Goal: Task Accomplishment & Management: Use online tool/utility

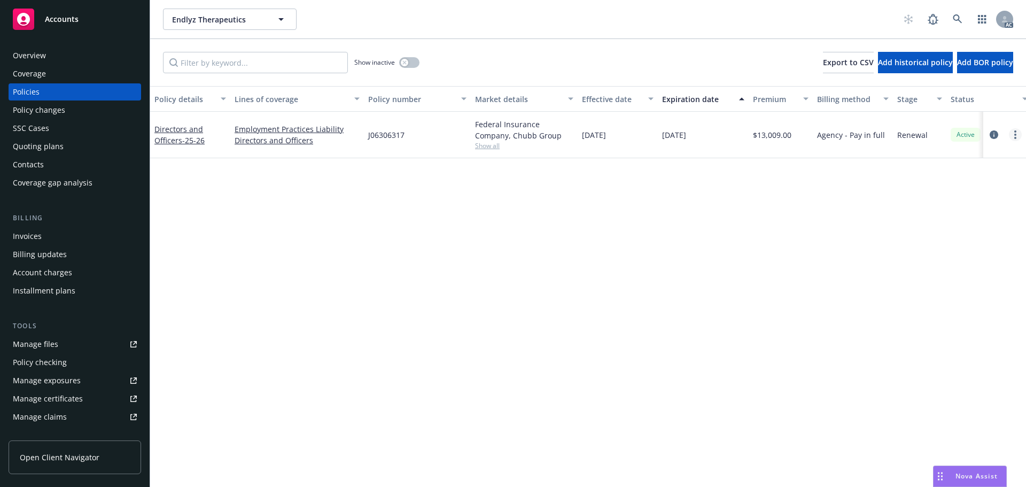
click at [1012, 134] on link "more" at bounding box center [1015, 134] width 13 height 13
click at [937, 288] on link "Copy logging email" at bounding box center [958, 284] width 126 height 21
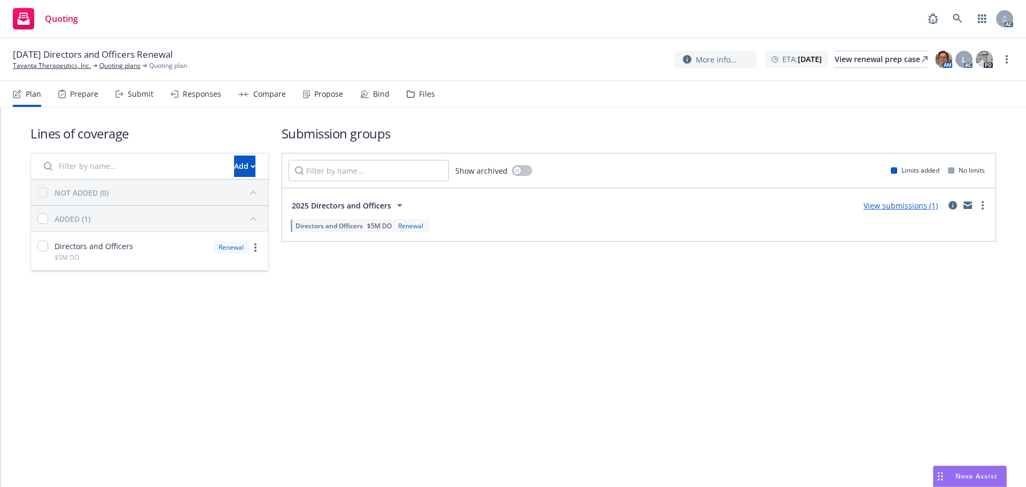
click at [140, 99] on div "Submit" at bounding box center [134, 94] width 38 height 26
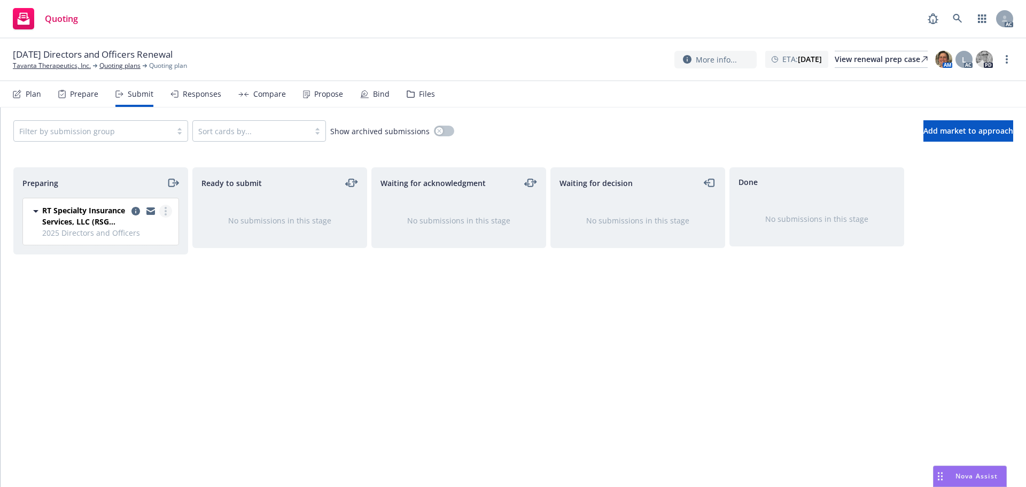
click at [171, 210] on link "more" at bounding box center [165, 211] width 13 height 13
click at [158, 255] on span "Log acknowledgement" at bounding box center [117, 254] width 105 height 10
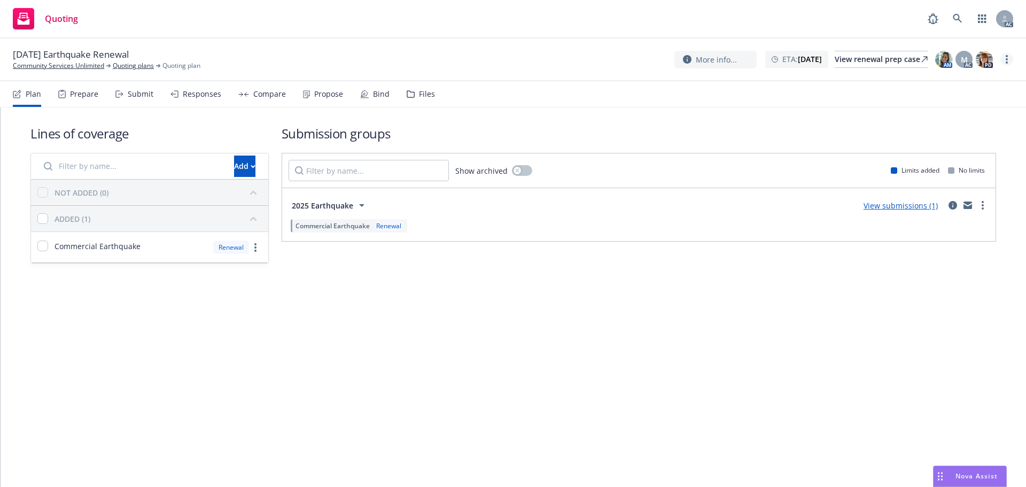
click at [1004, 61] on link "more" at bounding box center [1006, 59] width 13 height 13
click at [905, 81] on link "Copy logging email" at bounding box center [952, 81] width 119 height 21
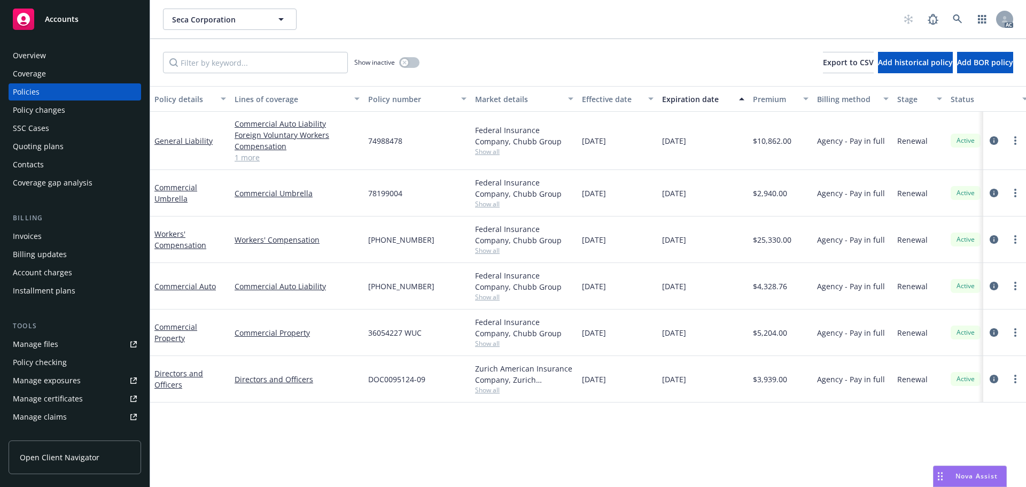
click at [969, 470] on div "Nova Assist" at bounding box center [969, 476] width 73 height 20
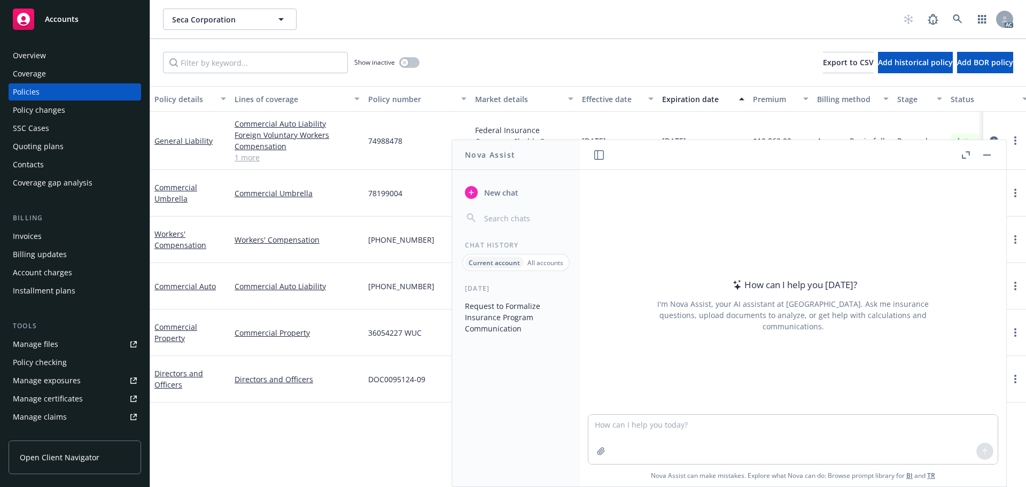
click at [963, 152] on icon "button" at bounding box center [966, 154] width 8 height 7
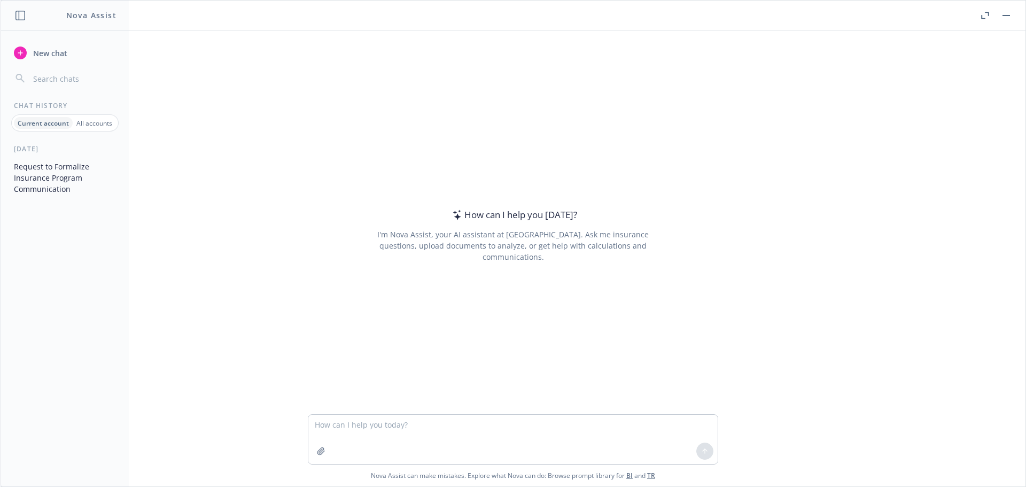
click at [58, 179] on button "Request to Formalize Insurance Program Communication" at bounding box center [65, 178] width 111 height 40
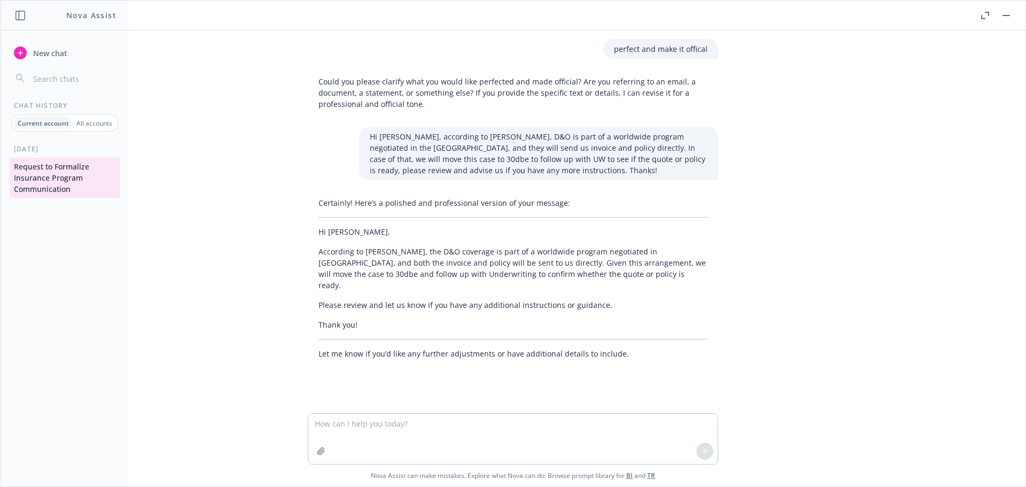
click at [85, 121] on p "All accounts" at bounding box center [94, 123] width 36 height 9
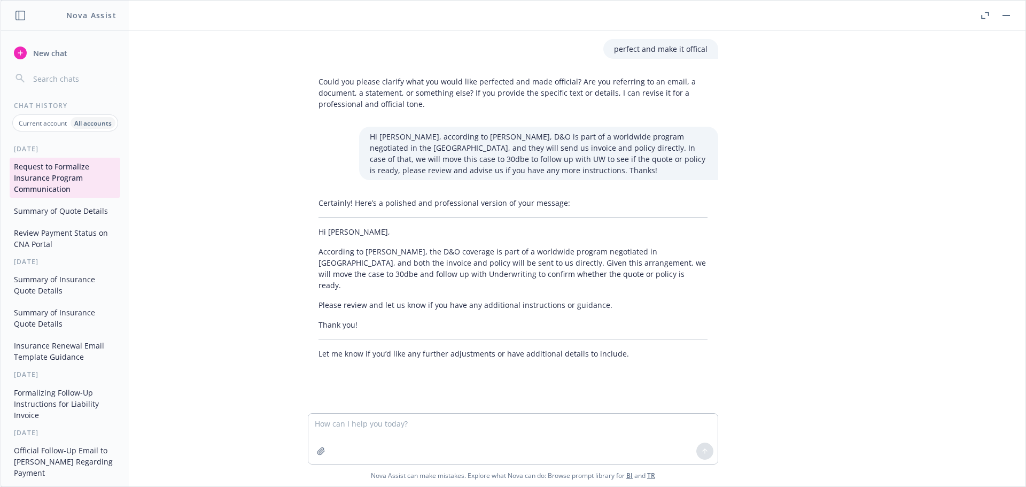
click at [57, 349] on button "Insurance Renewal Email Template Guidance" at bounding box center [65, 351] width 111 height 29
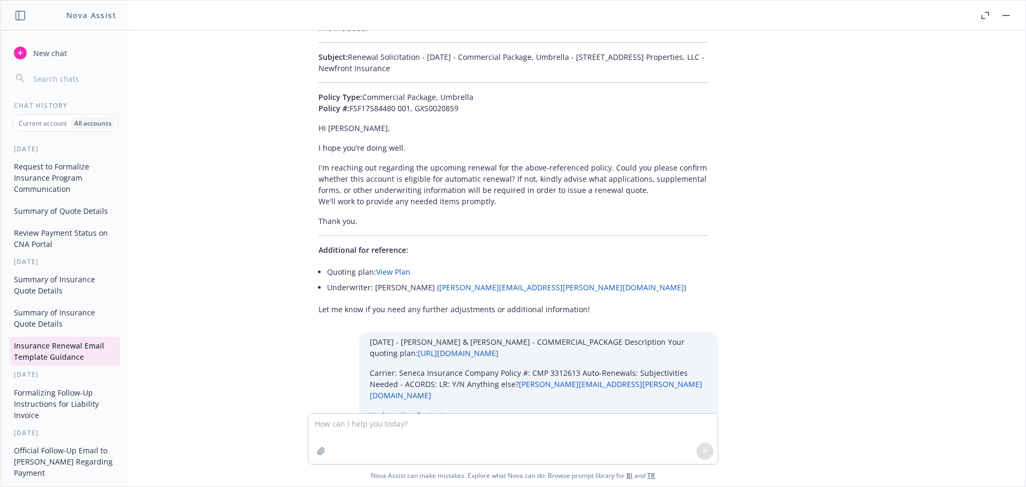
scroll to position [11234, 0]
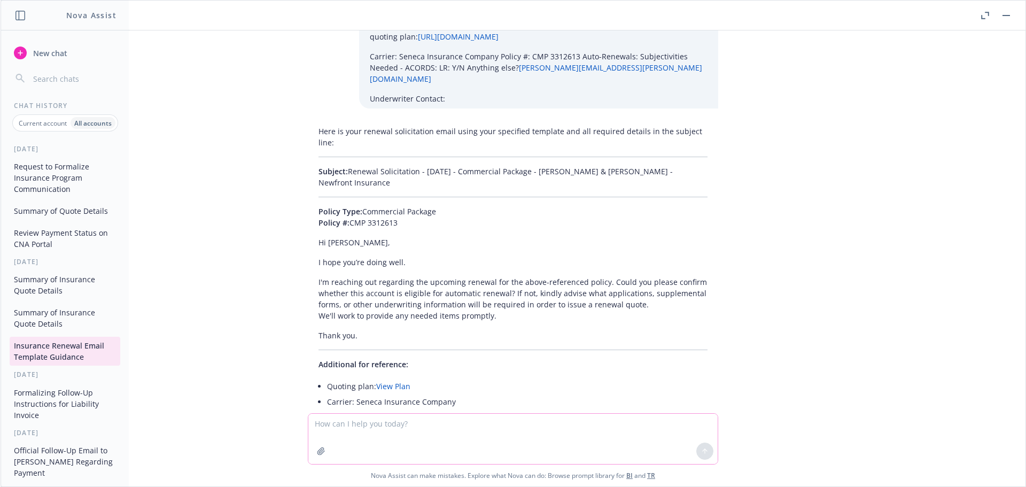
click at [357, 426] on textarea at bounding box center [512, 438] width 409 height 50
paste textarea "12/27/25 - COMMERCIAL_PACKAGE, COMMERCIAL_PROPERTY Description Your quoting pla…"
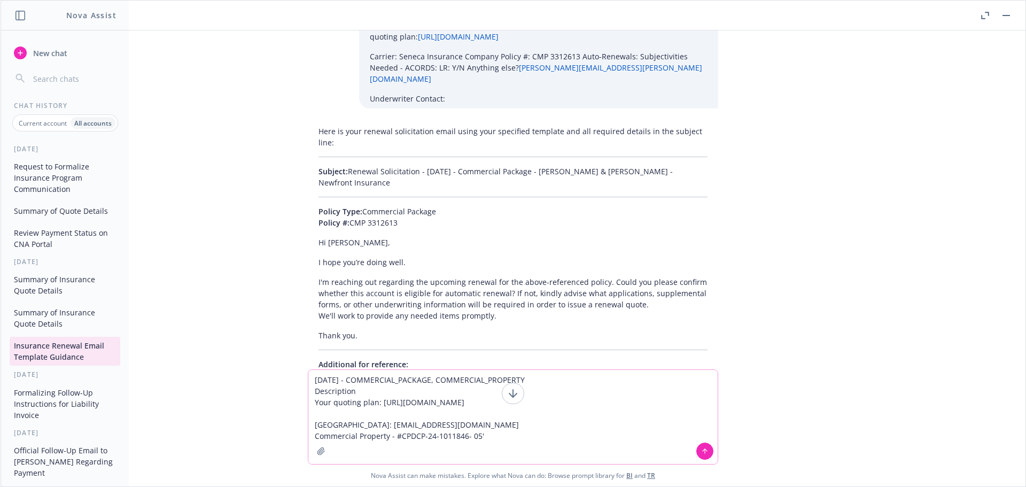
type textarea "12/27/25 - COMMERCIAL_PACKAGE, COMMERCIAL_PROPERTY Description Your quoting pla…"
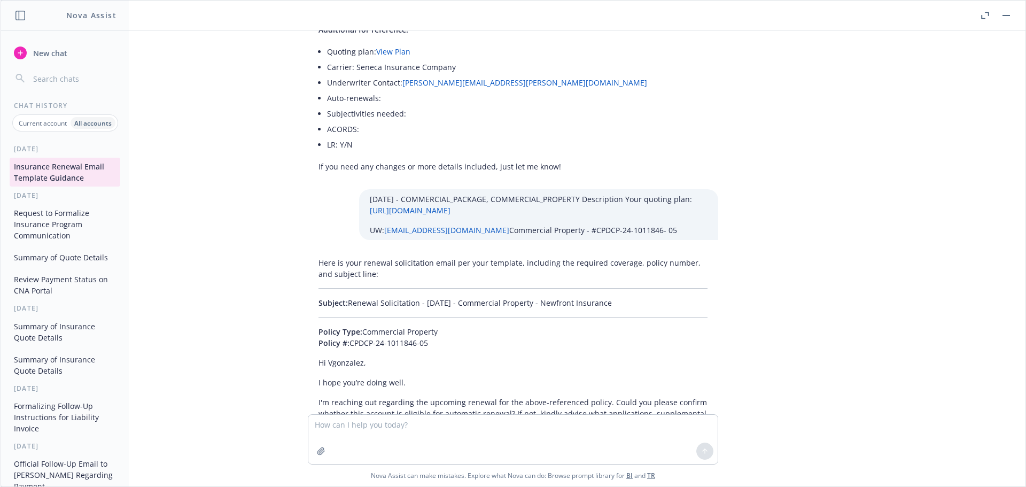
scroll to position [11557, 0]
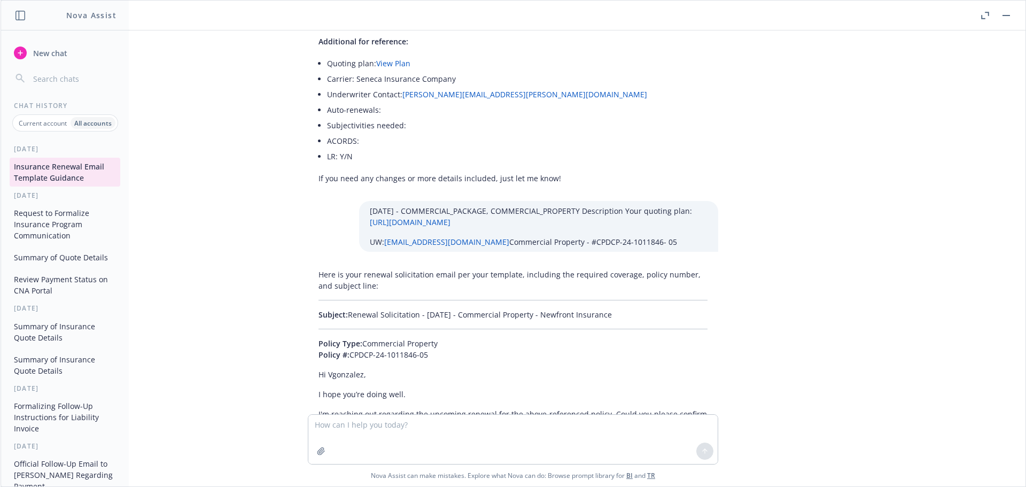
drag, startPoint x: 639, startPoint y: 190, endPoint x: 340, endPoint y: 183, distance: 299.2
click at [340, 264] on div "Here is your renewal solicitation email per your template, including the requir…" at bounding box center [513, 414] width 410 height 301
copy p "Renewal Solicitation - 12/27/2025 - Commercial Property - Newfront Insurance"
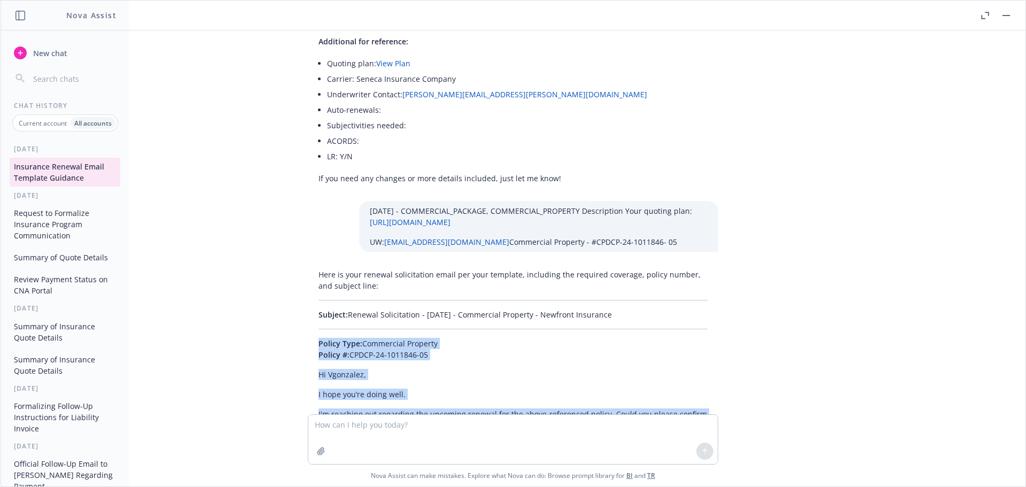
drag, startPoint x: 370, startPoint y: 344, endPoint x: 294, endPoint y: 221, distance: 144.4
click at [299, 264] on div "Here is your renewal solicitation email per your template, including the requir…" at bounding box center [512, 414] width 427 height 301
copy div "Policy Type: Commercial Property Policy #: CPDCP-24-1011846-05 Hi Vgonzalez, I …"
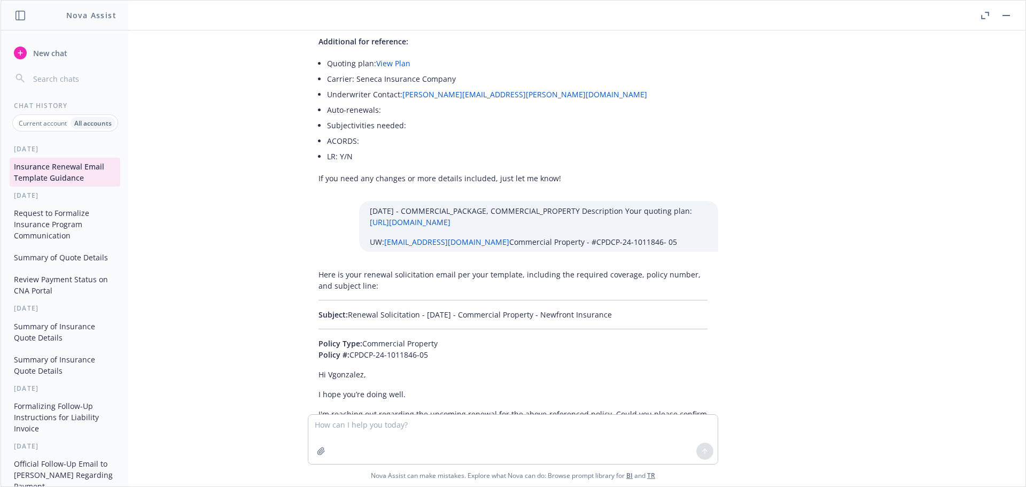
click at [29, 122] on p "Current account" at bounding box center [43, 123] width 48 height 9
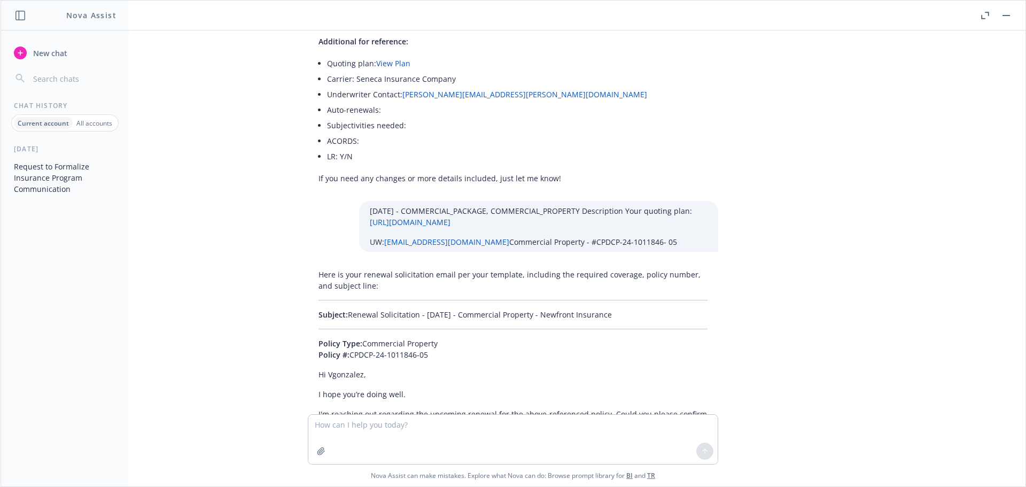
click at [43, 168] on button "Request to Formalize Insurance Program Communication" at bounding box center [65, 178] width 111 height 40
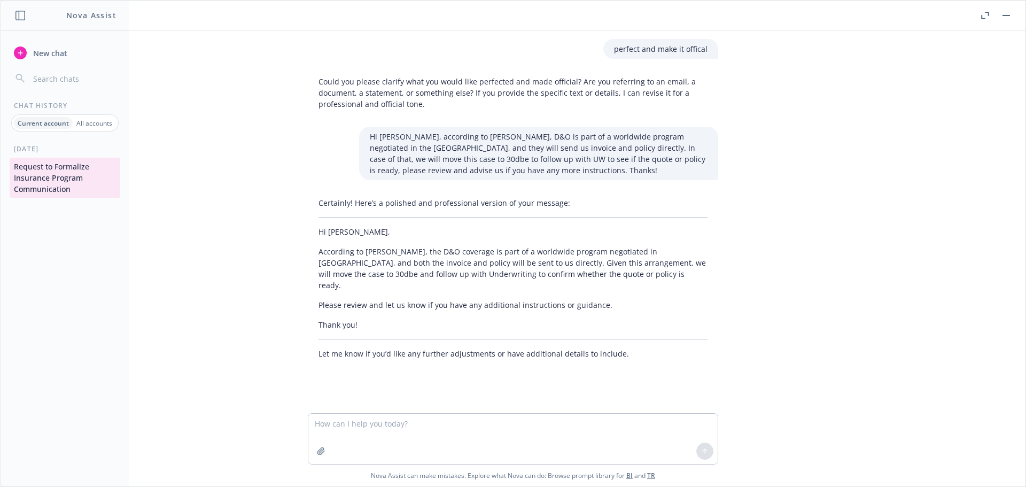
click at [84, 115] on div "Current account All accounts" at bounding box center [64, 122] width 107 height 17
click at [85, 118] on div "All accounts" at bounding box center [94, 123] width 43 height 12
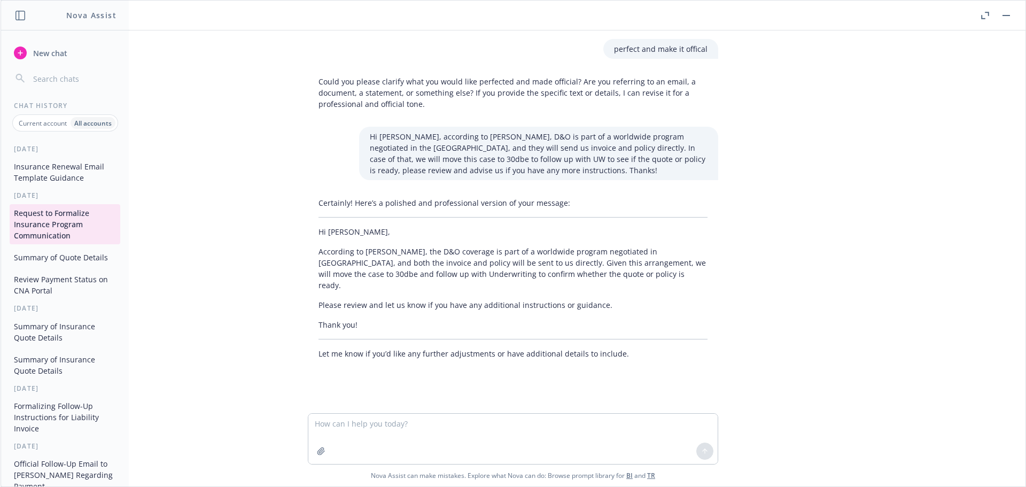
click at [54, 262] on button "Summary of Quote Details" at bounding box center [65, 257] width 111 height 18
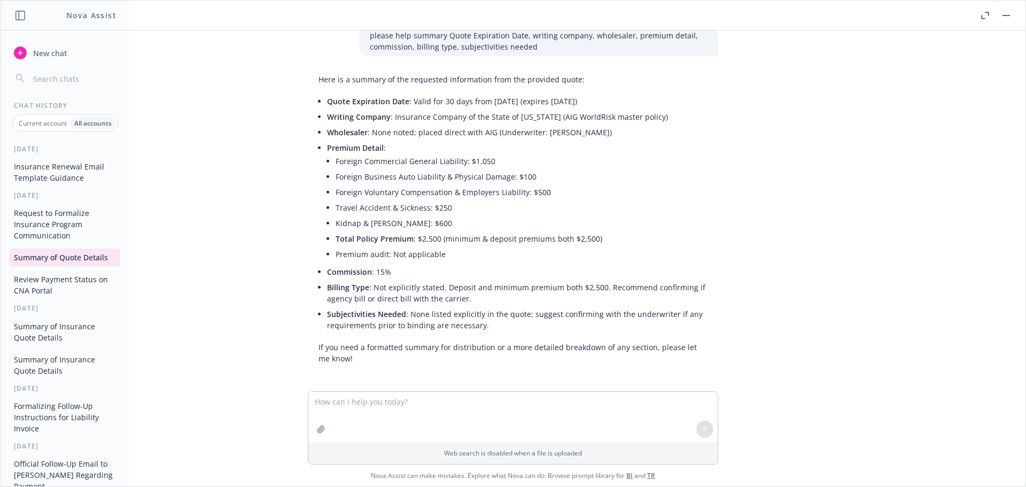
scroll to position [50, 0]
click at [318, 432] on icon "button" at bounding box center [321, 429] width 9 height 9
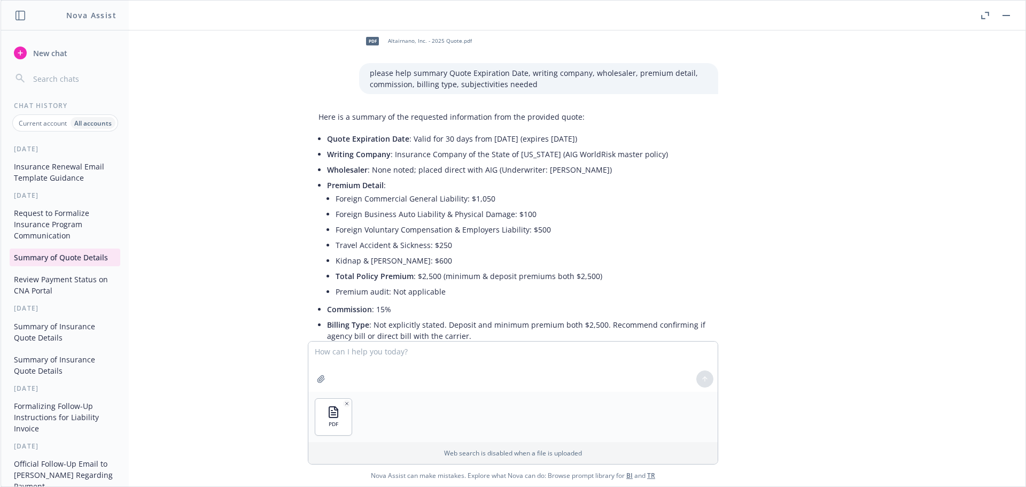
scroll to position [0, 0]
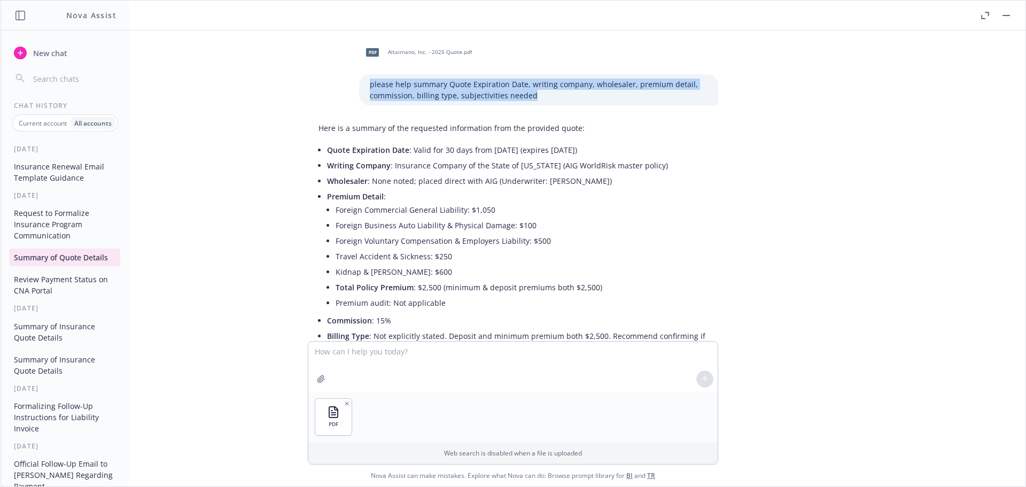
drag, startPoint x: 527, startPoint y: 99, endPoint x: 356, endPoint y: 84, distance: 171.6
click at [359, 84] on div "please help summary Quote Expiration Date, writing company, wholesaler, premium…" at bounding box center [538, 89] width 359 height 31
copy p "please help summary Quote Expiration Date, writing company, wholesaler, premium…"
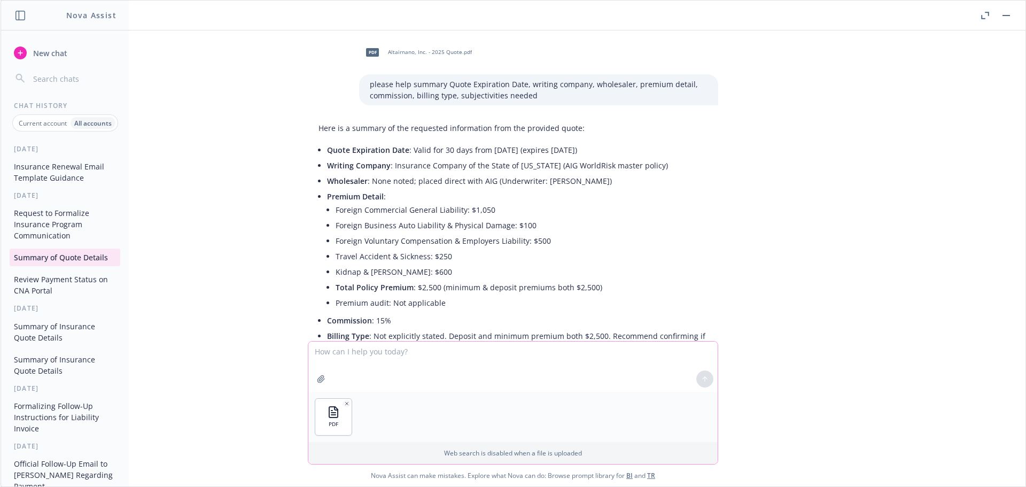
click at [462, 354] on textarea at bounding box center [512, 366] width 409 height 50
paste textarea "please help summary Quote Expiration Date, writing company, wholesaler, premium…"
type textarea "please help summary Quote Expiration Date, writing company, wholesaler, premium…"
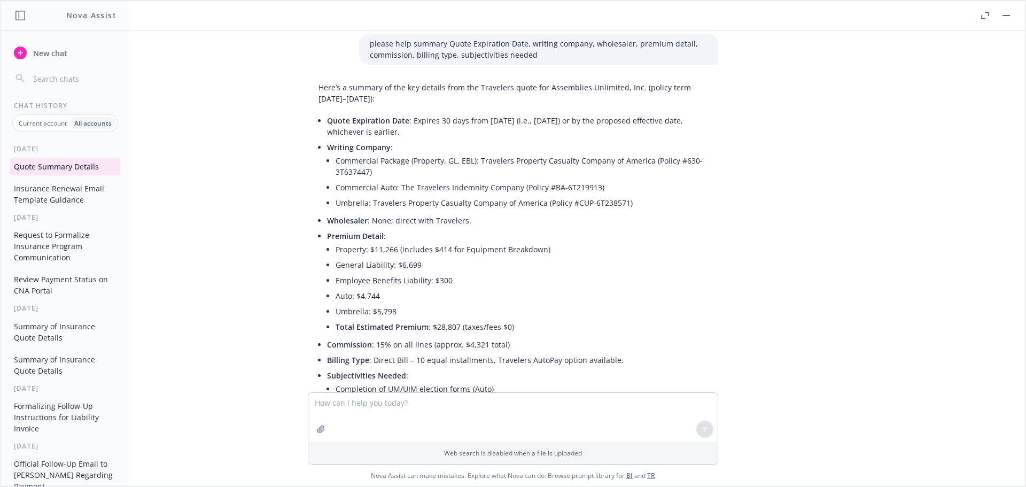
scroll to position [335, 0]
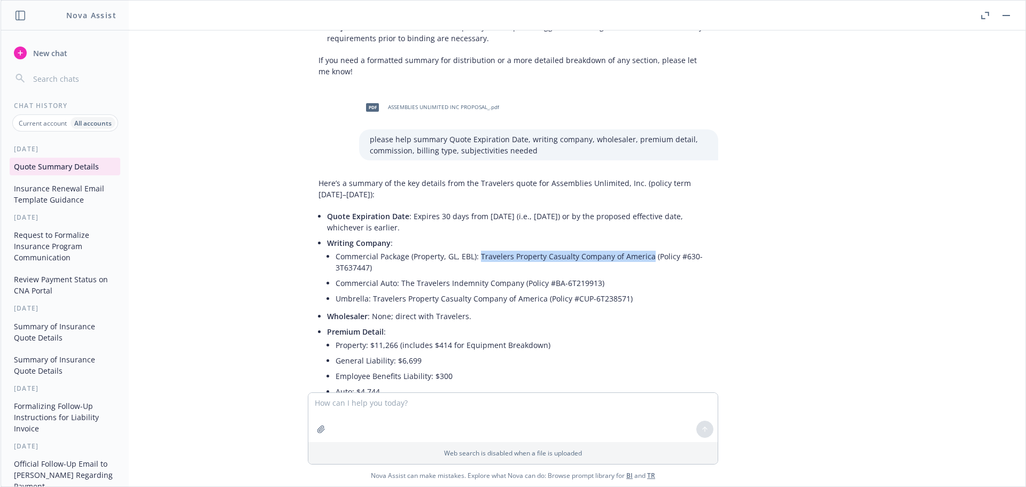
drag, startPoint x: 472, startPoint y: 256, endPoint x: 639, endPoint y: 253, distance: 166.7
click at [639, 253] on li "Commercial Package (Property, GL, EBL): Travelers Property Casualty Company of …" at bounding box center [521, 261] width 372 height 27
copy li "Travelers Property Casualty Company of [GEOGRAPHIC_DATA]"
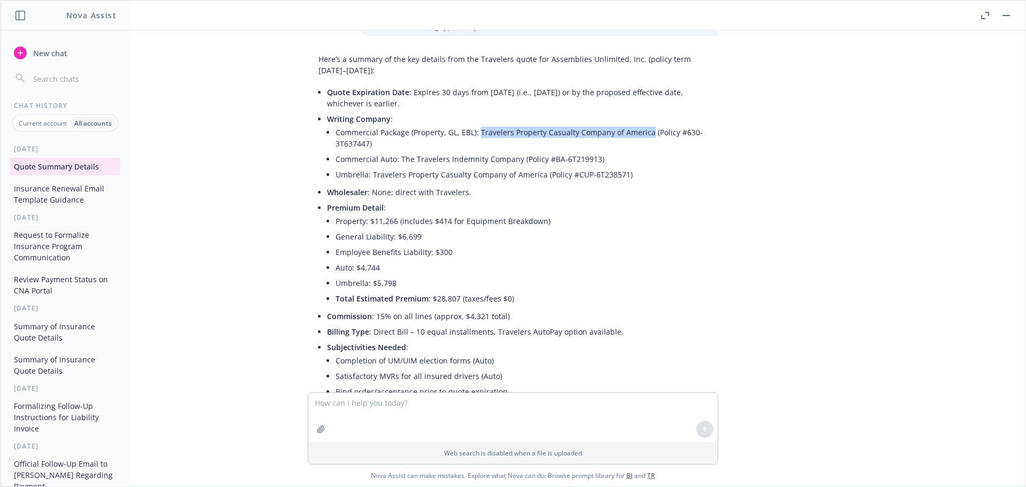
scroll to position [442, 0]
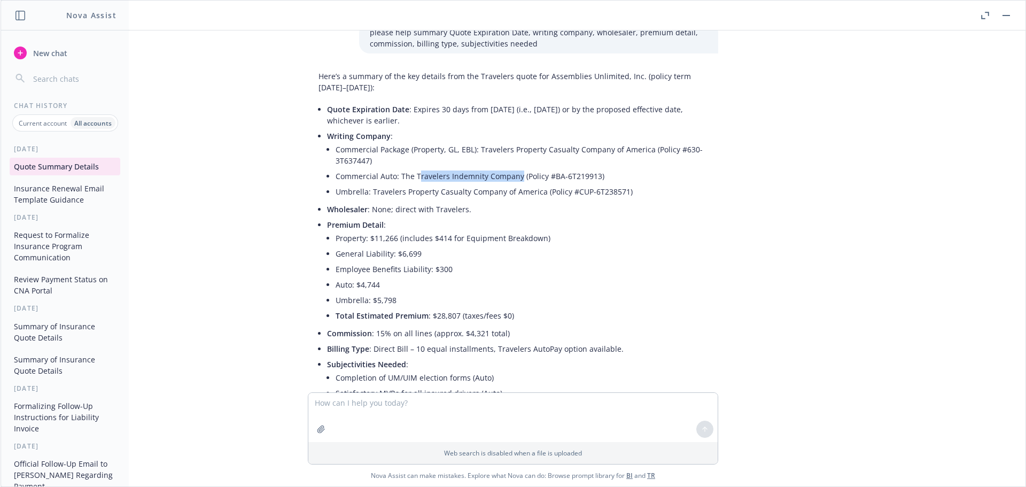
drag, startPoint x: 510, startPoint y: 177, endPoint x: 401, endPoint y: 191, distance: 109.8
click at [411, 176] on li "Commercial Auto: The Travelers Indemnity Company (Policy #BA-6T219913)" at bounding box center [521, 175] width 372 height 15
click at [392, 198] on li "Umbrella: Travelers Property Casualty Company of America (Policy #CUP-6T238571)" at bounding box center [521, 191] width 372 height 15
drag, startPoint x: 364, startPoint y: 193, endPoint x: 532, endPoint y: 194, distance: 167.7
click at [532, 194] on li "Umbrella: Travelers Property Casualty Company of America (Policy #CUP-6T238571)" at bounding box center [521, 191] width 372 height 15
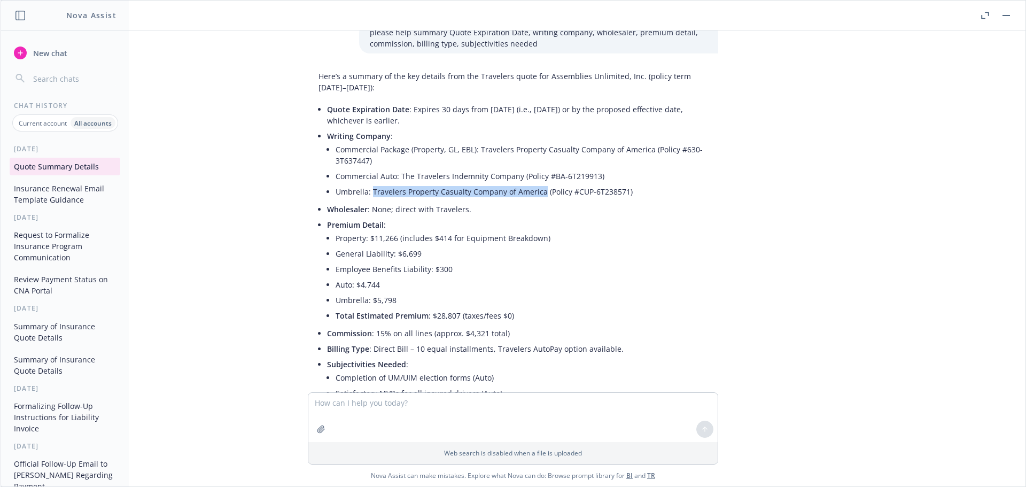
copy li "Travelers Property Casualty Company of [GEOGRAPHIC_DATA]"
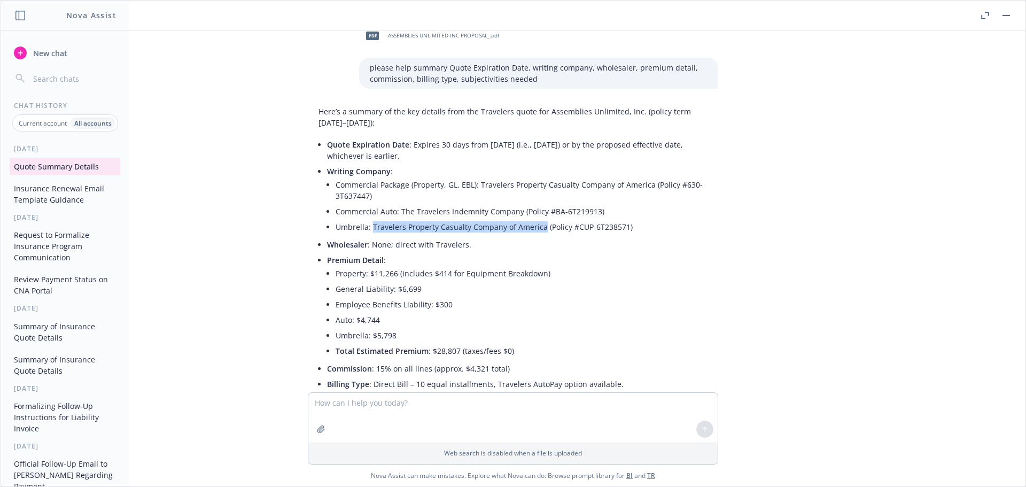
scroll to position [389, 0]
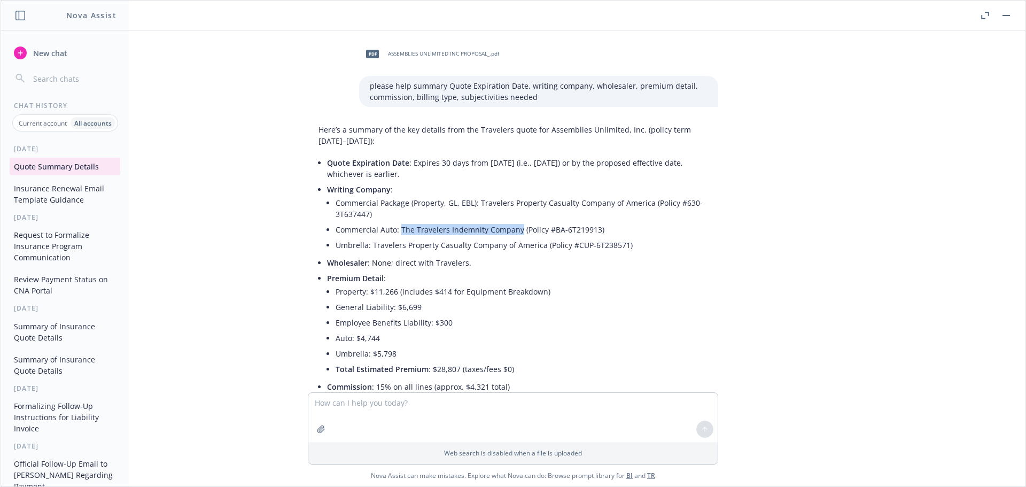
drag, startPoint x: 510, startPoint y: 229, endPoint x: 391, endPoint y: 223, distance: 118.7
click at [391, 223] on li "Commercial Auto: The Travelers Indemnity Company (Policy #BA-6T219913)" at bounding box center [521, 229] width 372 height 15
copy li "The Travelers Indemnity Company"
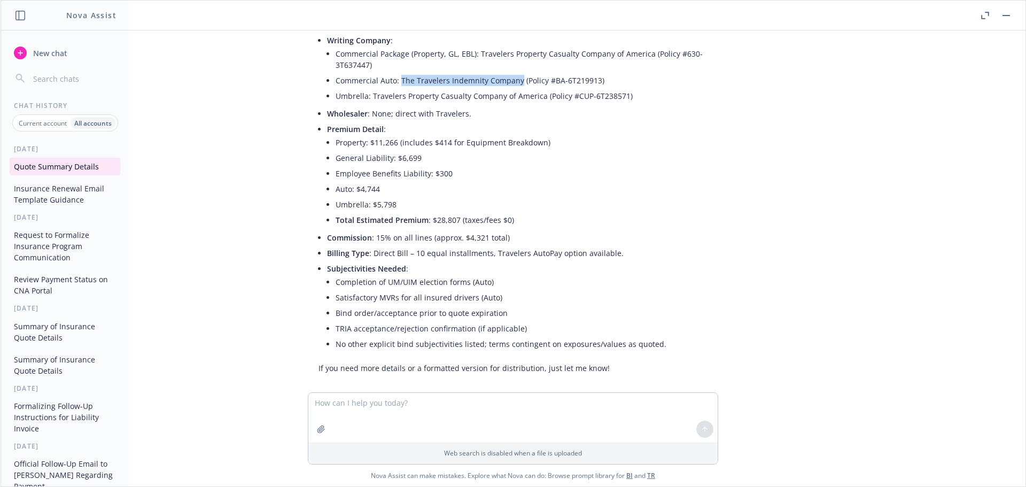
scroll to position [549, 0]
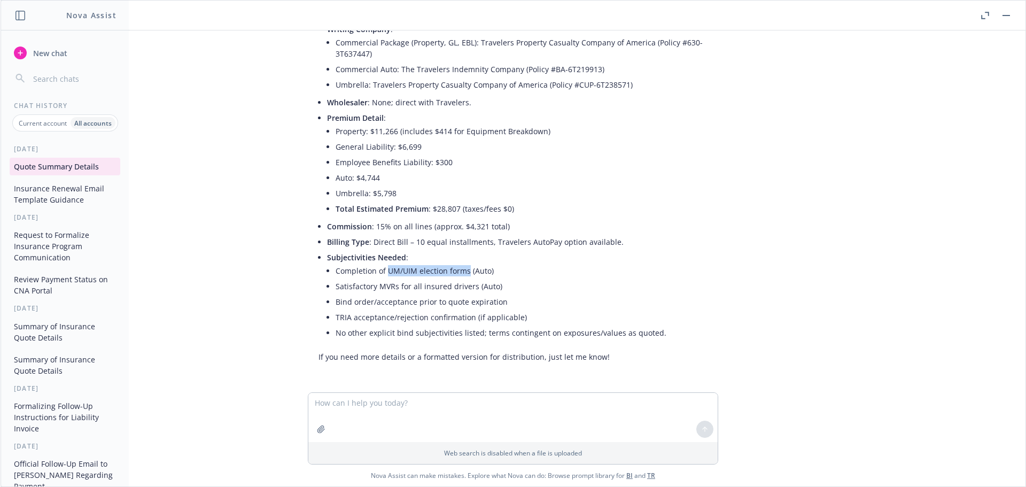
drag, startPoint x: 459, startPoint y: 270, endPoint x: 381, endPoint y: 270, distance: 77.5
click at [381, 270] on li "Completion of UM/UIM election forms (Auto)" at bounding box center [521, 270] width 372 height 15
click at [530, 275] on li "Completion of UM/UIM election forms (Auto)" at bounding box center [521, 270] width 372 height 15
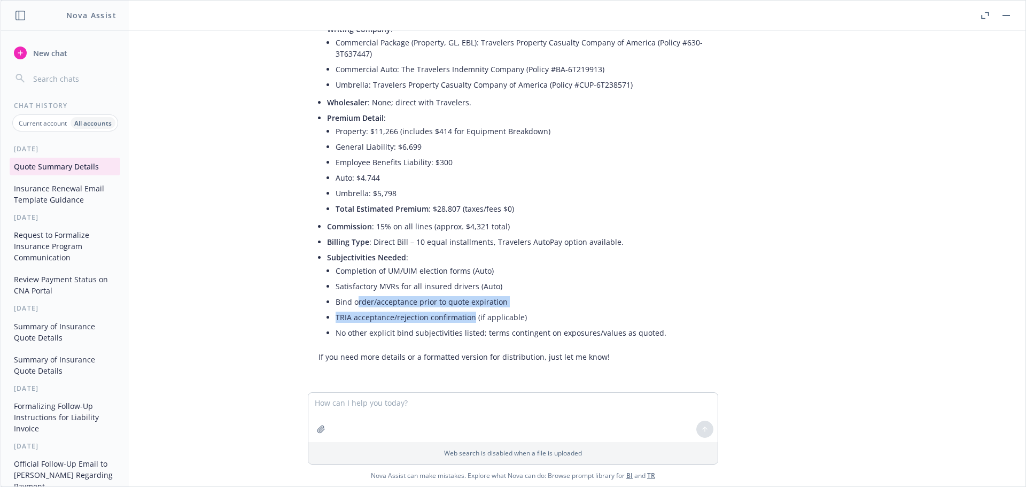
drag, startPoint x: 465, startPoint y: 318, endPoint x: 350, endPoint y: 305, distance: 115.6
click at [350, 305] on ul "Completion of UM/UIM election forms (Auto) Satisfactory MVRs for all insured dr…" at bounding box center [521, 301] width 372 height 77
click at [622, 285] on li "Satisfactory MVRs for all insured drivers (Auto)" at bounding box center [521, 285] width 372 height 15
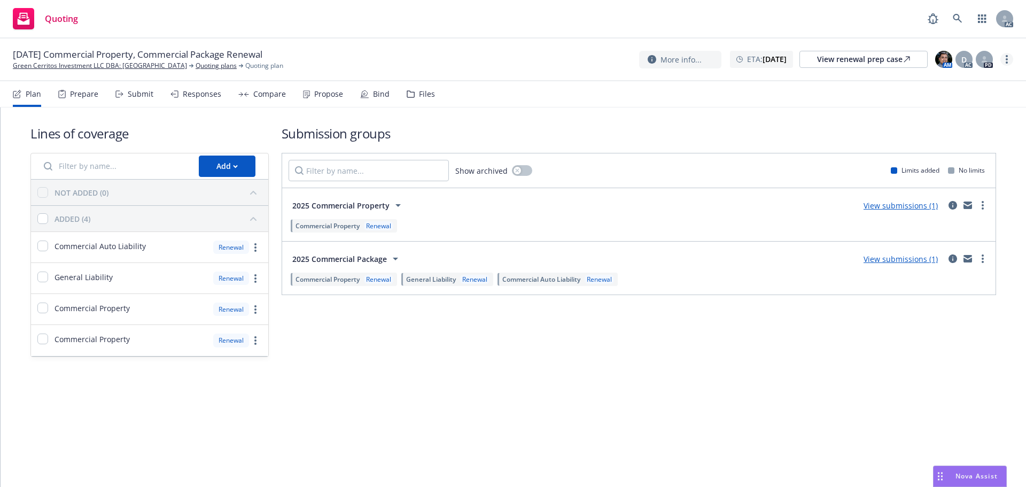
click at [1007, 60] on icon "more" at bounding box center [1006, 59] width 2 height 9
click at [967, 78] on link "Copy logging email" at bounding box center [952, 81] width 119 height 21
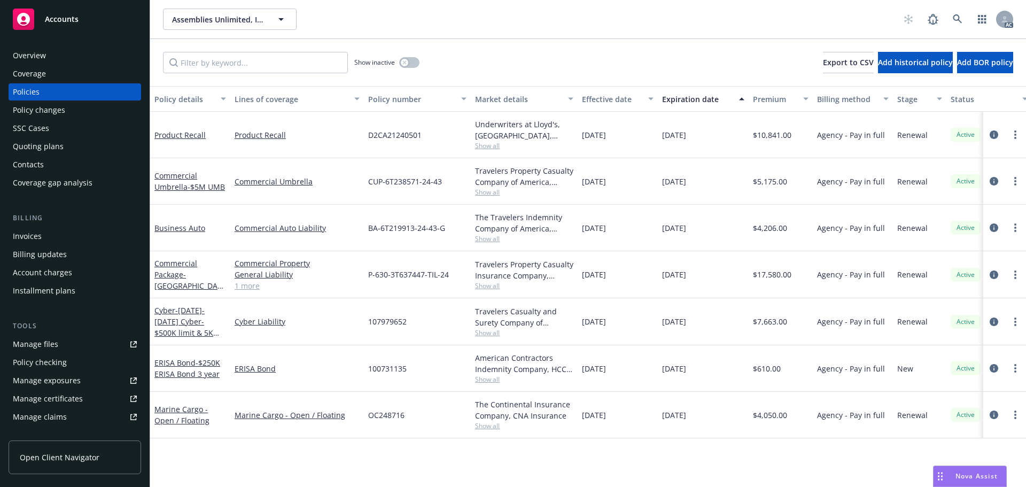
click at [495, 192] on span "Show all" at bounding box center [524, 192] width 98 height 9
click at [393, 448] on div "Policy details Lines of coverage Policy number Market details Effective date Ex…" at bounding box center [588, 286] width 876 height 401
click at [487, 289] on span "Show all" at bounding box center [524, 285] width 98 height 9
click at [989, 178] on icon "circleInformation" at bounding box center [993, 181] width 9 height 9
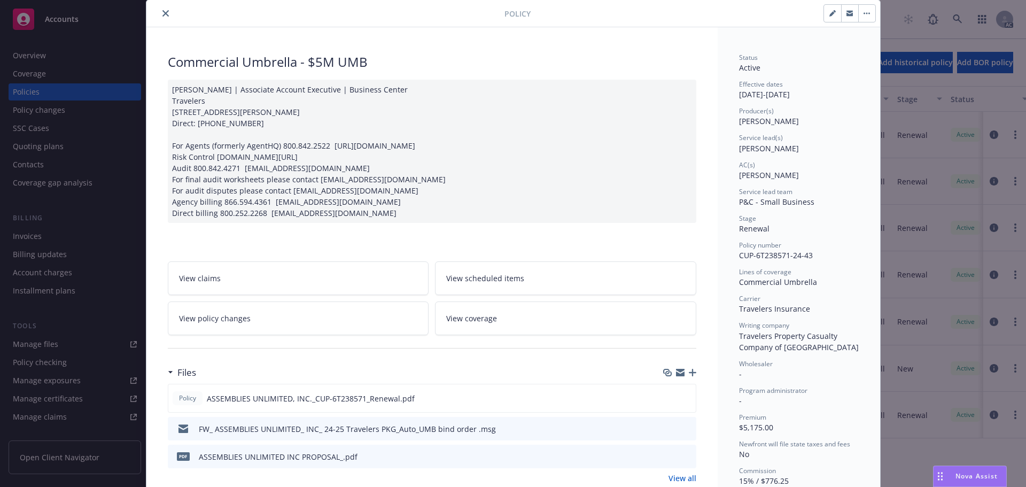
scroll to position [53, 0]
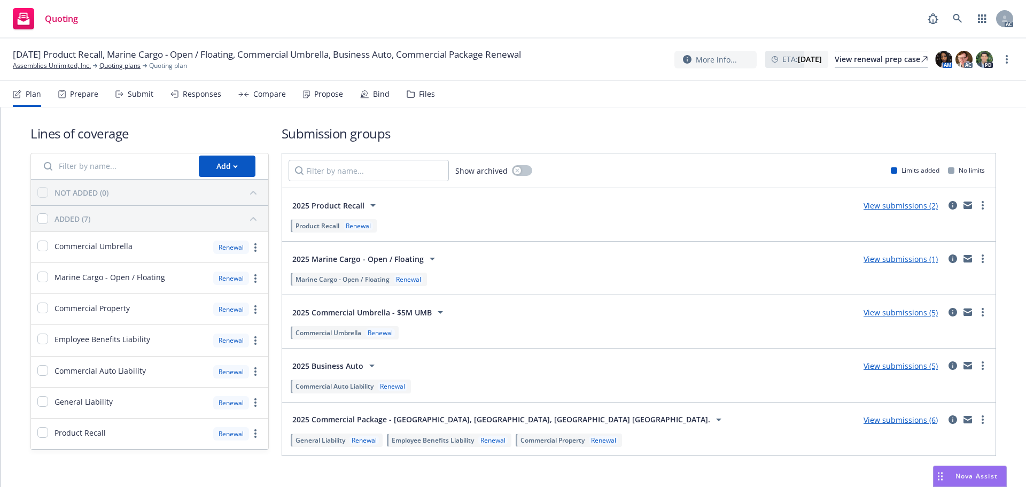
click at [122, 93] on icon at bounding box center [119, 93] width 8 height 7
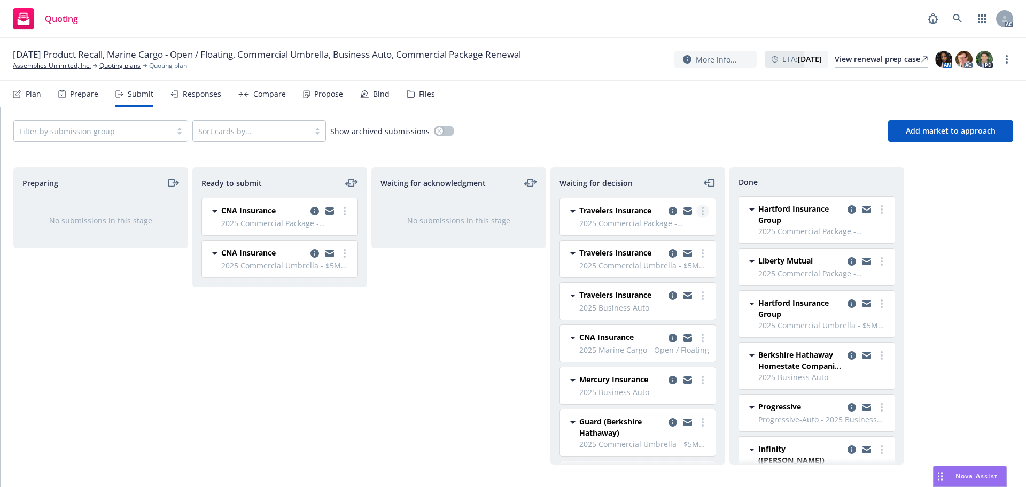
click at [698, 210] on link "more" at bounding box center [702, 211] width 13 height 13
click at [661, 273] on span "Add accepted decision" at bounding box center [647, 275] width 107 height 10
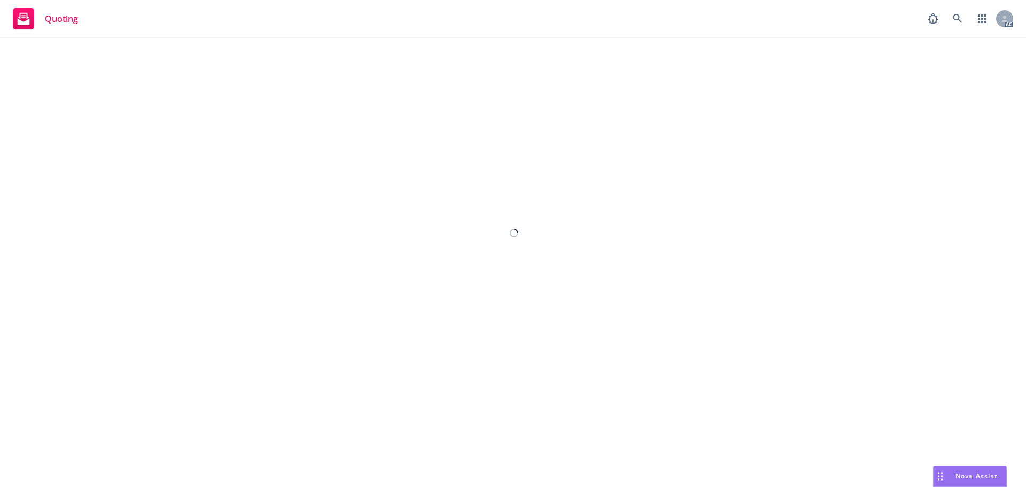
select select "12"
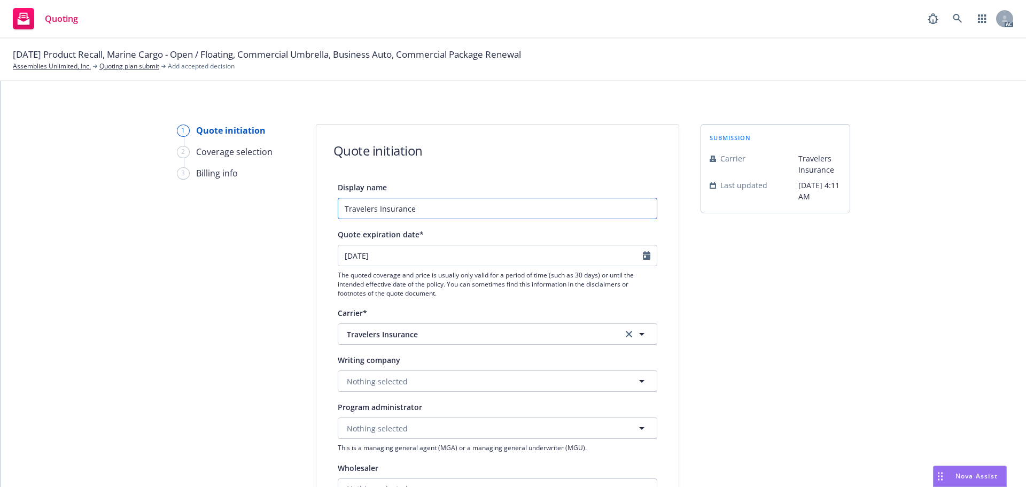
click at [448, 208] on input "Travelers Insurance" at bounding box center [497, 208] width 319 height 21
type input "Travelers Insurance - PKG"
click at [645, 253] on icon "Calendar" at bounding box center [646, 255] width 7 height 9
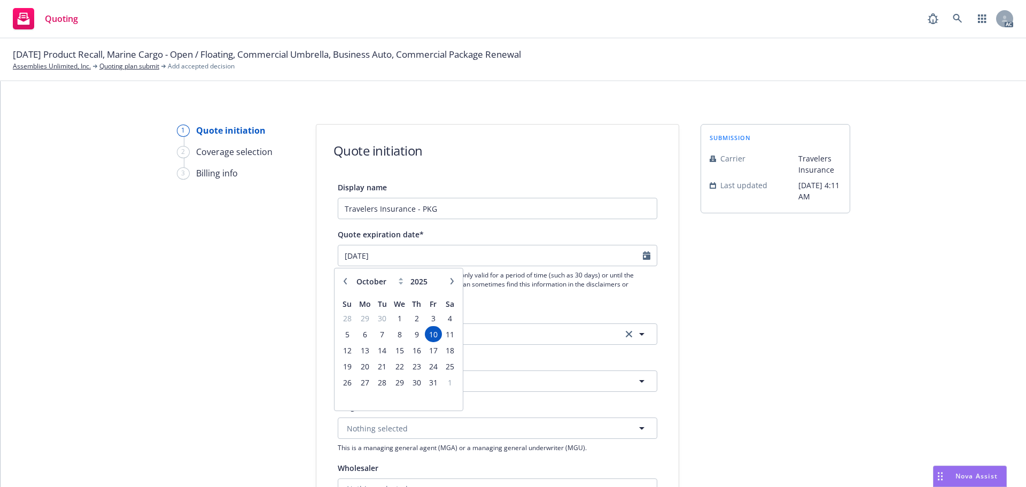
click at [347, 285] on button "button" at bounding box center [345, 281] width 13 height 13
select select "9"
click at [448, 366] on span "27" at bounding box center [450, 366] width 14 height 13
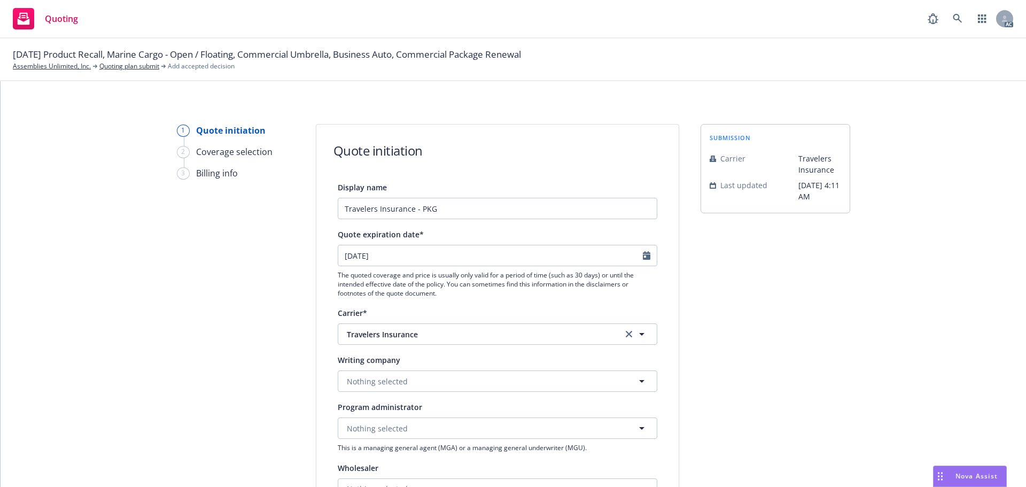
type input "[DATE]"
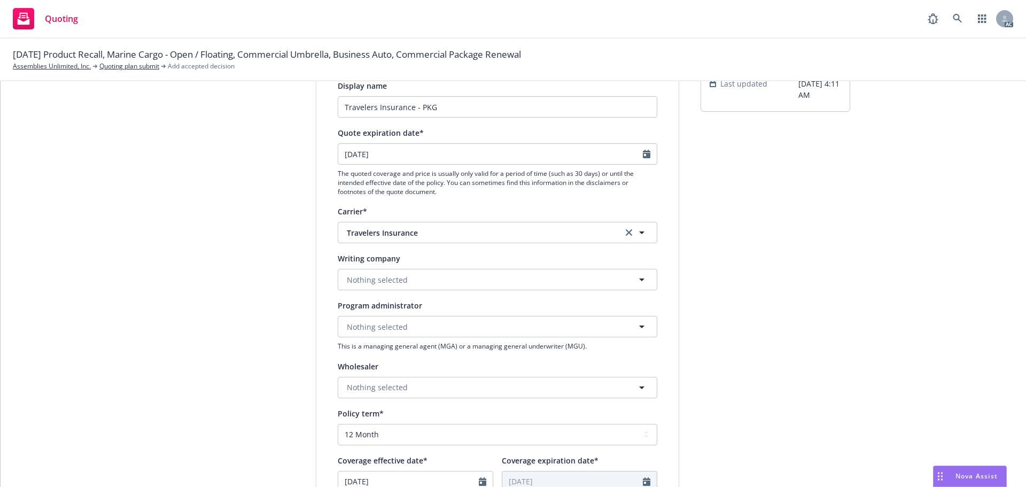
scroll to position [107, 0]
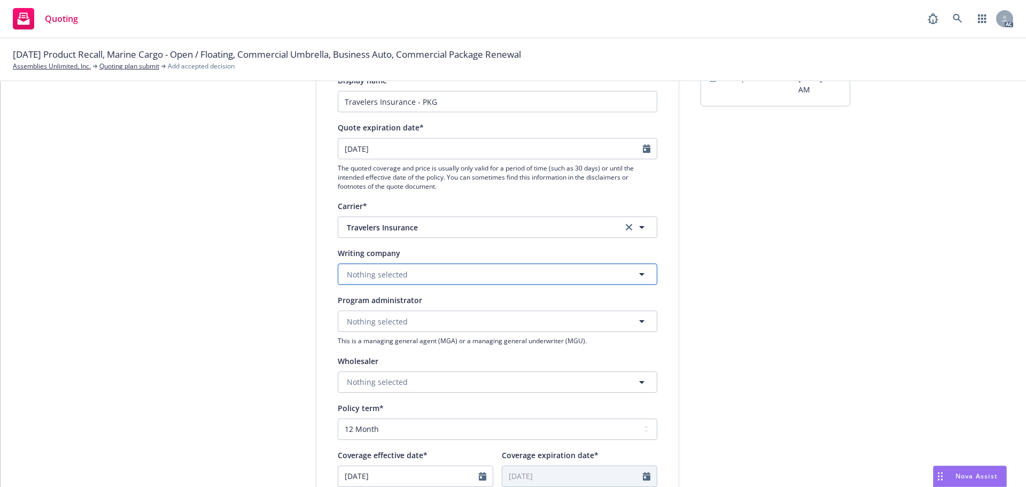
click at [370, 269] on span "Nothing selected" at bounding box center [377, 274] width 61 height 11
paste input "Travelers Property Casualty Company of [GEOGRAPHIC_DATA]"
type input "Travelers Property Casualty Company of [GEOGRAPHIC_DATA]"
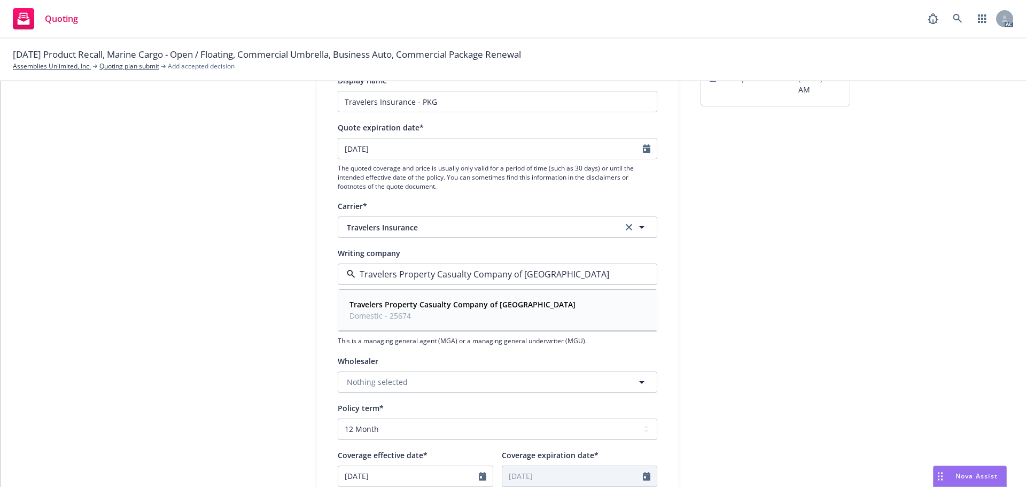
click at [376, 304] on strong "Travelers Property Casualty Company of [GEOGRAPHIC_DATA]" at bounding box center [462, 304] width 226 height 10
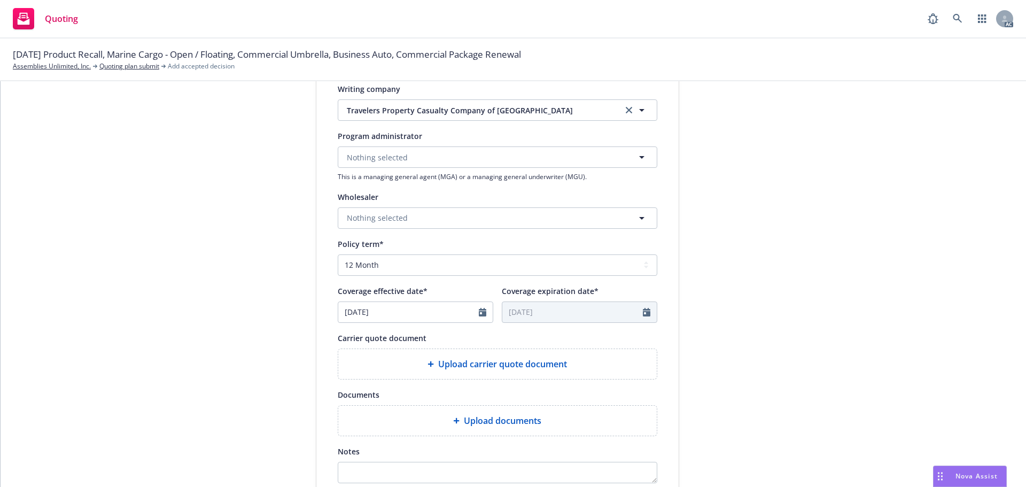
scroll to position [374, 0]
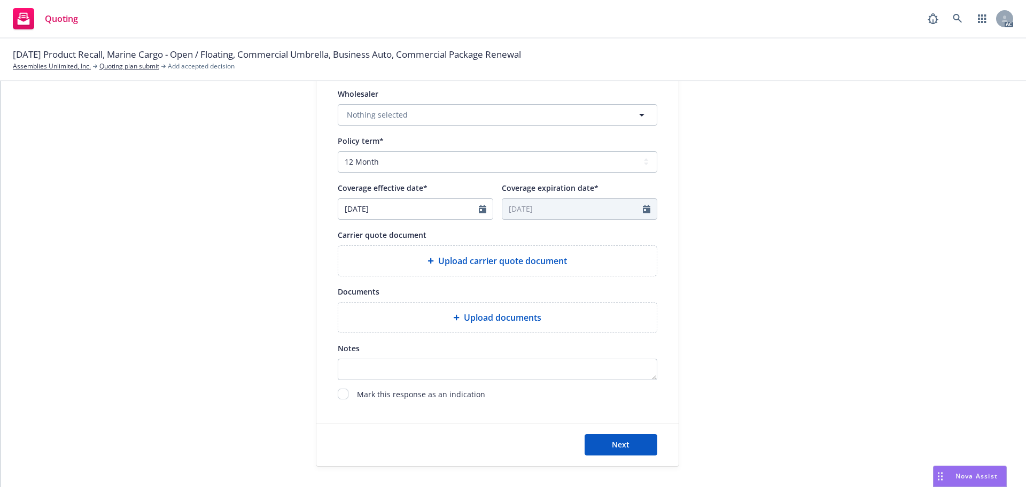
click at [503, 256] on span "Upload carrier quote document" at bounding box center [502, 260] width 129 height 13
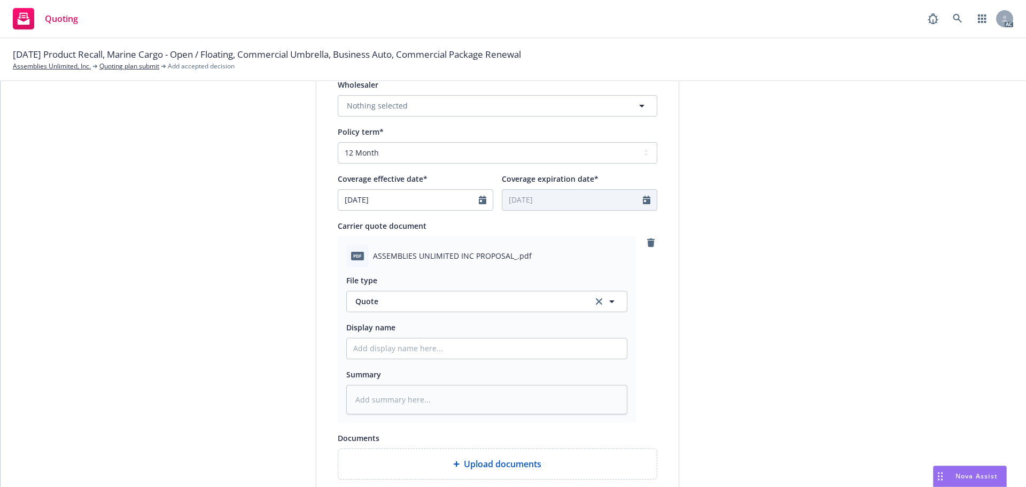
scroll to position [427, 0]
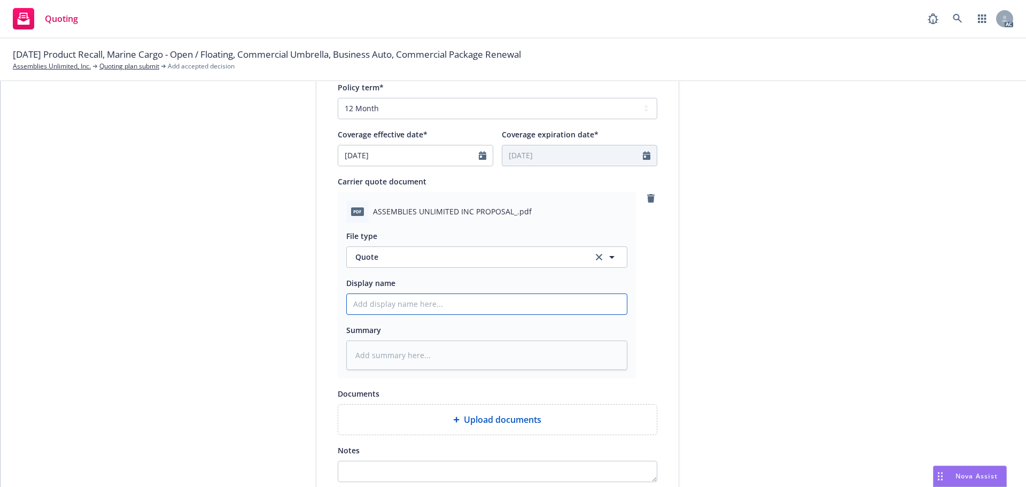
click at [392, 302] on input "Display name" at bounding box center [487, 304] width 280 height 20
type textarea "x"
type input "2"
type textarea "x"
type input "25"
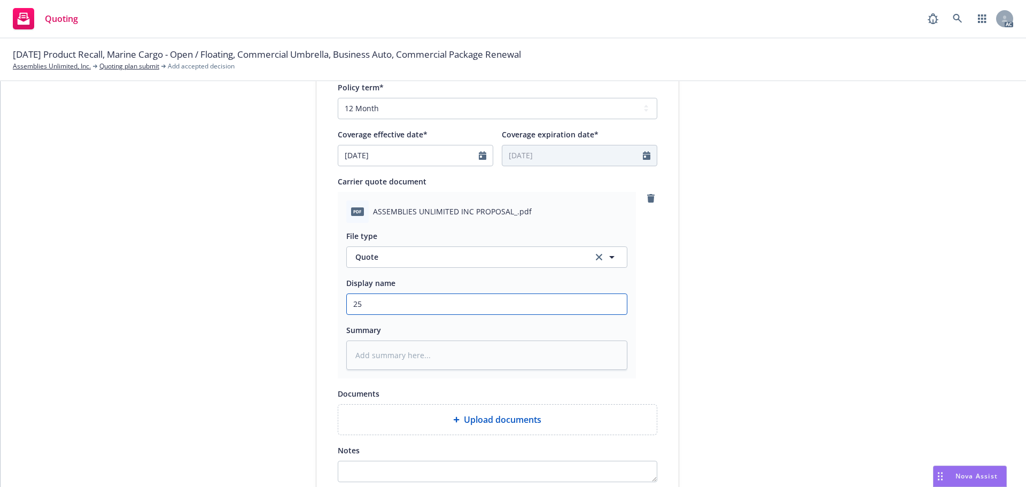
type textarea "x"
type input "25*"
type textarea "x"
type input "25"
type textarea "x"
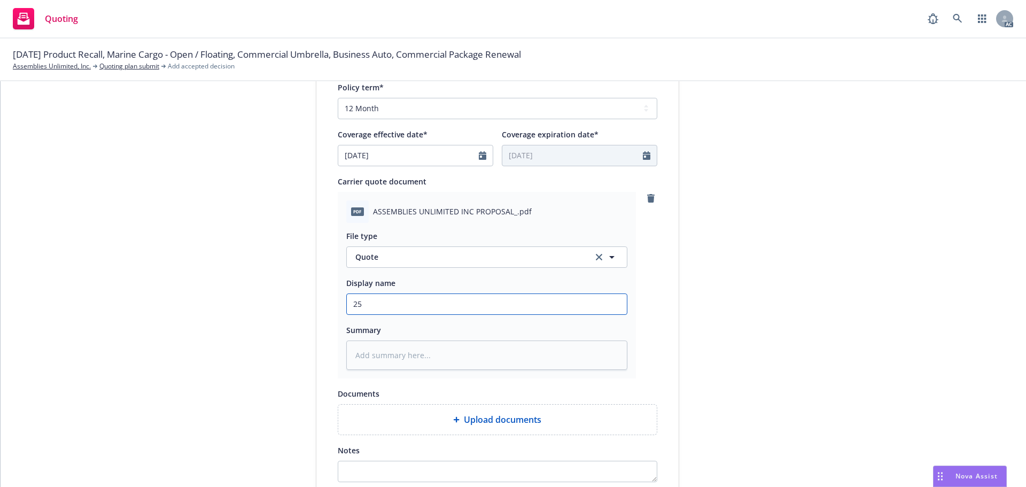
type input "25-"
type textarea "x"
type input "25-2"
type textarea "x"
type input "25-26"
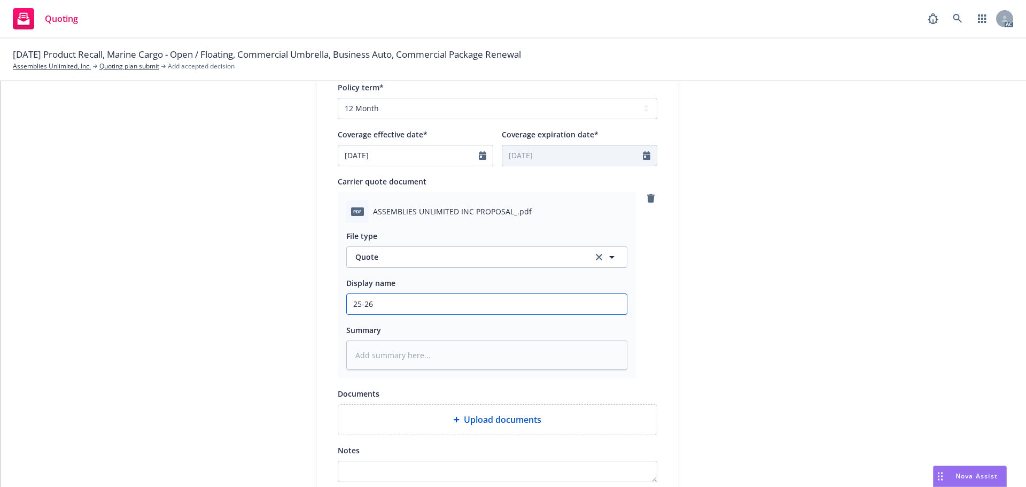
type textarea "x"
type input "25-26"
click at [421, 301] on input "25-26" at bounding box center [487, 304] width 280 height 20
type textarea "x"
type input "25-26 C"
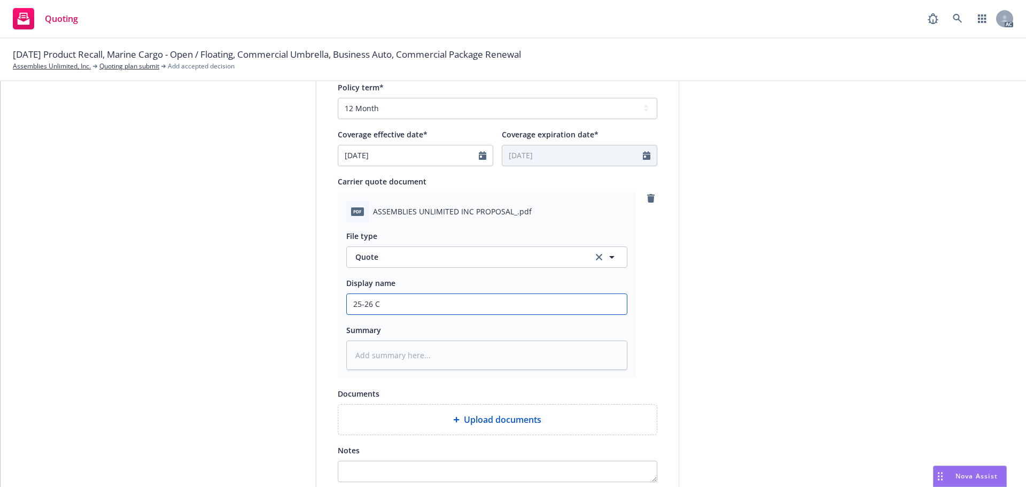
type textarea "x"
type input "25-26 Co"
type textarea "x"
type input "25-26 Com"
type textarea "x"
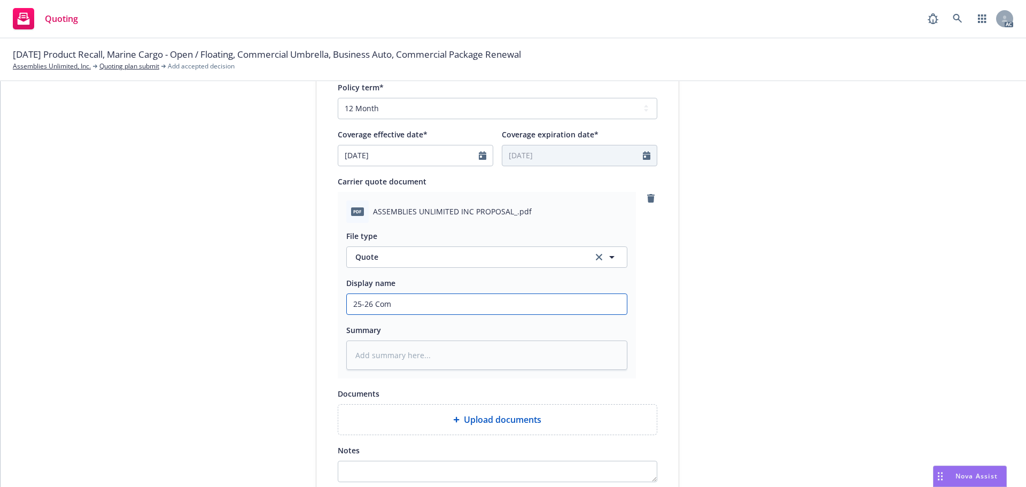
type input "25-26 Comm"
type textarea "x"
type input "25-26 Comme"
type textarea "x"
type input "25-26 Commer"
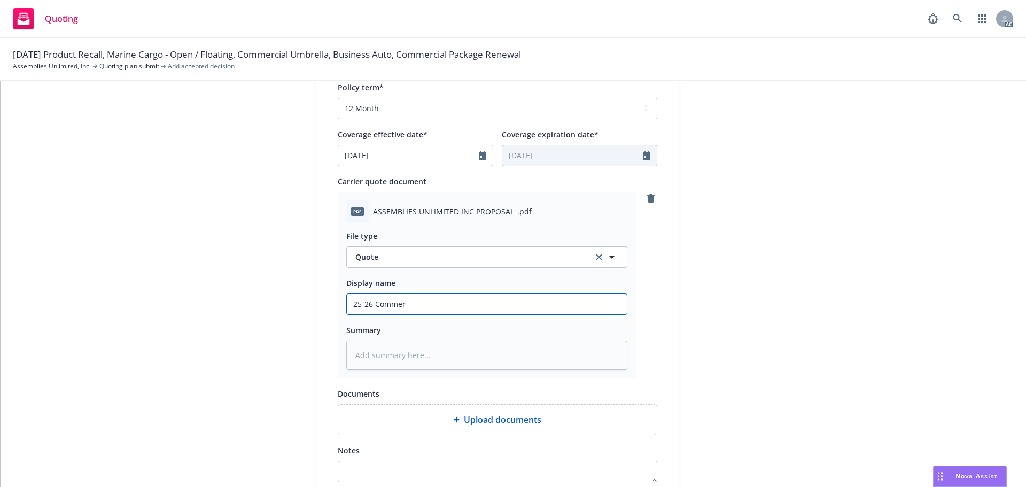
type textarea "x"
type input "25-26 Commerc"
type textarea "x"
type input "25-26 Commerci"
type textarea "x"
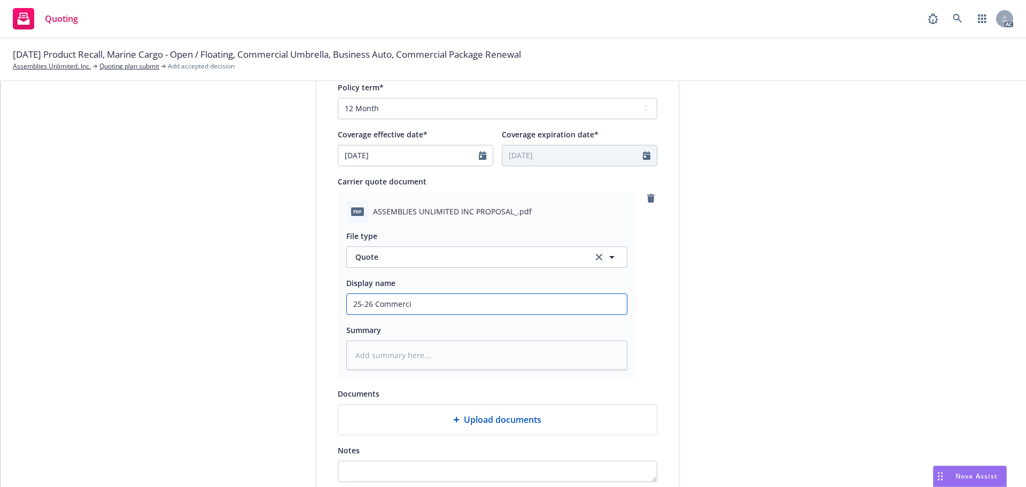
type input "25-26 Commercia"
type textarea "x"
type input "25-26 Commercial"
type textarea "x"
type input "25-26 Commercial"
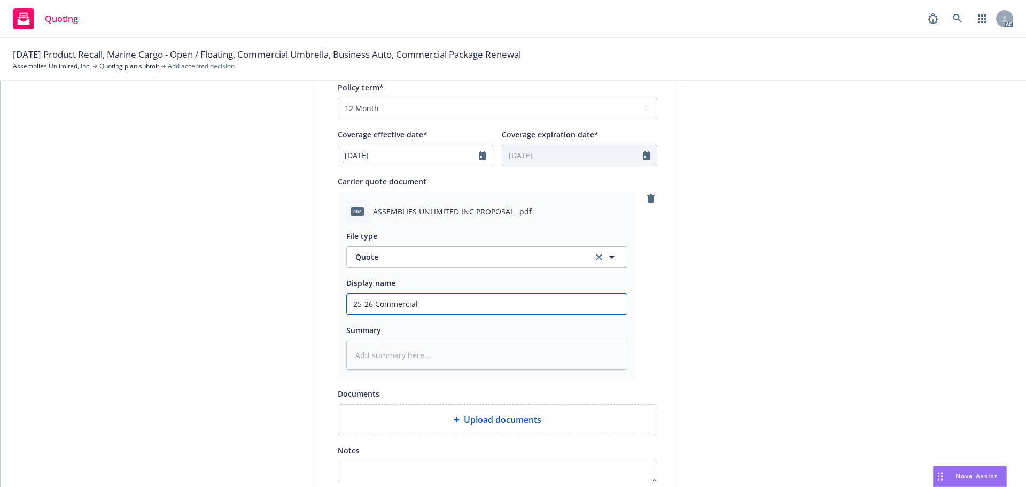
type textarea "x"
type input "25-26 Commercial P"
type textarea "x"
type input "25-26 Commercial Pa"
type textarea "x"
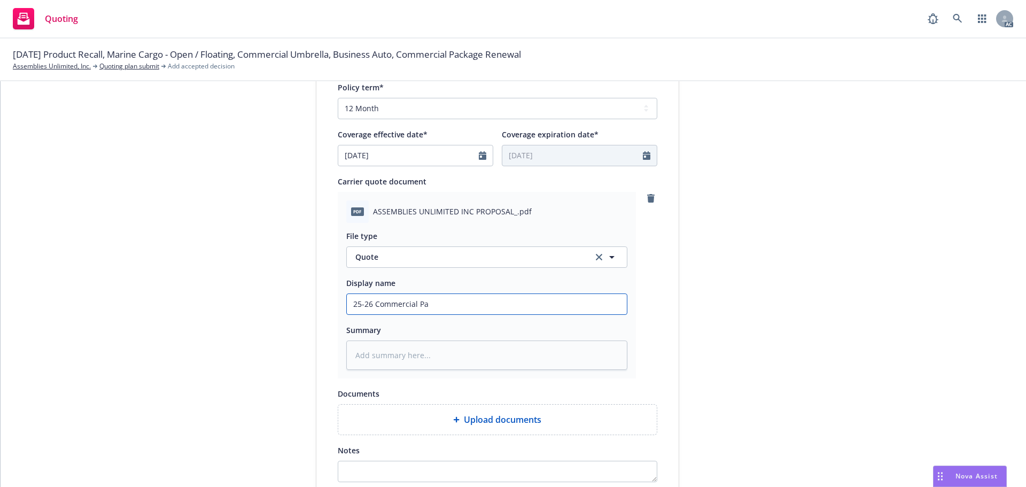
type input "25-26 Commercial Pac"
type textarea "x"
type input "25-26 Commercial Pack"
type textarea "x"
type input "25-26 Commercial Packg"
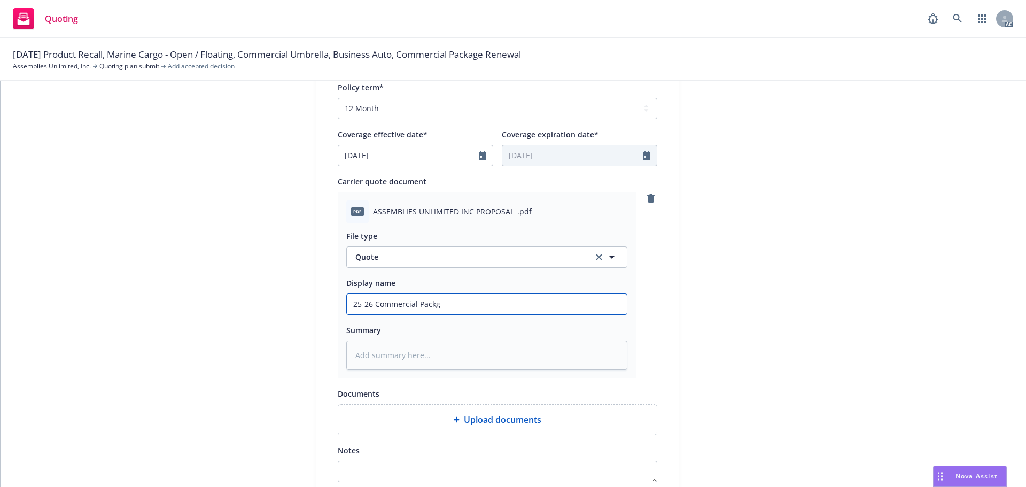
type textarea "x"
type input "25-26 Commercial Packga"
type textarea "x"
type input "25-26 Commercial Packgae"
type textarea "x"
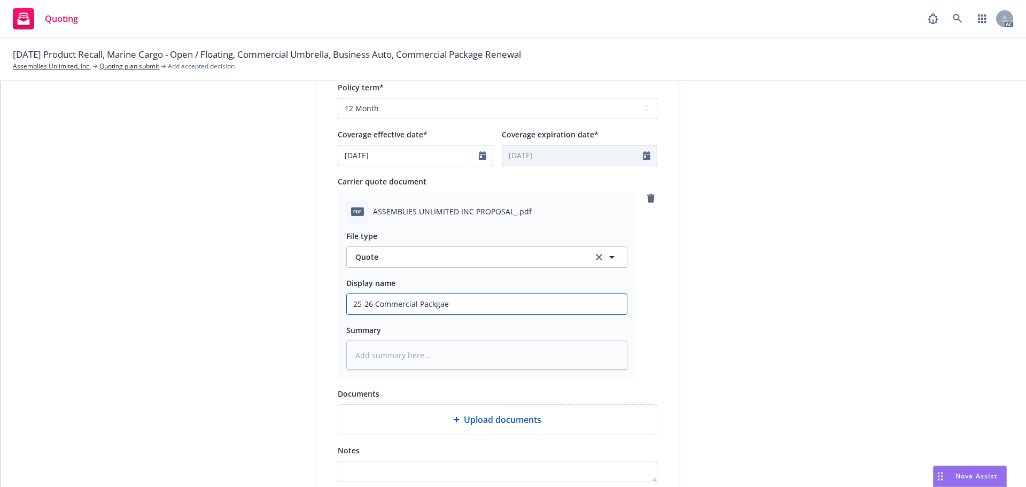
type input "25-26 Commercial Packgae,"
type textarea "x"
type input "25-26 Commercial Packgae,"
type textarea "x"
type input "25-26 Commercial Packgae, C"
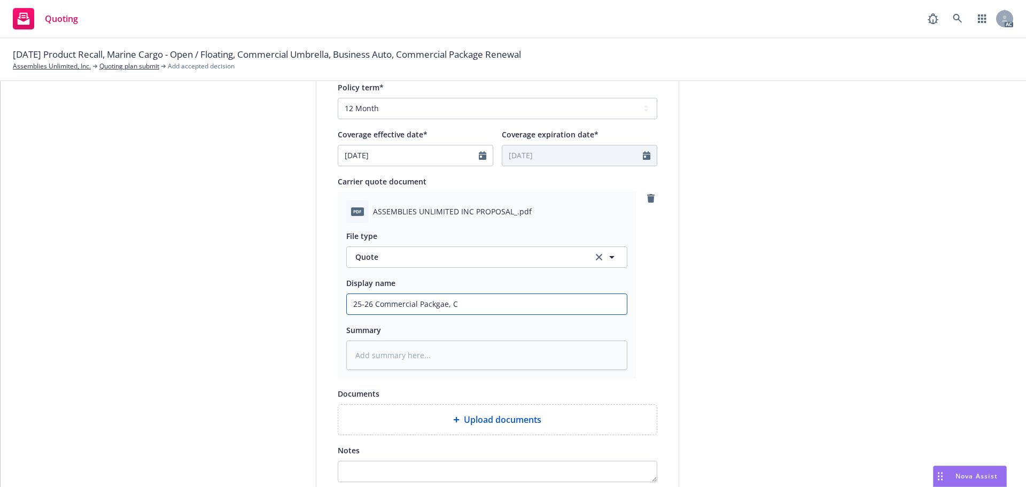
type textarea "x"
type input "25-26 Commercial Packgae, Co"
type textarea "x"
type input "25-26 Commercial Packgae, Com"
type textarea "x"
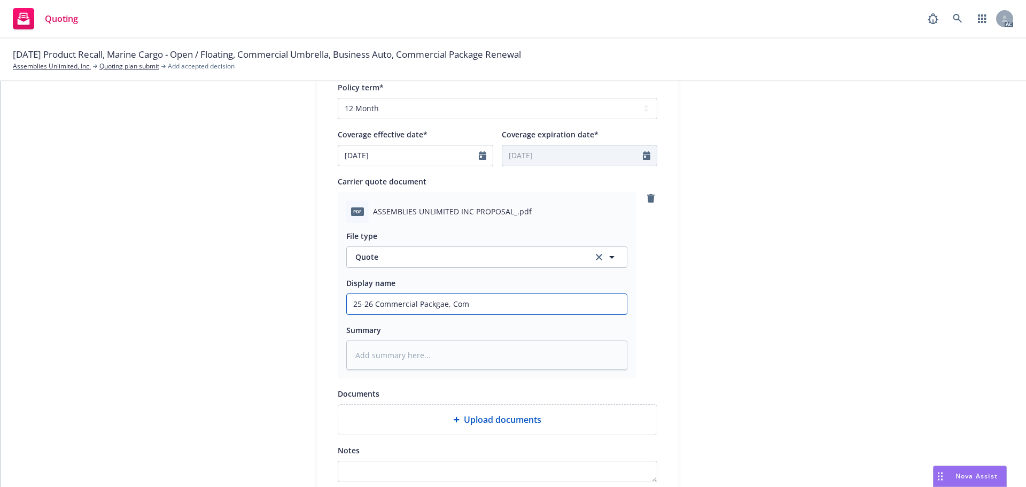
type input "25-26 Commercial Packgae, Comm"
type textarea "x"
type input "25-26 Commercial Packgae, Comme"
type textarea "x"
type input "25-26 Commercial Packgae, Commer"
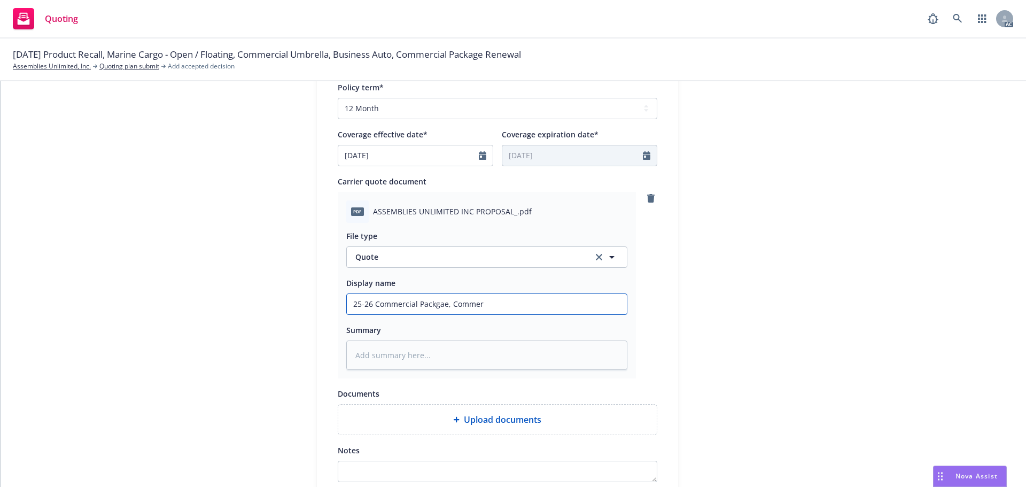
type textarea "x"
type input "25-26 Commercial Packgae, Commerc"
type textarea "x"
type input "25-26 Commercial Packgae, Commerci"
type textarea "x"
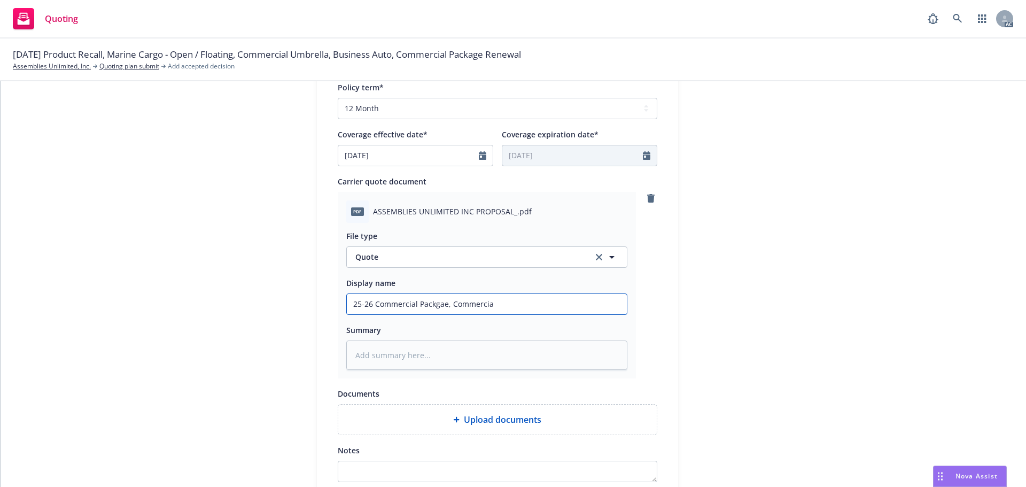
type input "25-26 Commercial Packgae, Commercial"
type textarea "x"
type input "25-26 Commercial Packgae, Commercial"
type textarea "x"
type input "25-26 Commercial Packgae, Commercial Au"
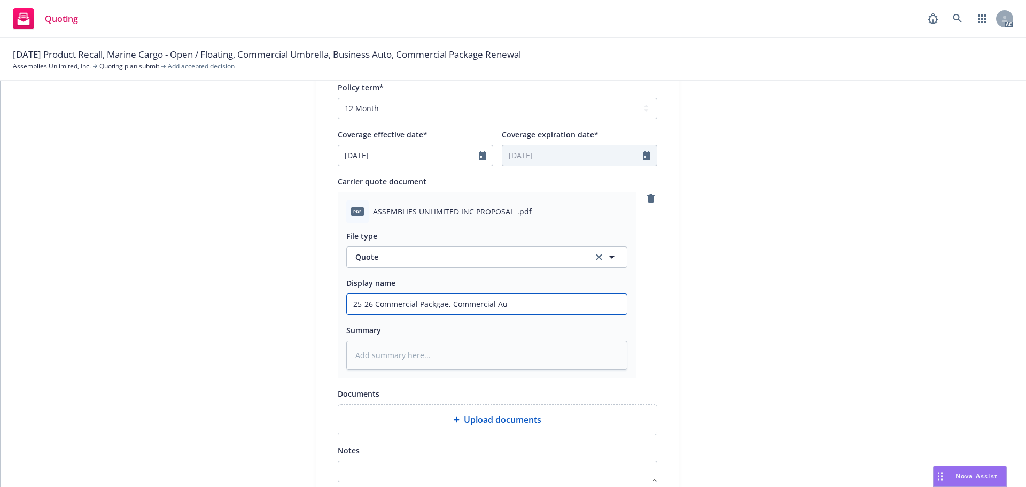
type textarea "x"
type input "25-26 Commercial Packgae, Commercial Aut"
type textarea "x"
type input "25-26 Commercial Packgae, Commercial Auto"
type textarea "x"
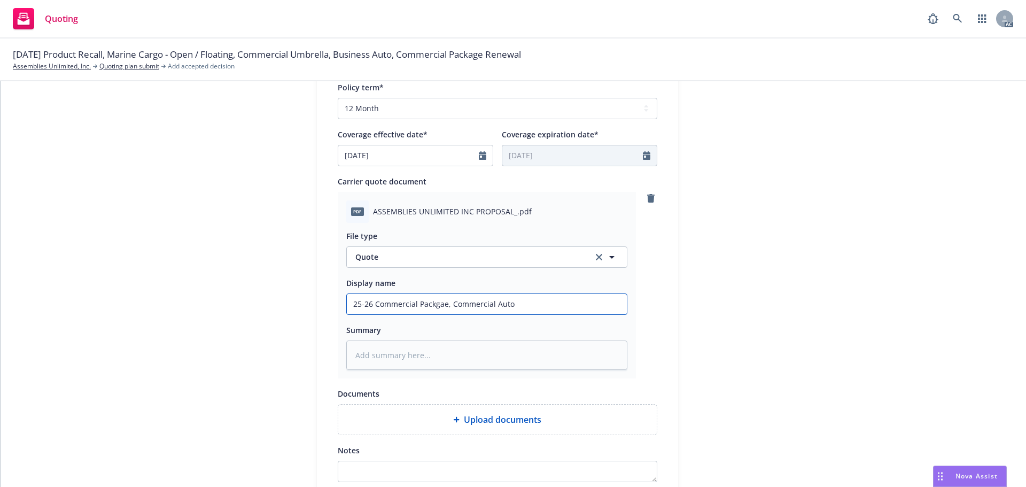
type input "25-26 Commercial Packgae, Commercial Auto,"
type textarea "x"
type input "25-26 Commercial Packgae, Commercial Auto,"
type textarea "x"
type input "25-26 Commercial Packgae, Commercial Auto, C"
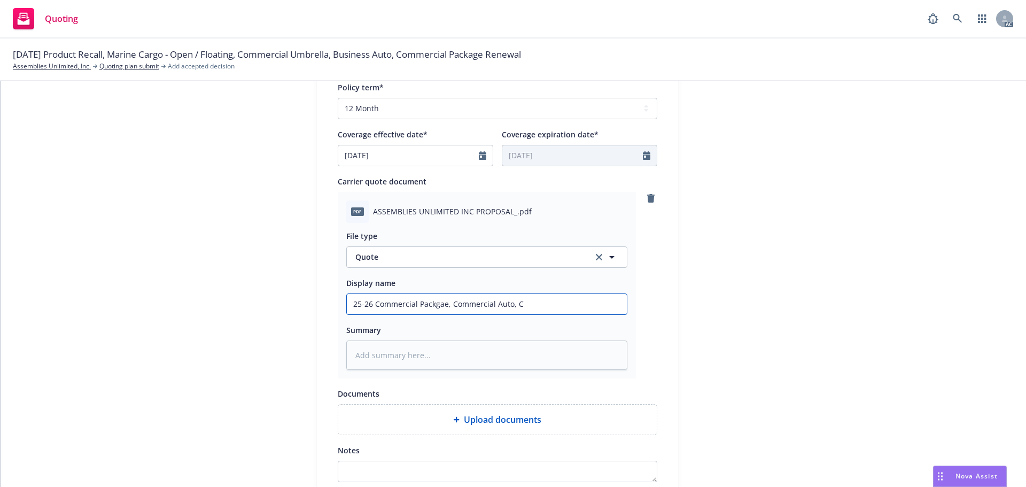
type textarea "x"
type input "25-26 Commercial Packgae, Commercial Auto, Co"
type textarea "x"
type input "25-26 Commercial Packgae, Commercial Auto, Com"
type textarea "x"
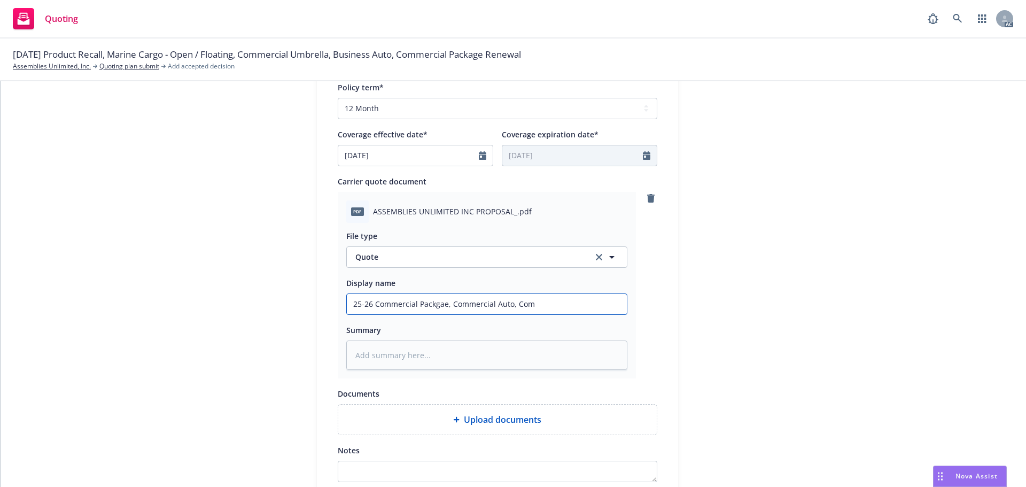
type input "25-26 Commercial Packgae, Commercial Auto, Comm"
type textarea "x"
type input "25-26 Commercial Packgae, Commercial Auto, Comme"
type textarea "x"
type input "25-26 Commercial Packgae, Commercial Auto, Commer"
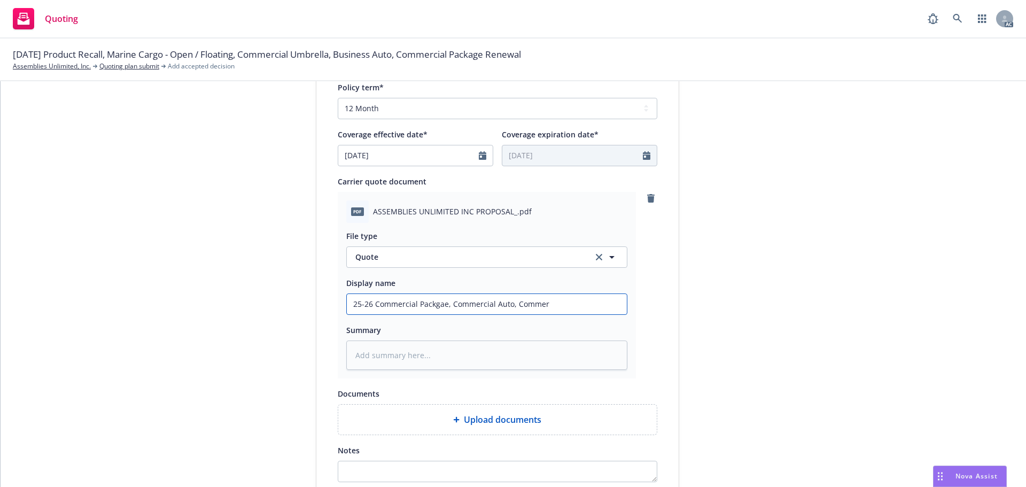
type textarea "x"
type input "25-26 Commercial Packgae, Commercial Auto, Commerc"
type textarea "x"
type input "25-26 Commercial Packgae, Commercial Auto, Commerci"
type textarea "x"
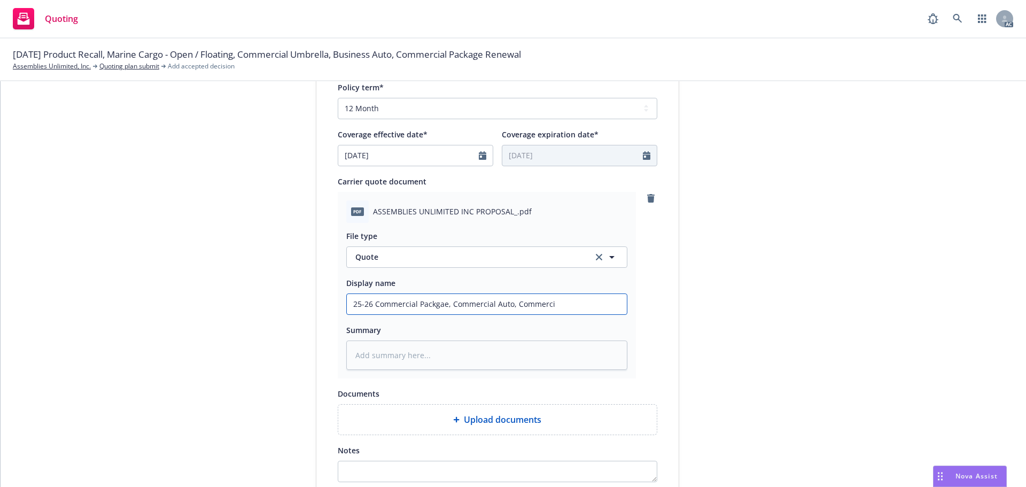
type input "25-26 Commercial Packgae, Commercial Auto, Commercia"
type textarea "x"
type input "25-26 Commercial Packgae, Commercial Auto, Commercial"
type textarea "x"
type input "25-26 Commercial Packgae, Commercial Auto, Commercial"
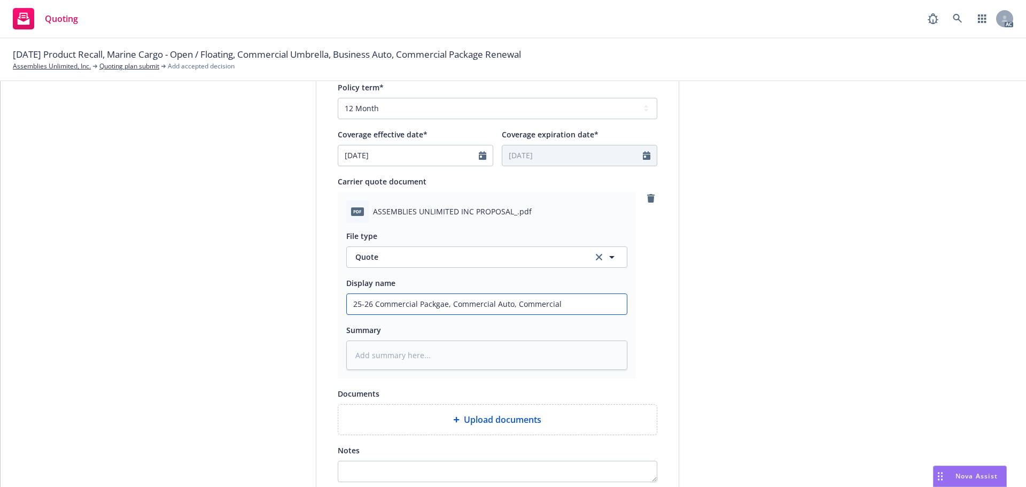
type textarea "x"
type input "25-26 Commercial Packgae, Commercial Auto, Commercial U"
type textarea "x"
type input "25-26 Commercial Packgae, Commercial Auto, Commercial Um"
type textarea "x"
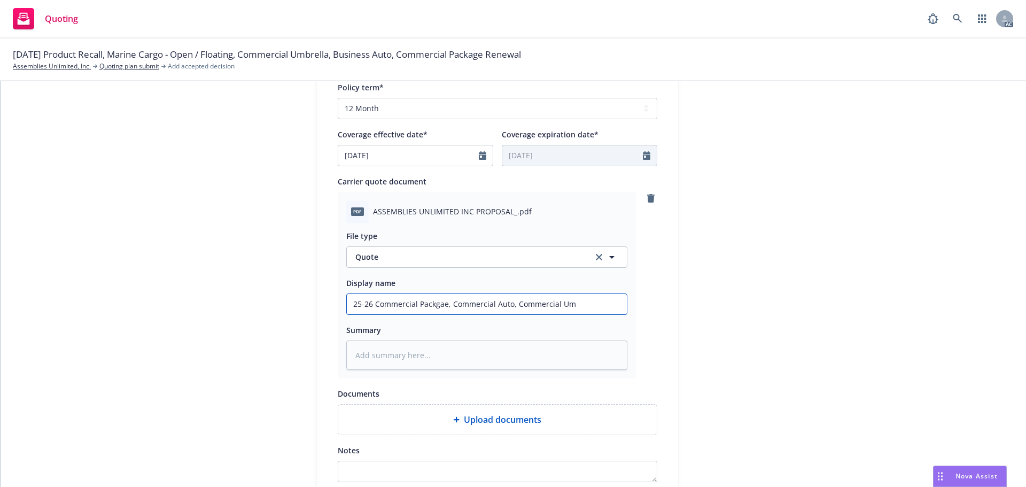
type input "25-26 Commercial Packgae, Commercial Auto, Commercial Umb"
type textarea "x"
type input "25-26 Commercial Packgae, Commercial Auto, Commercial Umbr"
type textarea "x"
type input "25-26 Commercial Packgae, Commercial Auto, Commercial Umbre"
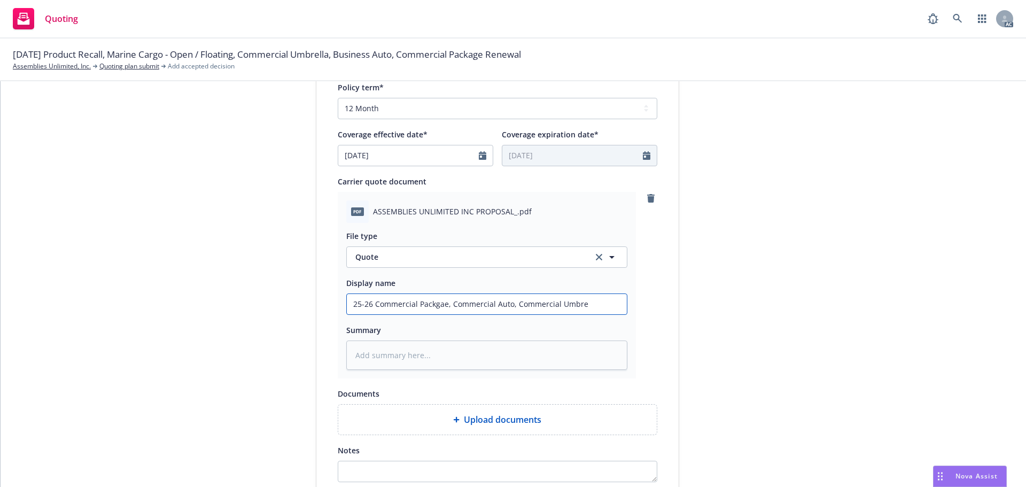
type textarea "x"
type input "25-26 Commercial Packgae, Commercial Auto, Commercial Umbrel"
type textarea "x"
type input "25-26 Commercial Packgae, Commercial Auto, Commercial [PERSON_NAME]"
type textarea "x"
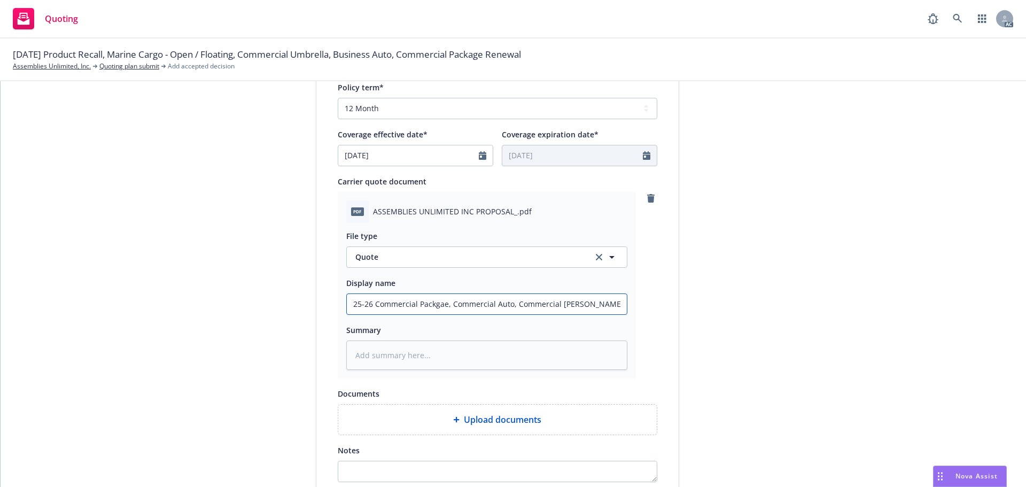
type input "25-26 Commercial Packgae, Commercial Auto, Commercial Umbrella"
type textarea "x"
type input "25-26 Commercial Packgae, Commercial Auto, Commercial Umbrella"
type textarea "x"
type input "25-26 Commercial Packgae, Commercial Auto, Commercial Umbrella Q"
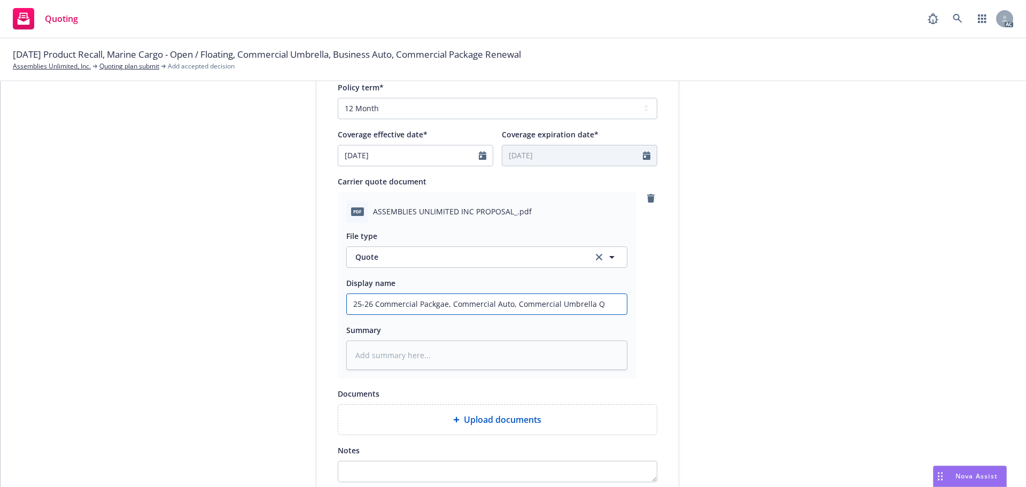
type textarea "x"
type input "25-26 Commercial Packgae, Commercial Auto, Commercial Umbrella Qu"
type textarea "x"
type input "25-26 Commercial Packgae, Commercial Auto, Commercial Umbrella Quo"
type textarea "x"
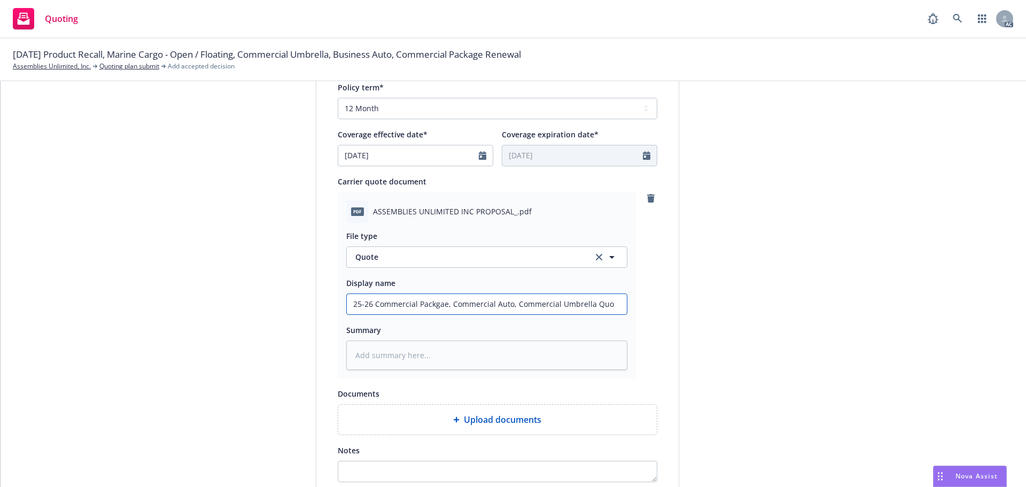
type input "25-26 Commercial Packgae, Commercial Auto, Commercial Umbrella Quot"
type textarea "x"
type input "25-26 Commercial Packgae, Commercial Auto, Commercial Umbrella Quote"
click at [437, 303] on input "25-26 Commercial Packgae, Commercial Auto, Commercial Umbrella Quote" at bounding box center [487, 304] width 280 height 20
type textarea "x"
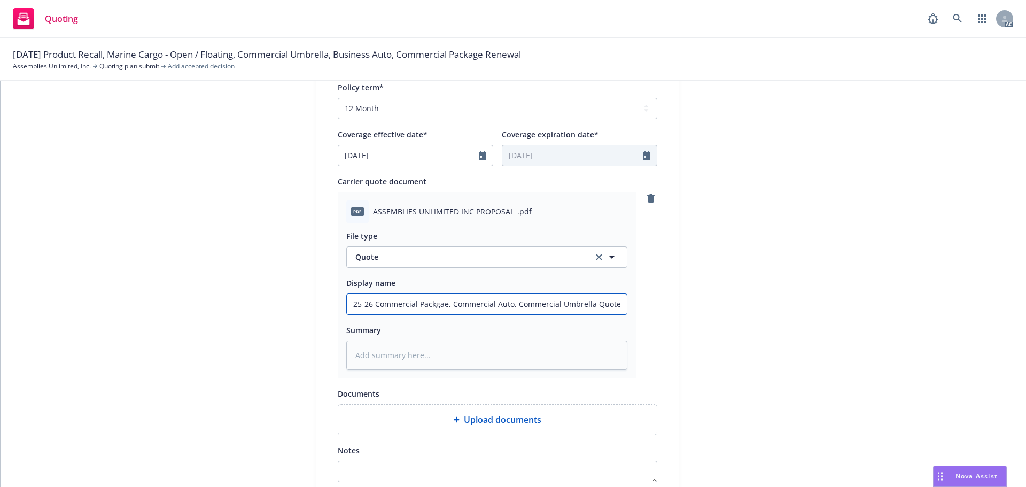
type input "25-26 Commercial Packge, Commercial Auto, Commercial Umbrella Quote"
type textarea "x"
type input "25-26 Commercial Packe, Commercial Auto, Commercial Umbrella Quote"
type textarea "x"
type input "25-26 Commercial Packae, Commercial Auto, Commercial Umbrella Quote"
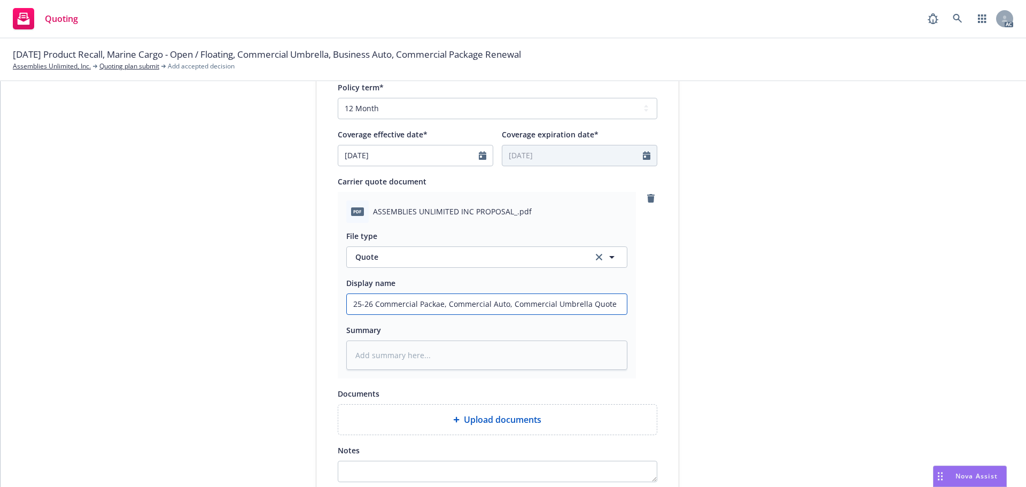
type textarea "x"
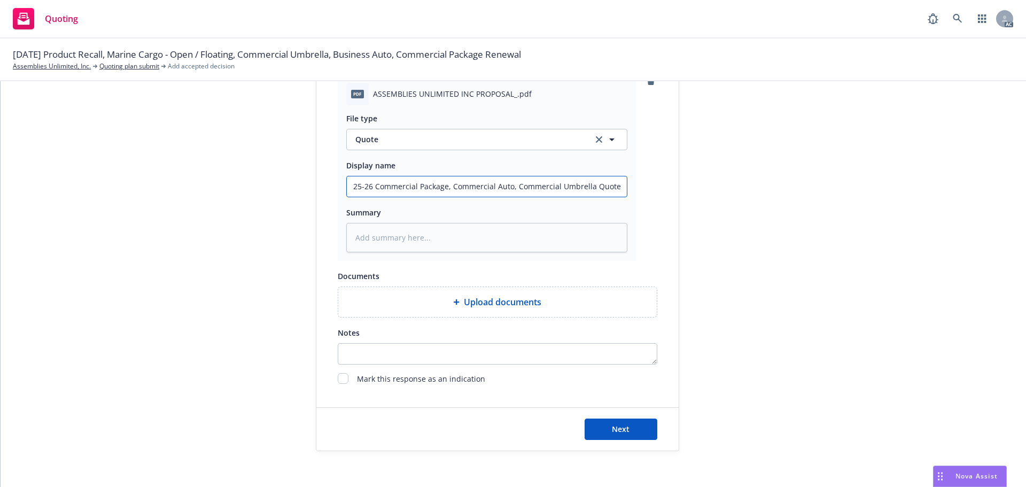
scroll to position [552, 0]
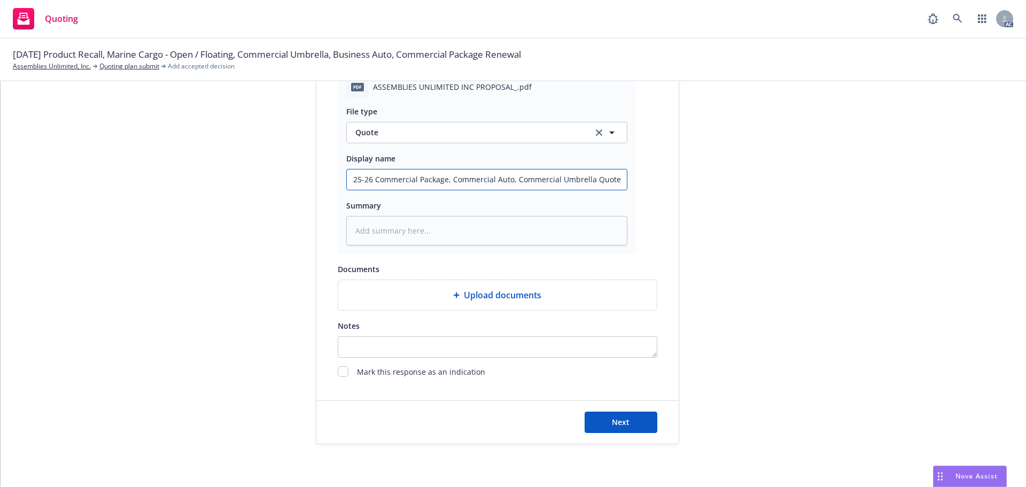
drag, startPoint x: 613, startPoint y: 179, endPoint x: 350, endPoint y: 181, distance: 262.8
click at [351, 181] on input "25-26 Commercial Package, Commercial Auto, Commercial Umbrella Quote" at bounding box center [487, 179] width 280 height 20
type input "25-26 Commercial Package, Commercial Auto, Commercial Umbrella Quote"
click at [626, 419] on button "Next" at bounding box center [620, 421] width 73 height 21
type textarea "x"
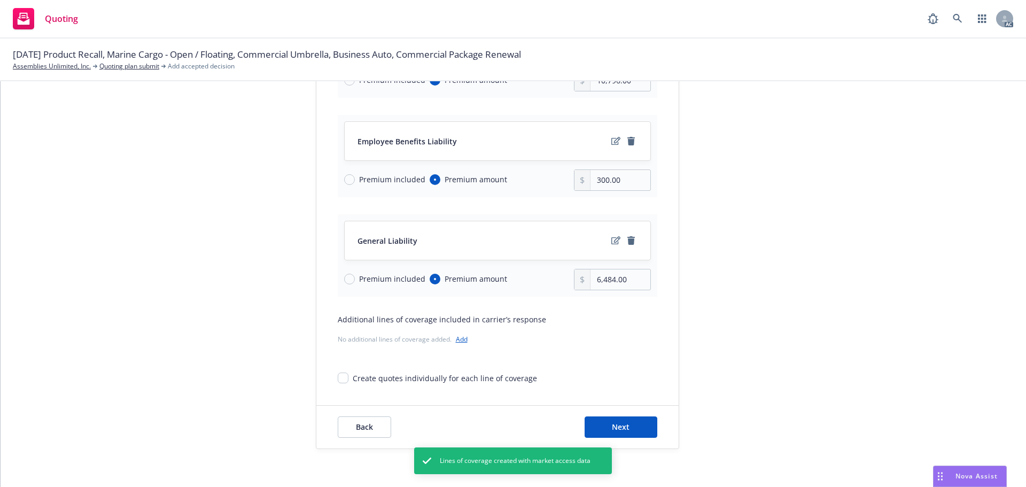
scroll to position [238, 0]
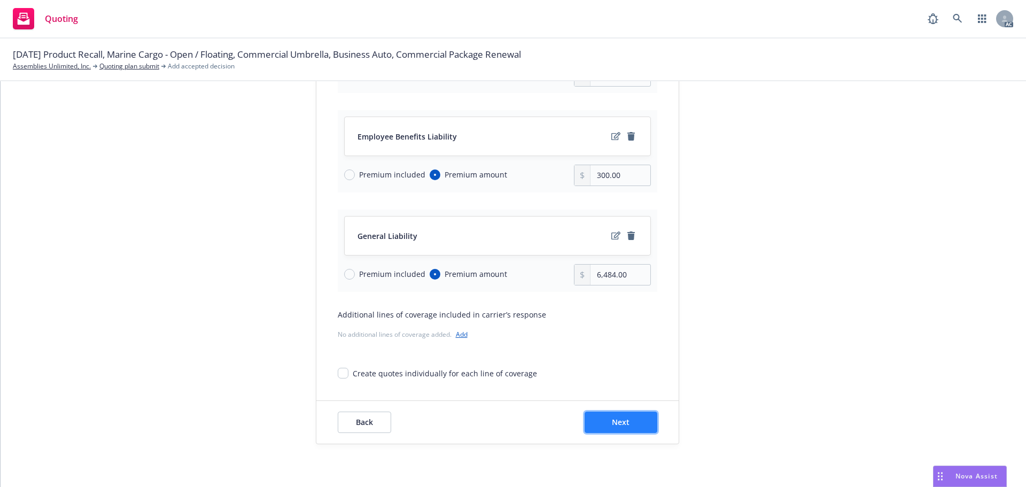
click at [630, 420] on button "Next" at bounding box center [620, 421] width 73 height 21
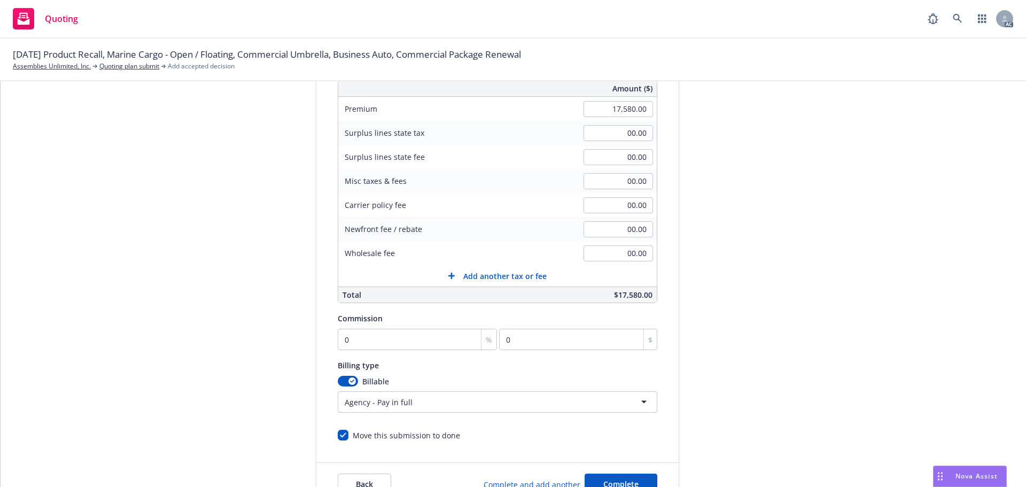
scroll to position [66, 0]
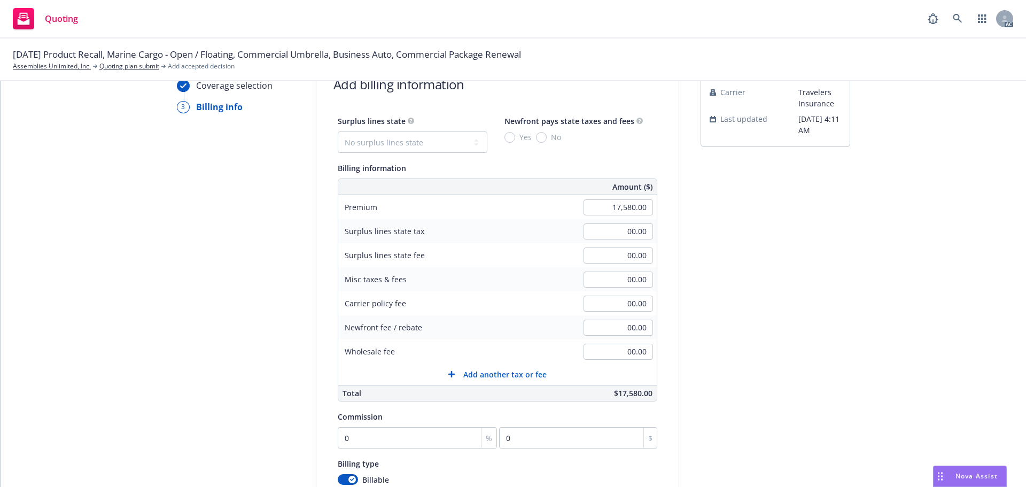
click at [587, 198] on div "17,580.00" at bounding box center [618, 208] width 77 height 24
click at [588, 201] on input "17,580.00" at bounding box center [617, 207] width 69 height 16
type input "18,265.00"
click at [435, 430] on input "0" at bounding box center [418, 437] width 160 height 21
type input "1"
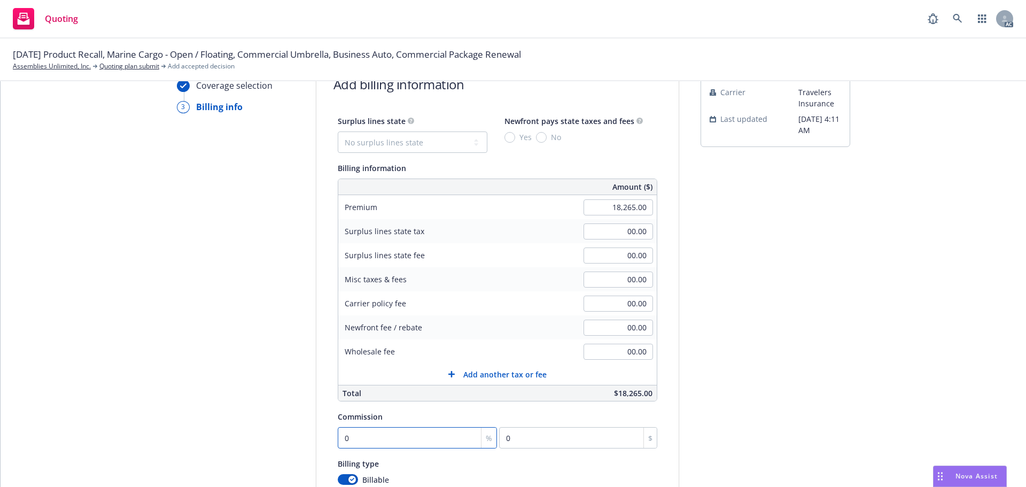
type input "182.65"
type input "15"
type input "2739.75"
type input "15"
drag, startPoint x: 856, startPoint y: 346, endPoint x: 836, endPoint y: 343, distance: 19.9
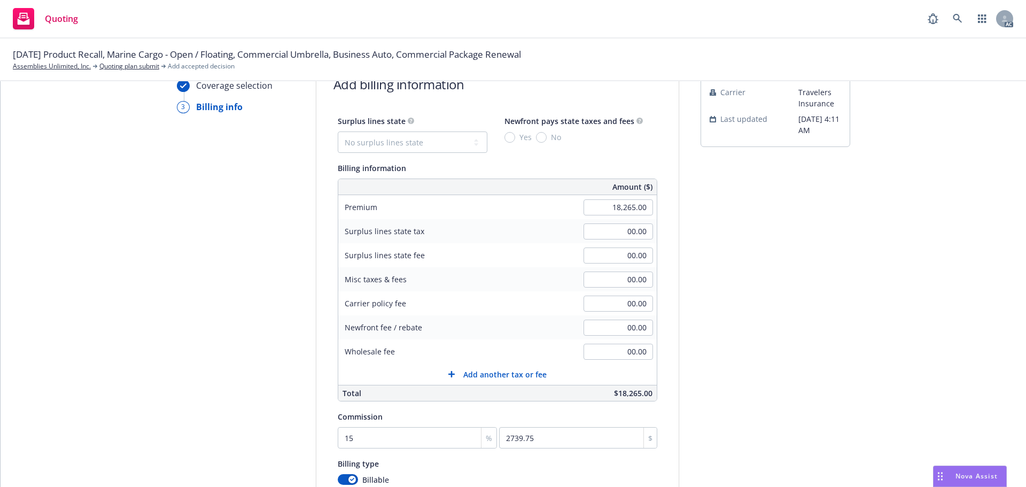
click at [854, 346] on div "Quote initiation Coverage selection 3 Billing info Add billing information Surp…" at bounding box center [513, 331] width 1000 height 546
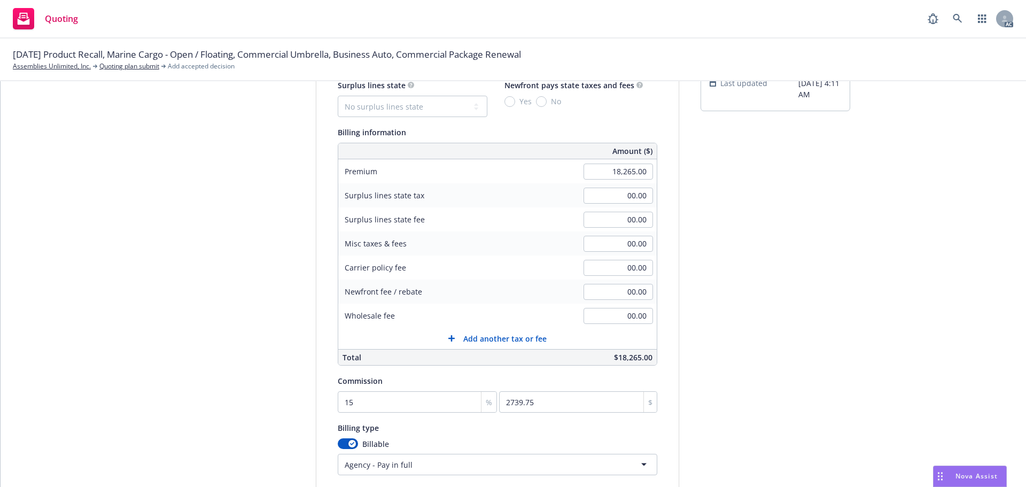
scroll to position [120, 0]
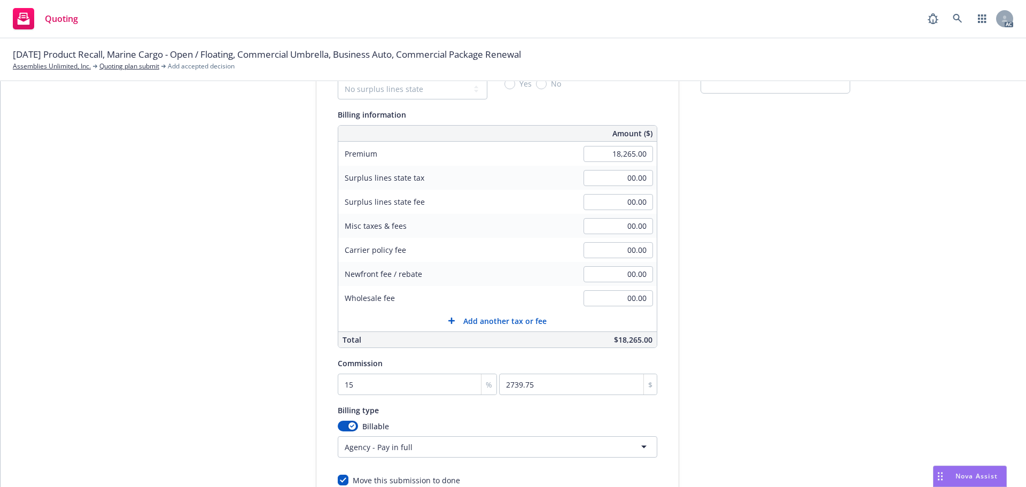
click at [378, 441] on html "Quoting AC [DATE] Product Recall, Marine Cargo - Open / Floating, Commercial Um…" at bounding box center [513, 243] width 1026 height 487
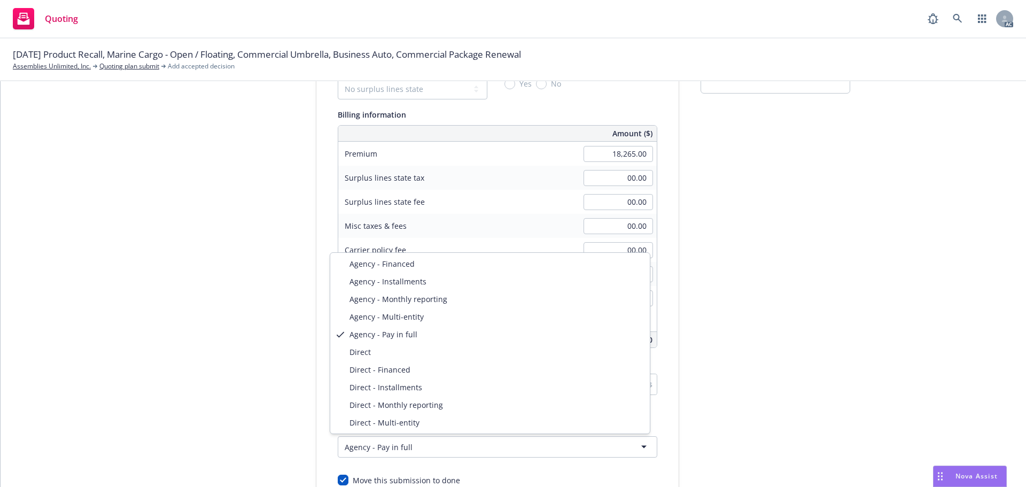
select select "DIRECT"
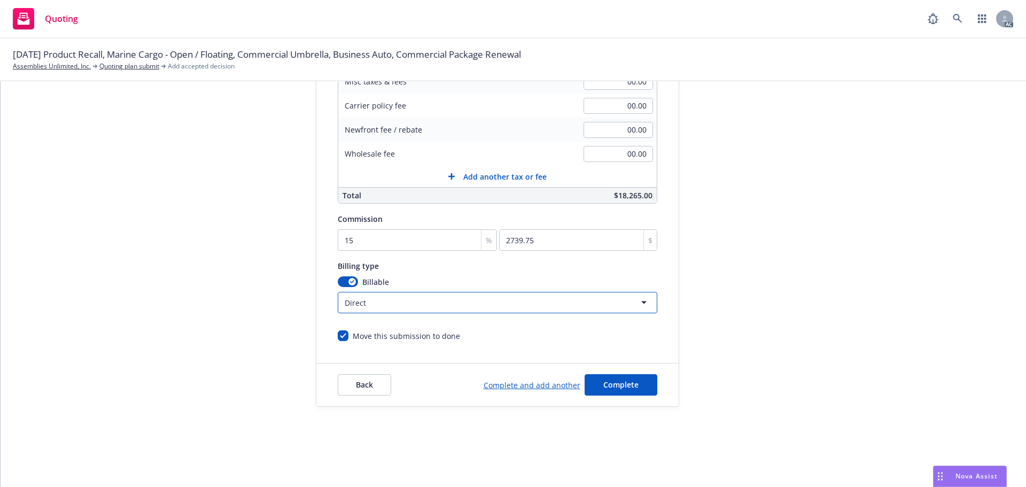
scroll to position [53, 0]
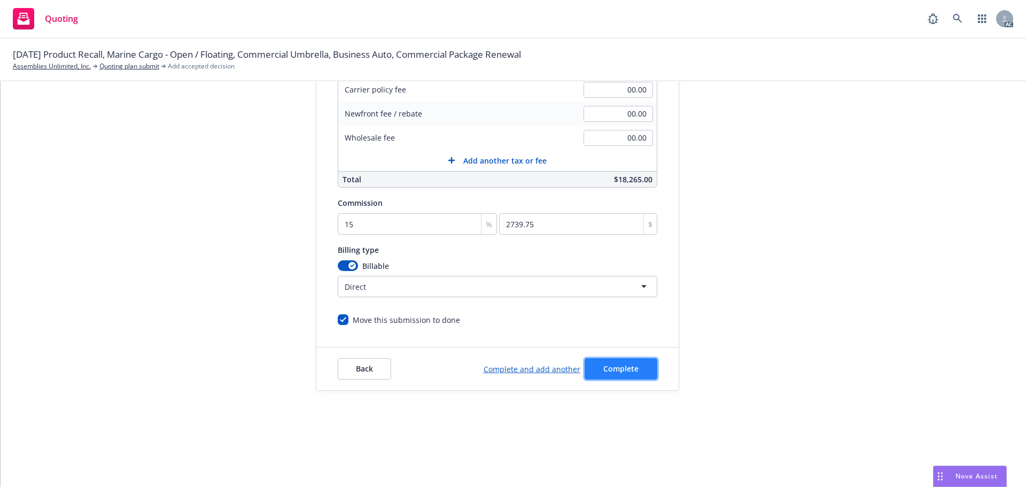
click at [633, 374] on button "Complete" at bounding box center [620, 368] width 73 height 21
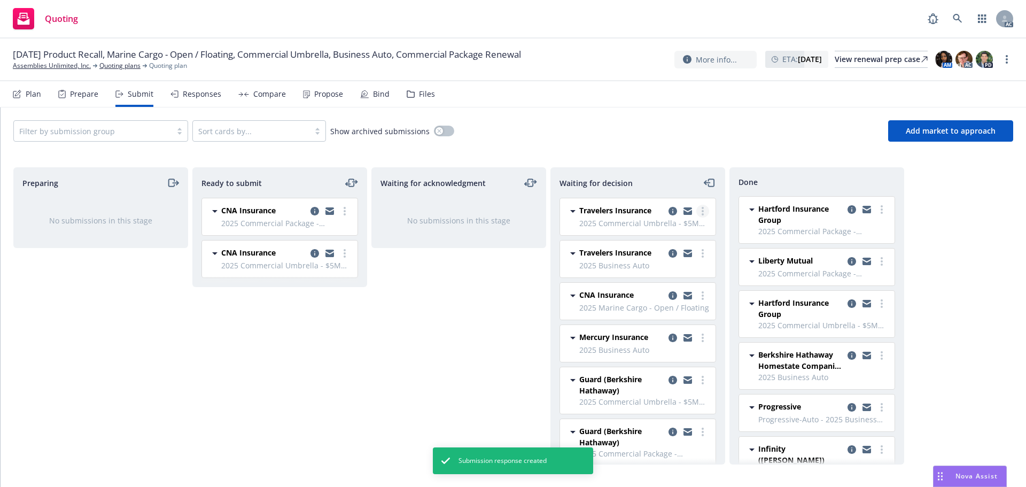
click at [696, 210] on link "more" at bounding box center [702, 211] width 13 height 13
click at [651, 278] on span "Add accepted decision" at bounding box center [647, 275] width 107 height 10
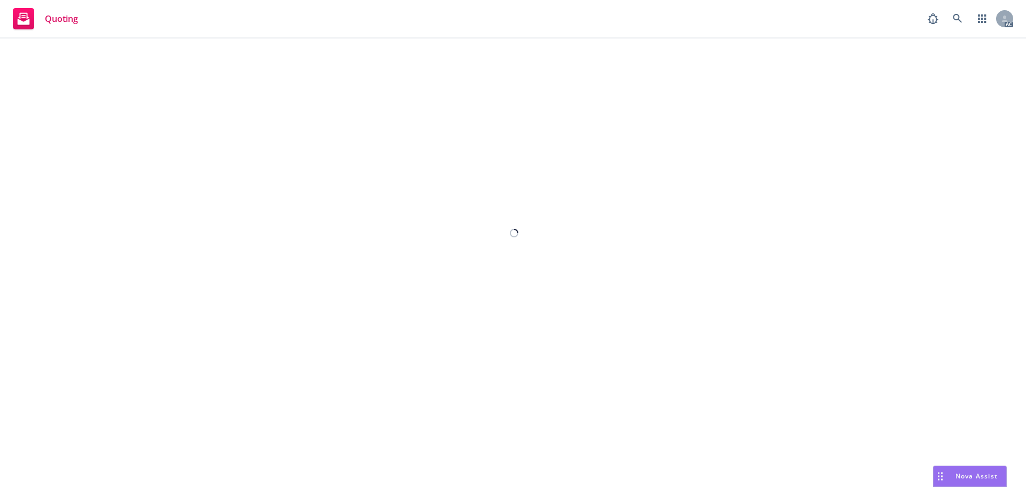
select select "12"
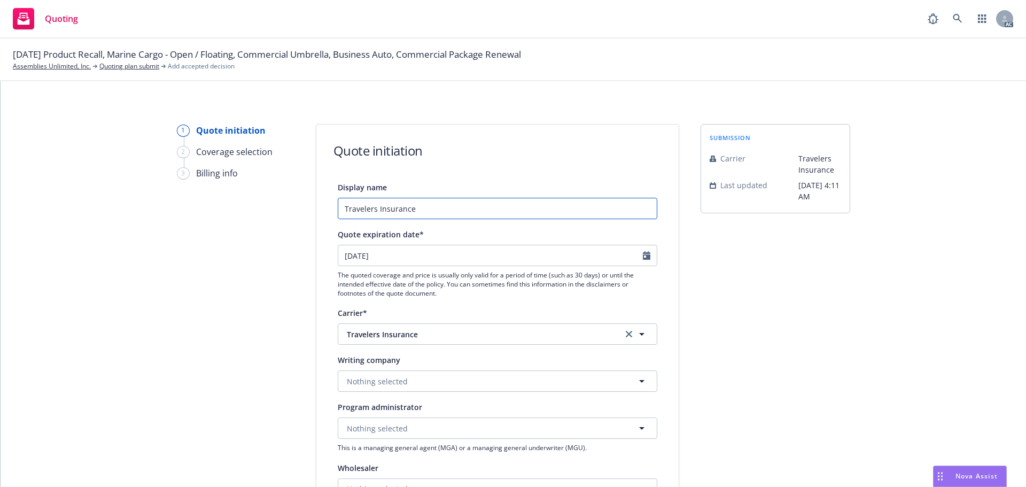
click at [474, 213] on input "Travelers Insurance" at bounding box center [497, 208] width 319 height 21
type input "Travelers Insurance - UMB"
click at [650, 256] on div at bounding box center [650, 255] width 14 height 20
click at [645, 257] on icon "Calendar" at bounding box center [646, 255] width 7 height 9
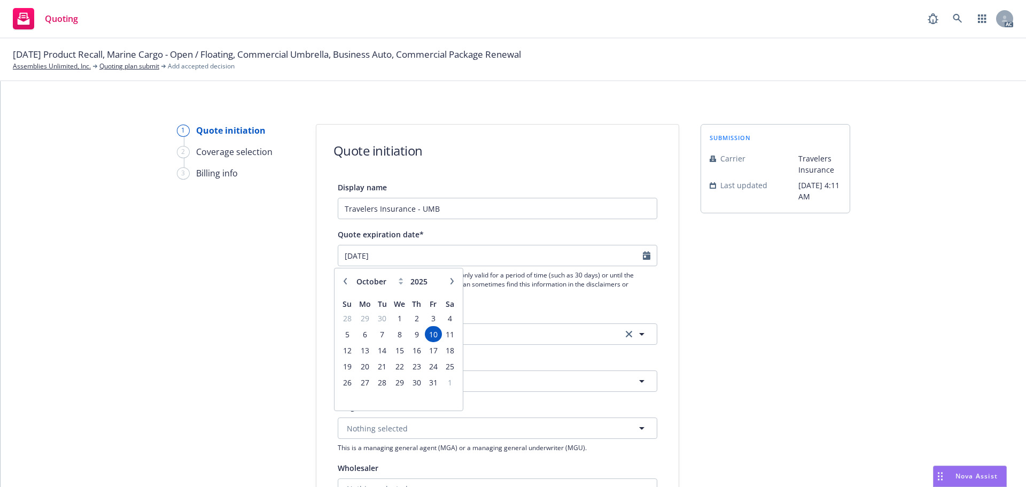
click at [341, 282] on button "button" at bounding box center [345, 281] width 13 height 13
select select "9"
click at [444, 364] on span "27" at bounding box center [450, 366] width 14 height 13
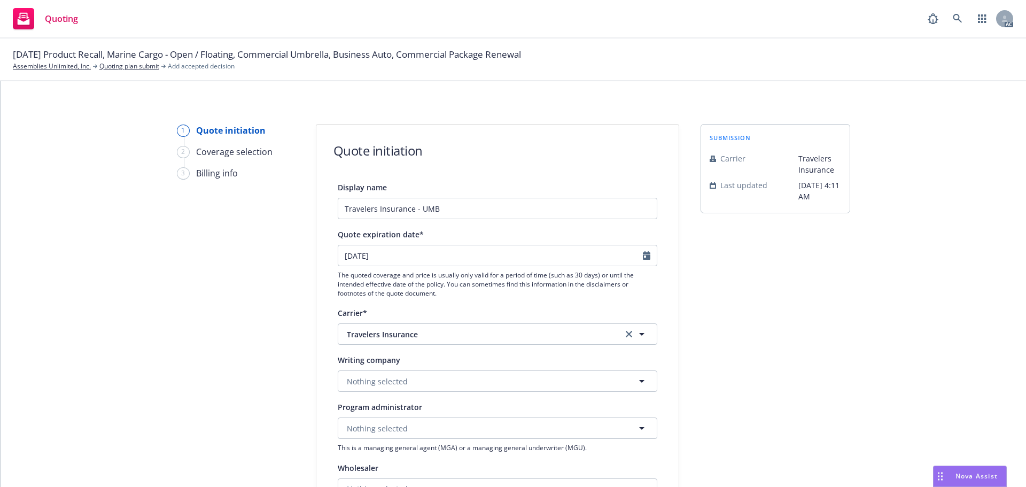
type input "[DATE]"
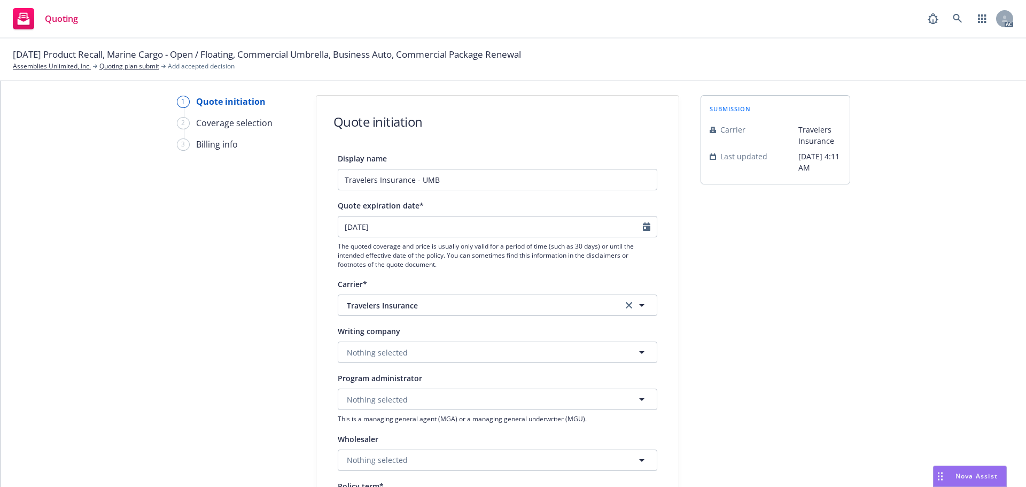
scroll to position [53, 0]
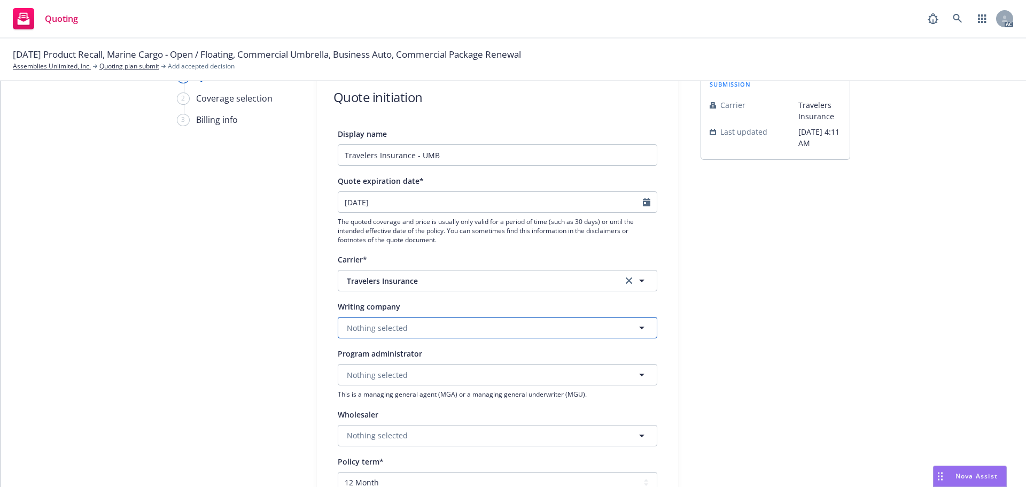
click at [395, 327] on span "Nothing selected" at bounding box center [377, 327] width 61 height 11
paste input "Travelers Property Casualty Company of [GEOGRAPHIC_DATA]"
type input "Travelers Property Casualty Company of [GEOGRAPHIC_DATA]"
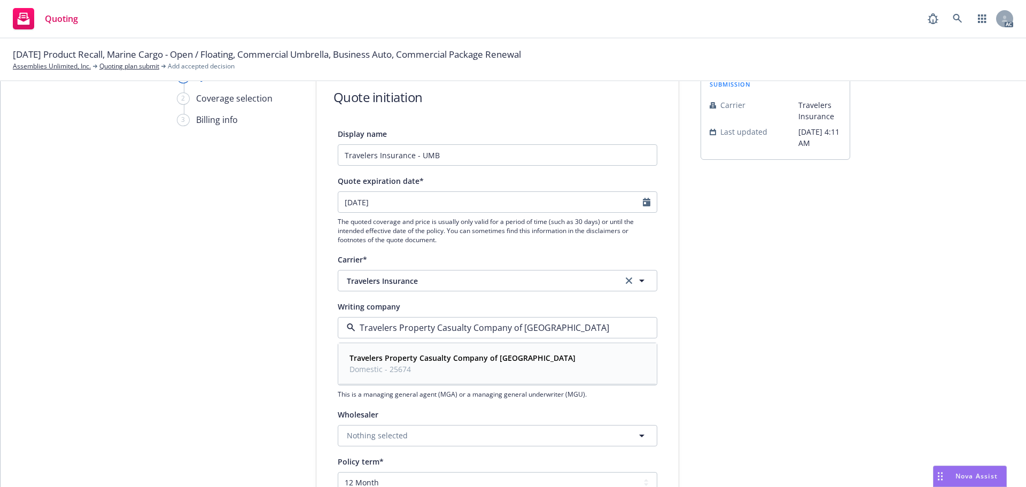
click at [412, 350] on div "Travelers Property Casualty Company of America Domestic - 25674" at bounding box center [461, 363] width 232 height 27
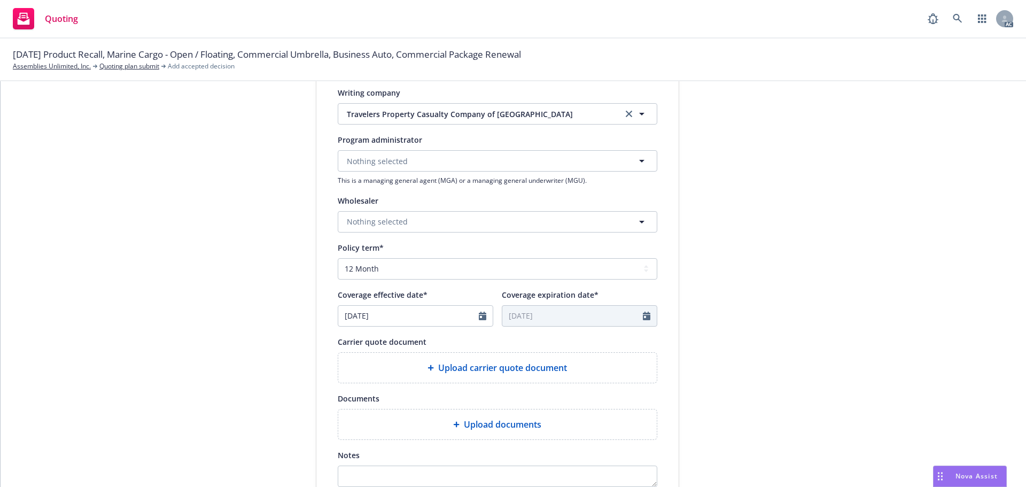
scroll to position [374, 0]
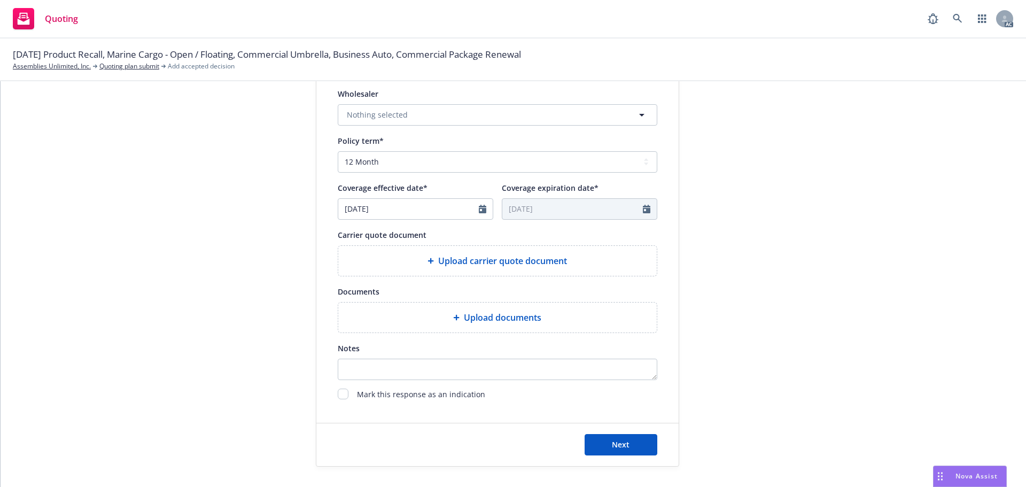
click at [479, 275] on div "Display name Travelers Insurance - UMB Quote expiration date* [DATE] The quoted…" at bounding box center [497, 104] width 319 height 595
click at [486, 267] on span "Upload carrier quote document" at bounding box center [502, 260] width 129 height 13
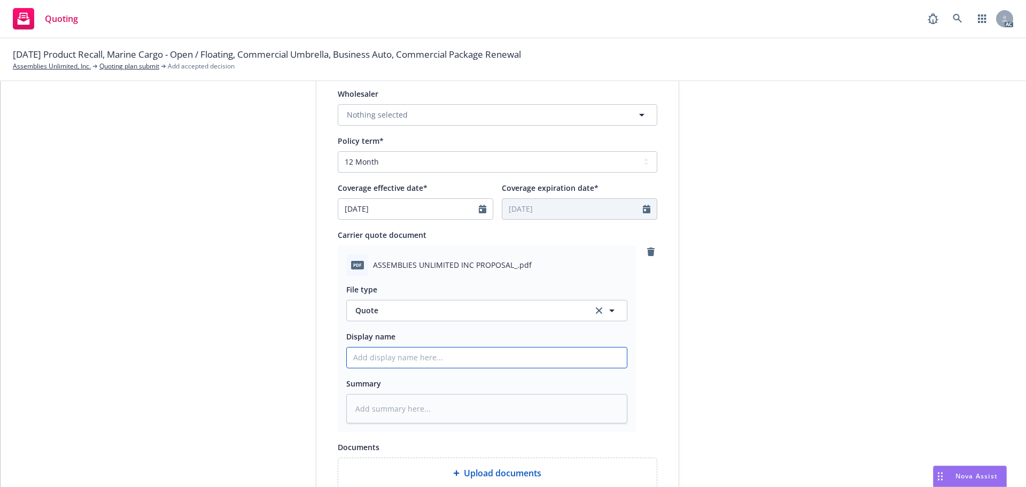
click at [406, 363] on input "Display name" at bounding box center [487, 357] width 280 height 20
type textarea "x"
type input "2"
type textarea "x"
type input "25"
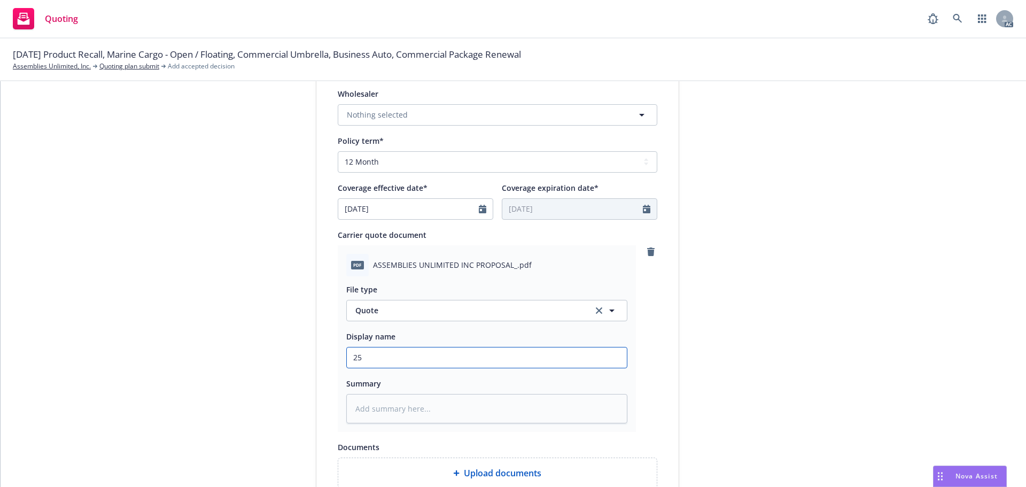
type textarea "x"
type input "25-"
type textarea "x"
type input "25-2"
type textarea "x"
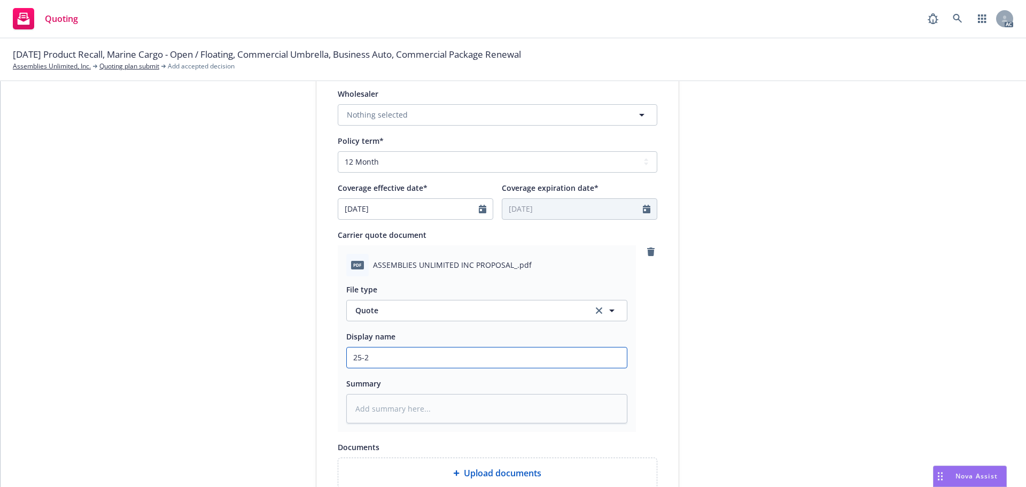
type input "25-26"
type textarea "x"
type input "25-26"
type textarea "x"
type input "25-26 C"
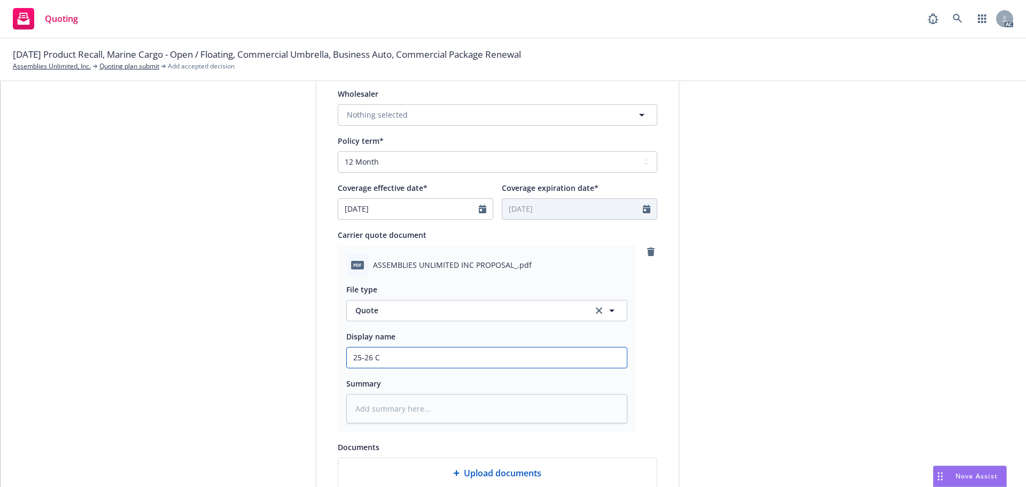
type textarea "x"
type input "25-26 Co"
type textarea "x"
type input "25-26 Com"
type textarea "x"
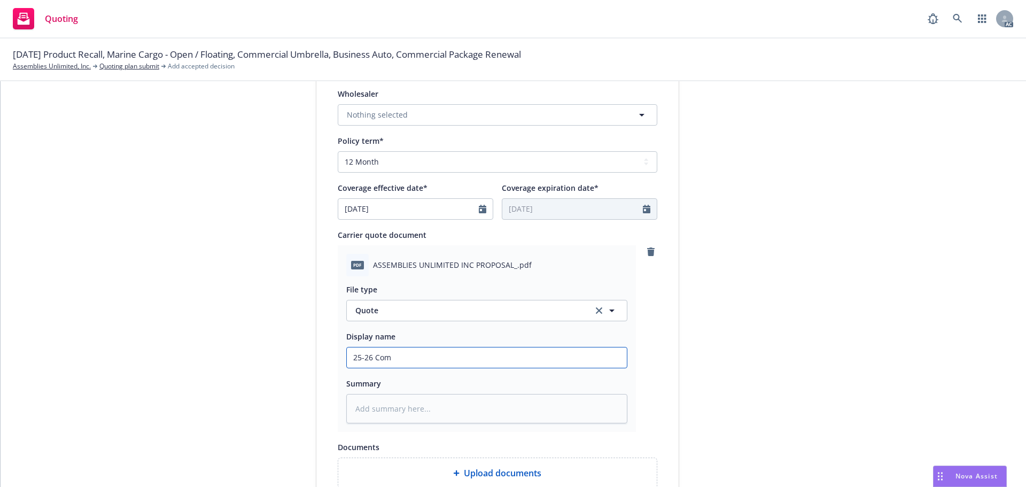
type input "25-26 Comm"
type textarea "x"
type input "25-26 Comme"
type textarea "x"
type input "25-26 Commer"
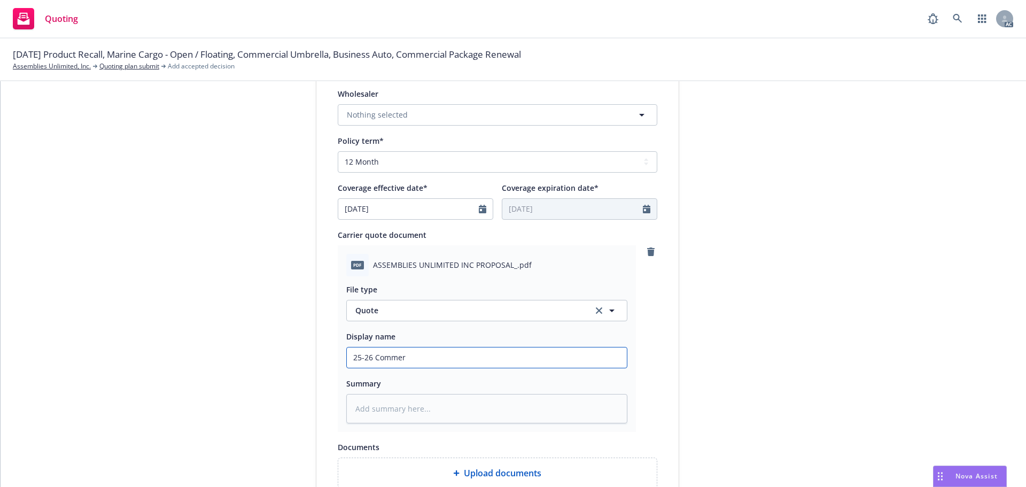
type textarea "x"
type input "25-26 Commerc"
type textarea "x"
type input "25-26 Commerci"
type textarea "x"
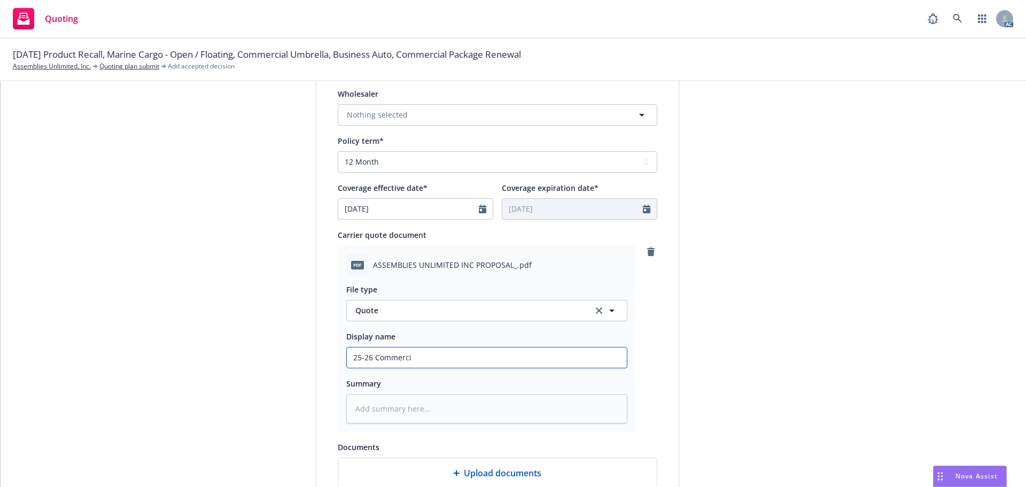
type input "25-26 Commercia"
type textarea "x"
type input "25-26 Commercial"
type textarea "x"
type input "25-26 Commercial"
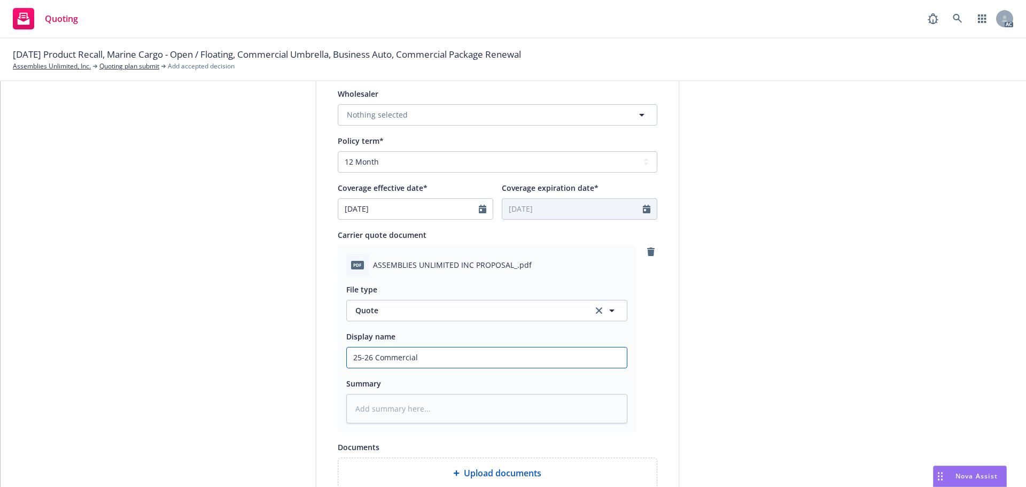
type textarea "x"
type input "25-26 Commercial P"
type textarea "x"
type input "25-26 Commercial Pa"
click at [462, 356] on input "25-26 Commercial Package," at bounding box center [487, 357] width 280 height 20
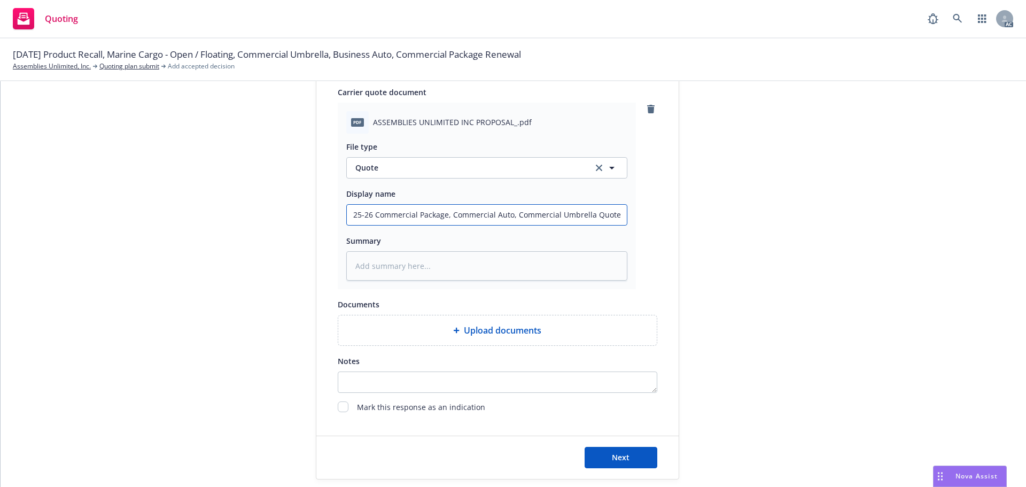
scroll to position [552, 0]
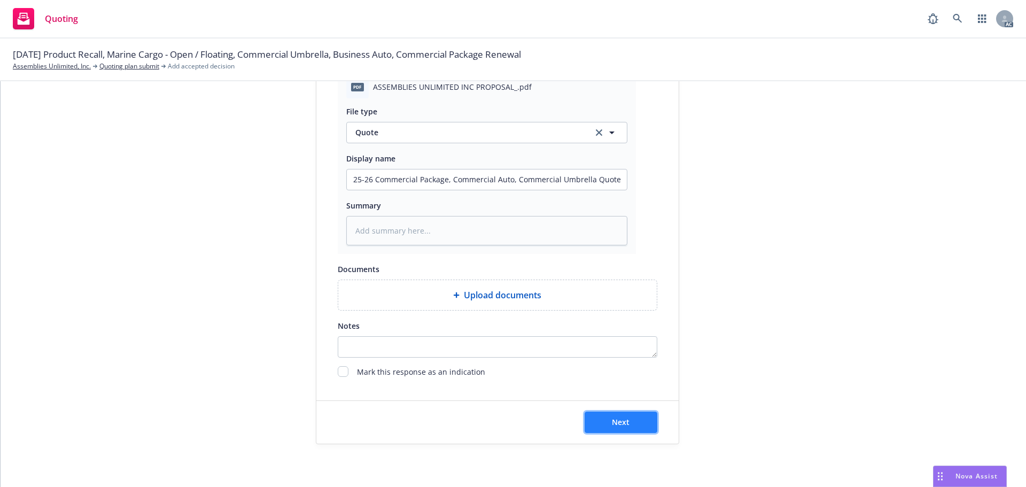
click at [621, 424] on span "Next" at bounding box center [621, 422] width 18 height 10
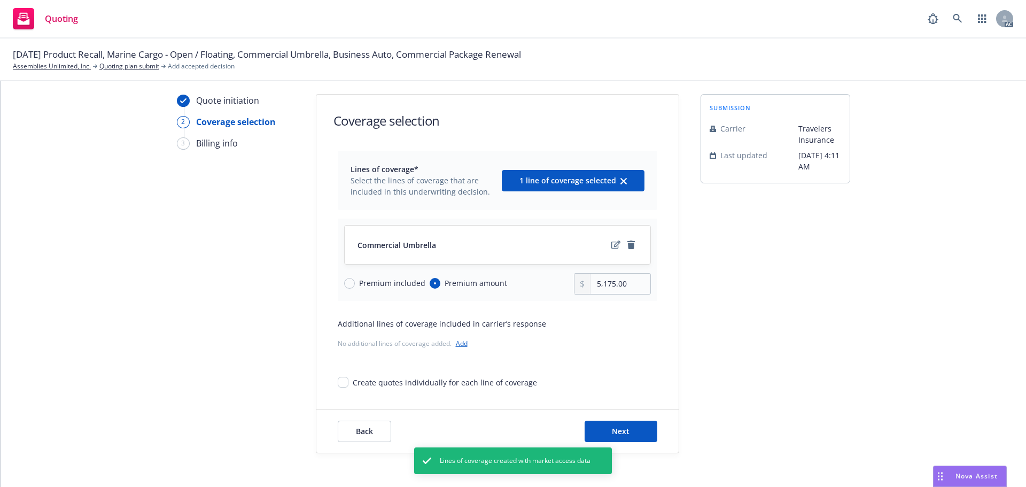
scroll to position [39, 0]
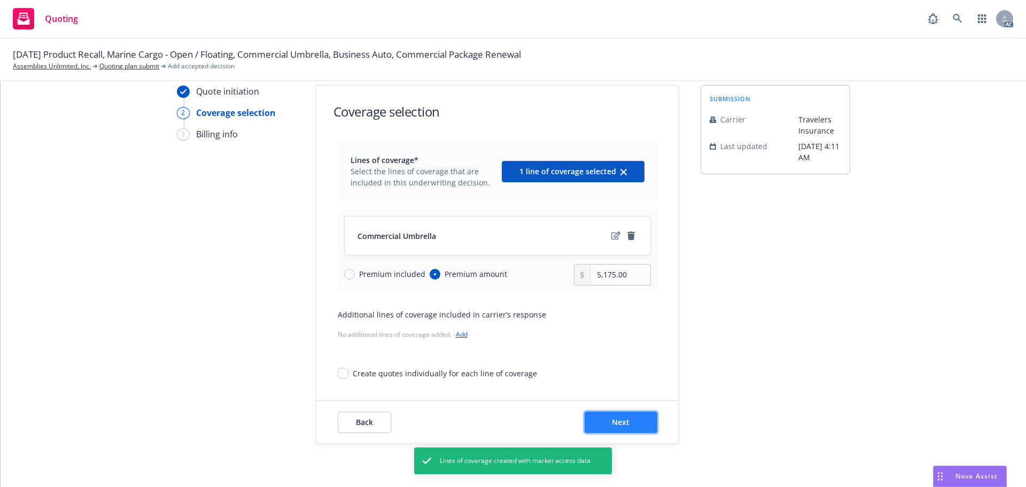
click at [628, 417] on button "Next" at bounding box center [620, 421] width 73 height 21
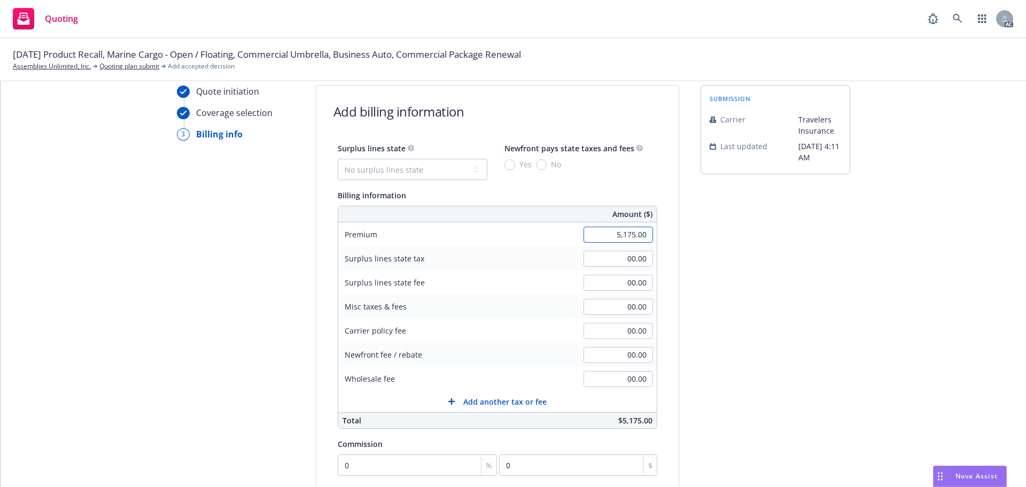
click at [590, 232] on input "5,175.00" at bounding box center [617, 235] width 69 height 16
click at [763, 276] on div "submission Carrier Travelers Insurance Last updated [DATE] 4:11 AM" at bounding box center [775, 358] width 150 height 546
click at [391, 462] on input "0" at bounding box center [418, 464] width 160 height 21
click at [808, 370] on div "submission Carrier Travelers Insurance Last updated [DATE] 4:11 AM" at bounding box center [775, 358] width 150 height 546
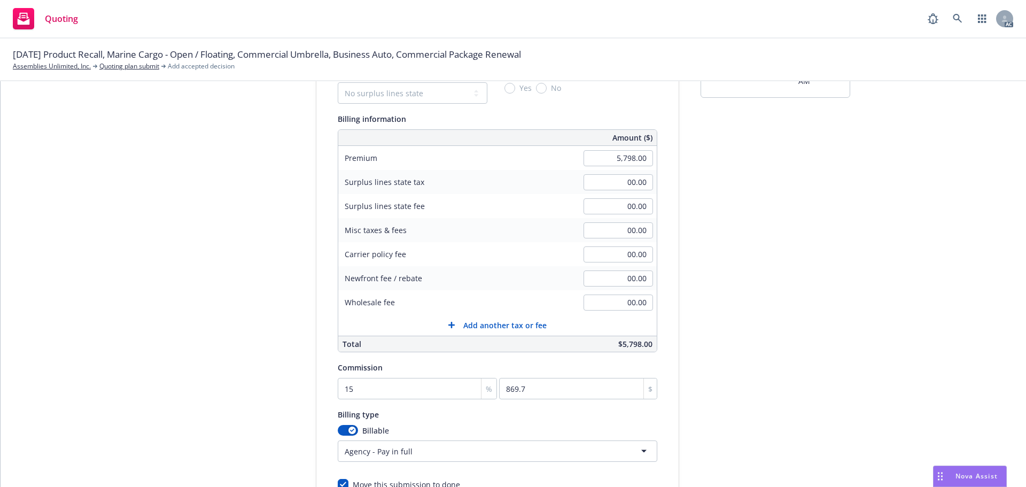
scroll to position [227, 0]
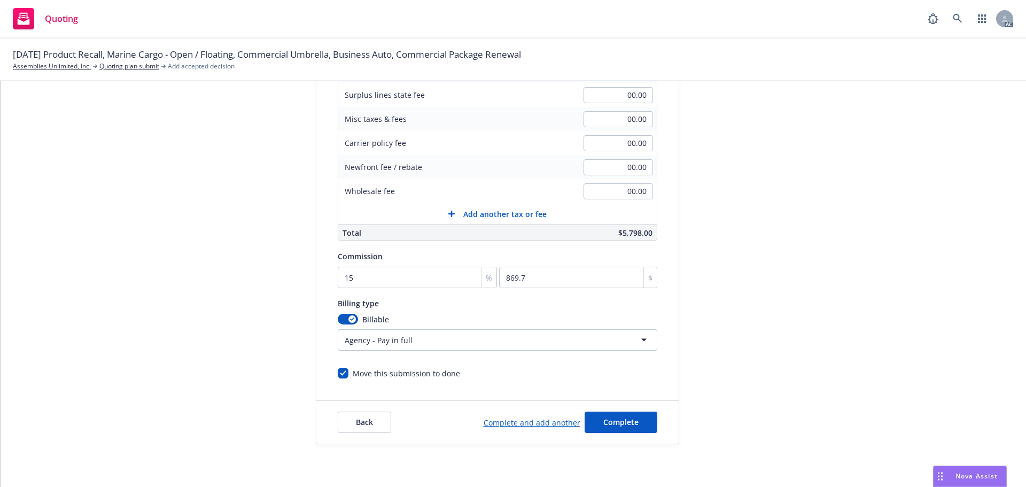
click at [405, 340] on html "Quoting AC [DATE] Product Recall, Marine Cargo - Open / Floating, Commercial Um…" at bounding box center [513, 243] width 1026 height 487
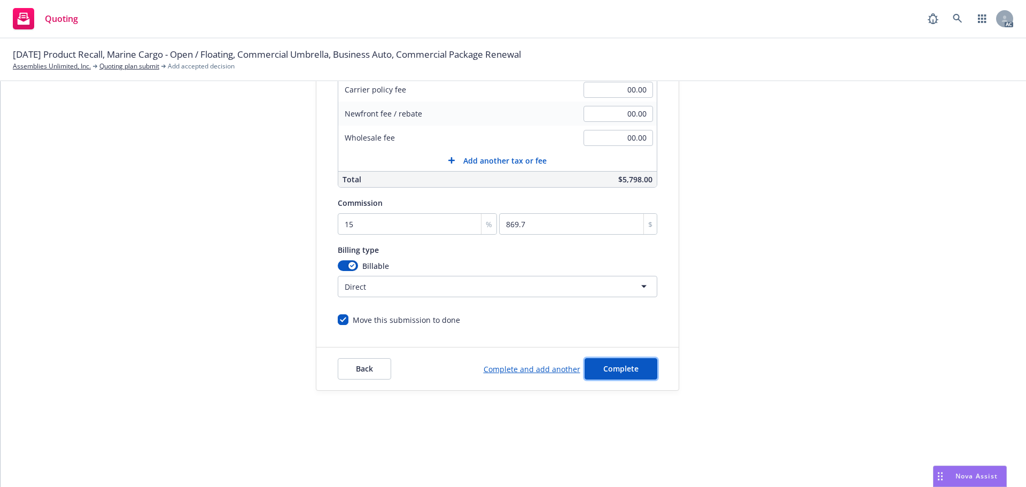
click at [629, 377] on button "Complete" at bounding box center [620, 368] width 73 height 21
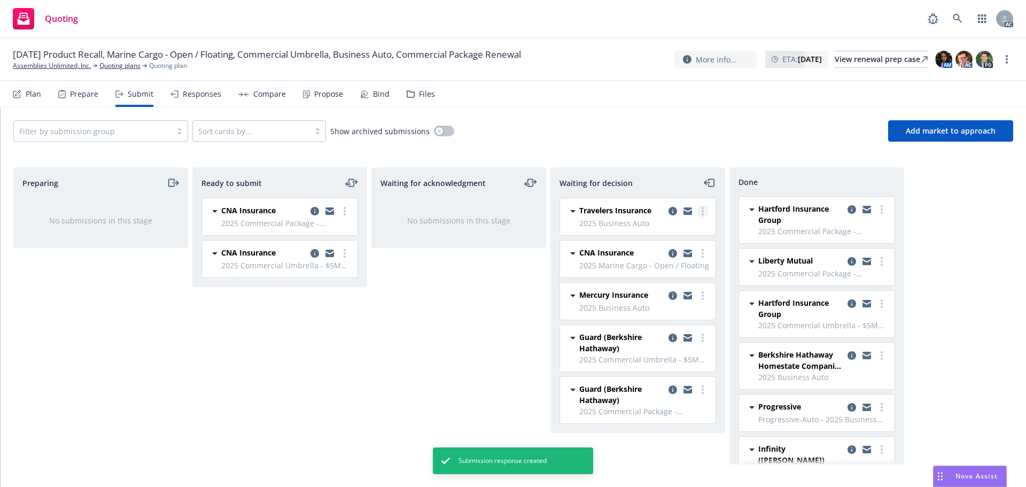
click at [702, 209] on icon "more" at bounding box center [702, 211] width 2 height 9
click at [655, 275] on span "Add accepted decision" at bounding box center [655, 275] width 107 height 10
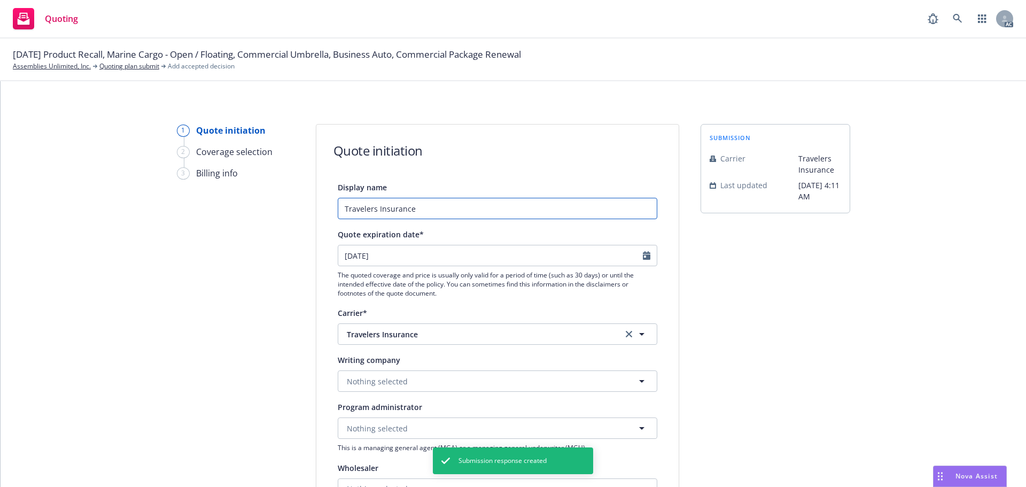
click at [443, 210] on input "Travelers Insurance" at bounding box center [497, 208] width 319 height 21
click at [643, 253] on icon "Calendar" at bounding box center [646, 255] width 7 height 9
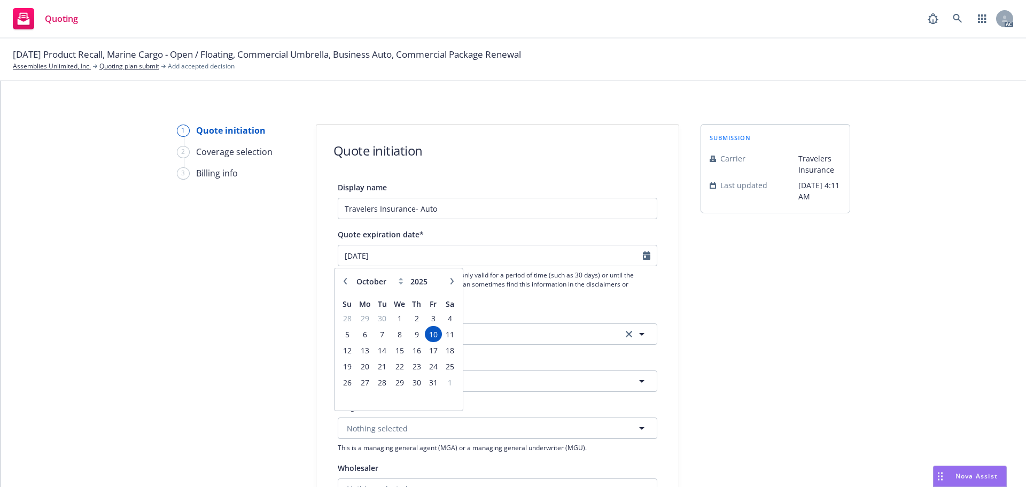
click at [348, 283] on button "button" at bounding box center [345, 281] width 13 height 13
click at [448, 368] on span "27" at bounding box center [450, 366] width 14 height 13
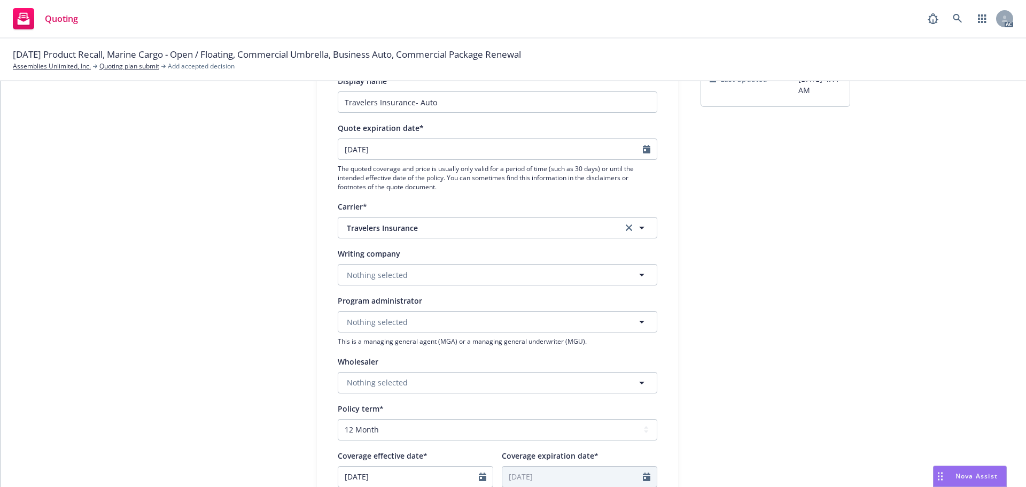
scroll to position [107, 0]
click at [400, 279] on span "Nothing selected" at bounding box center [377, 274] width 61 height 11
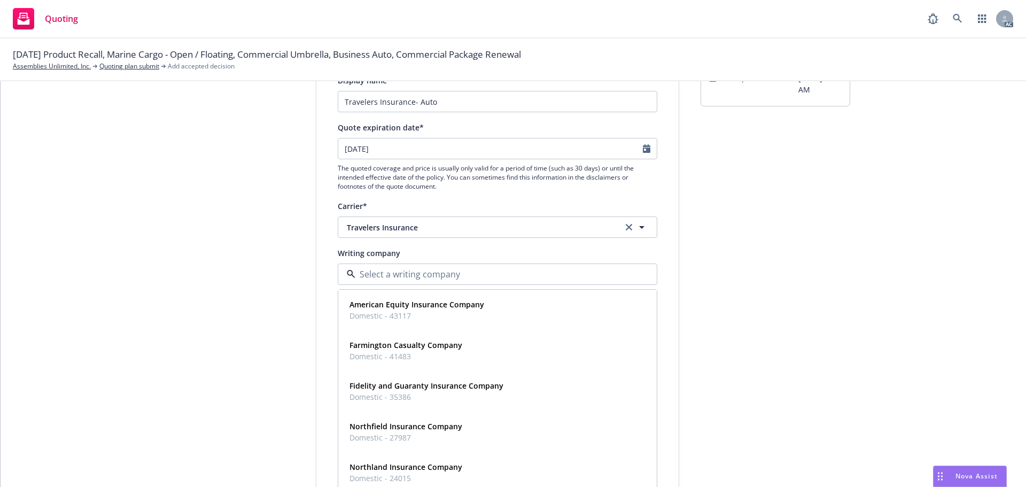
paste input "The Travelers Indemnity Company"
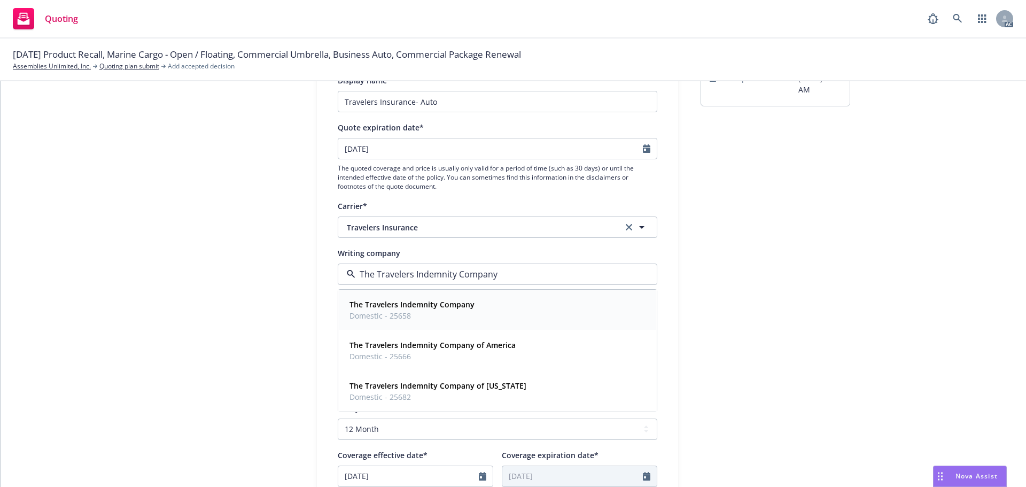
click at [424, 303] on strong "The Travelers Indemnity Company" at bounding box center [411, 304] width 125 height 10
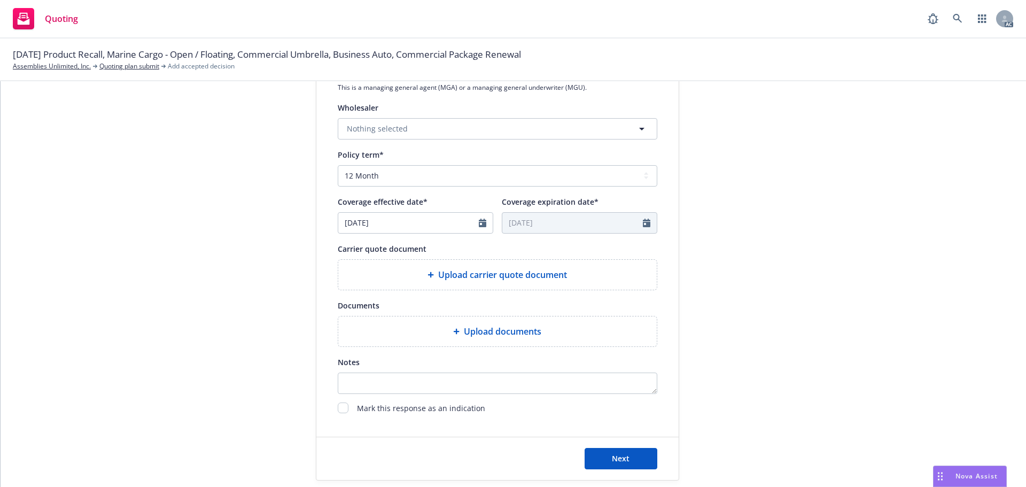
scroll to position [396, 0]
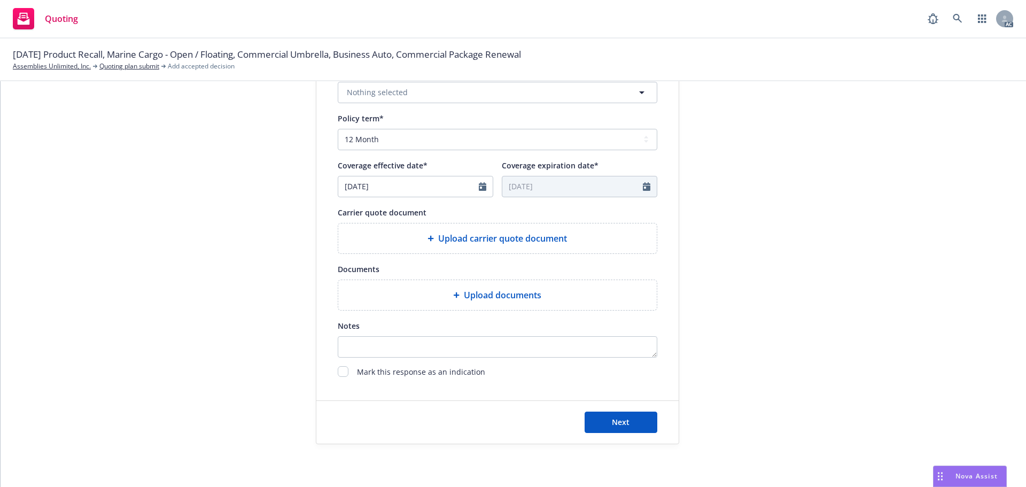
click at [438, 244] on span "Upload carrier quote document" at bounding box center [502, 238] width 129 height 13
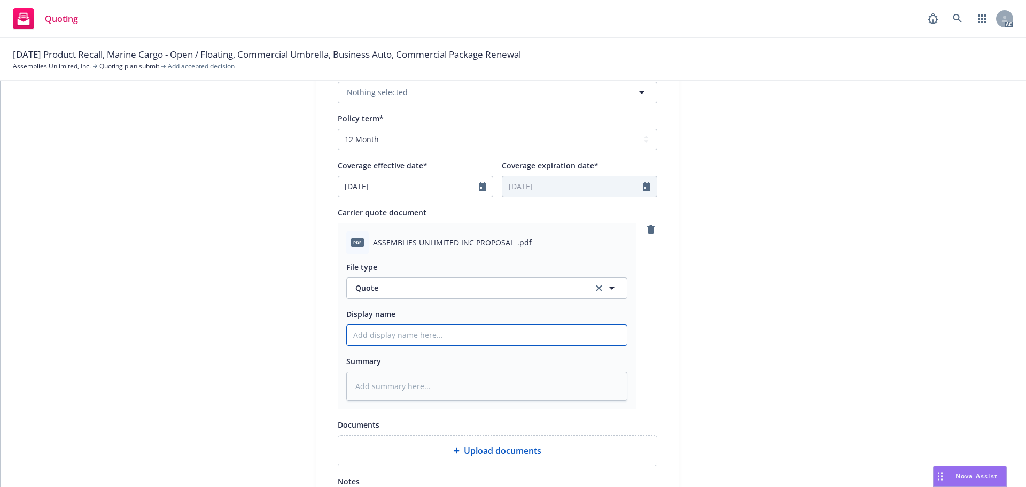
click at [403, 327] on input "Display name" at bounding box center [487, 335] width 280 height 20
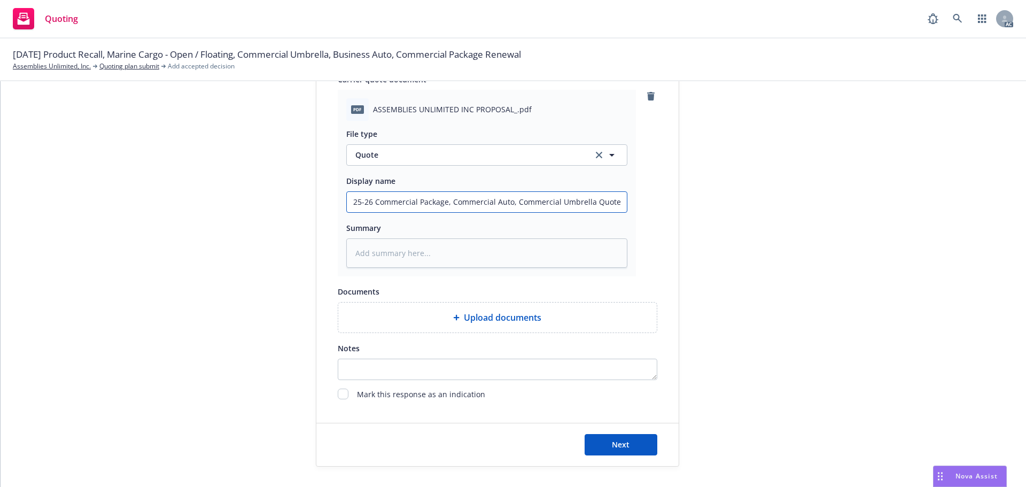
scroll to position [552, 0]
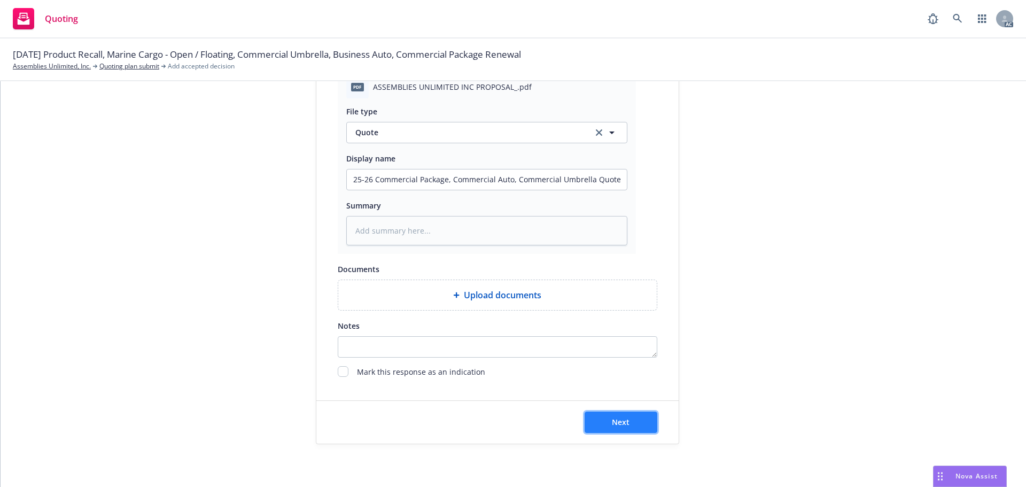
click at [607, 424] on button "Next" at bounding box center [620, 421] width 73 height 21
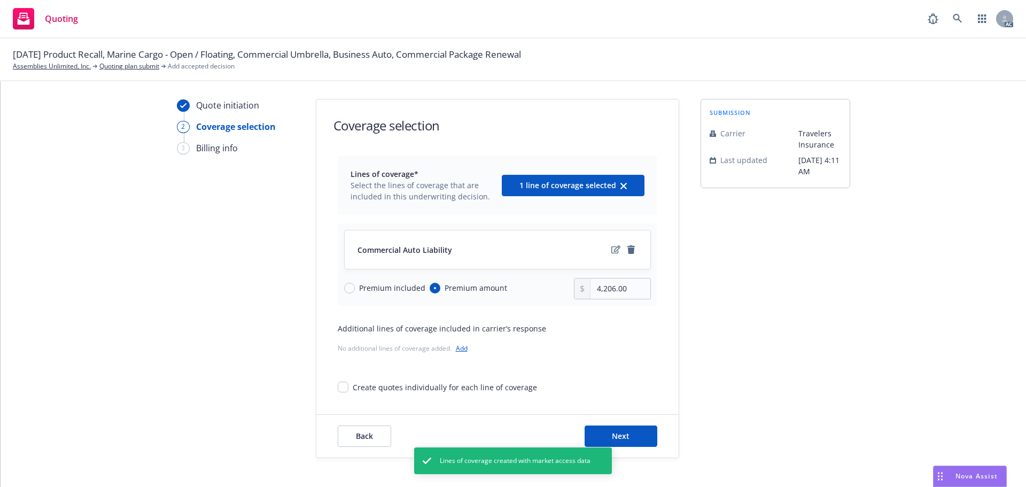
scroll to position [39, 0]
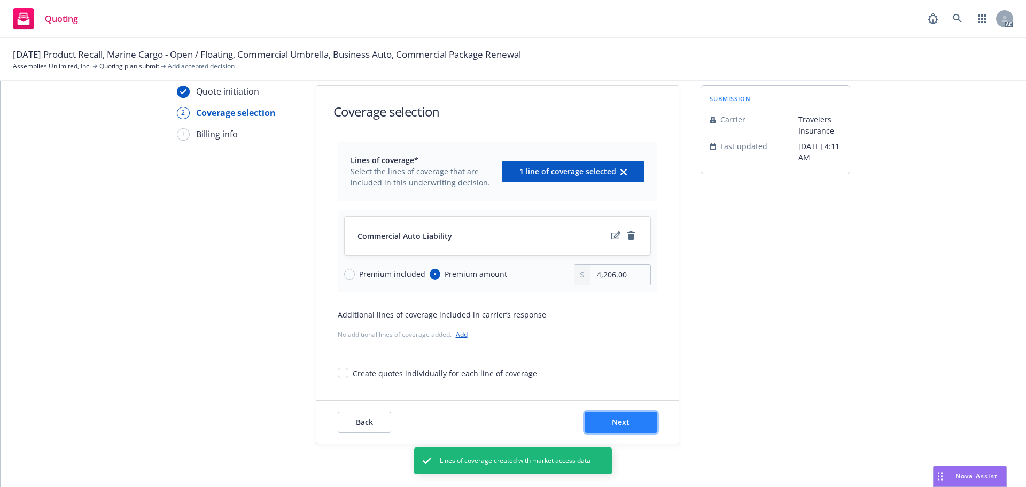
click at [616, 419] on span "Next" at bounding box center [621, 422] width 18 height 10
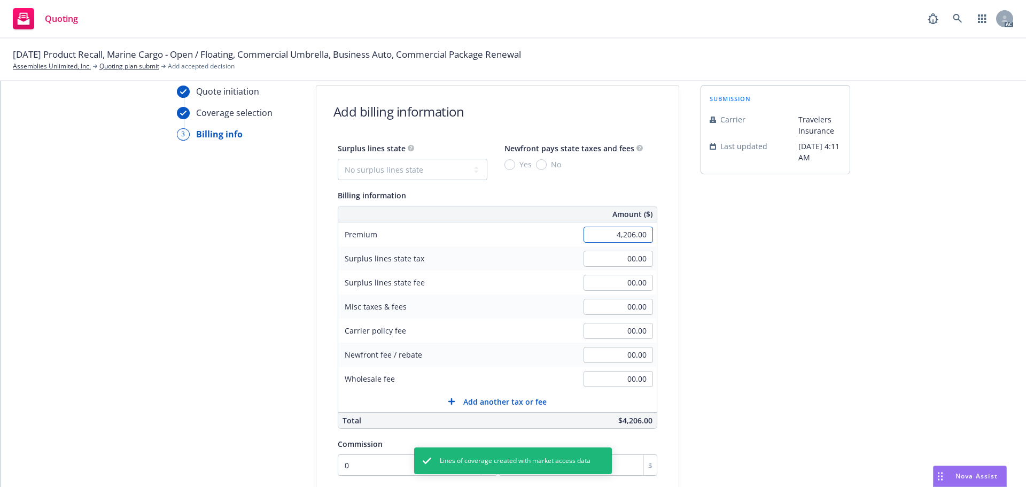
click at [597, 234] on input "4,206.00" at bounding box center [617, 235] width 69 height 16
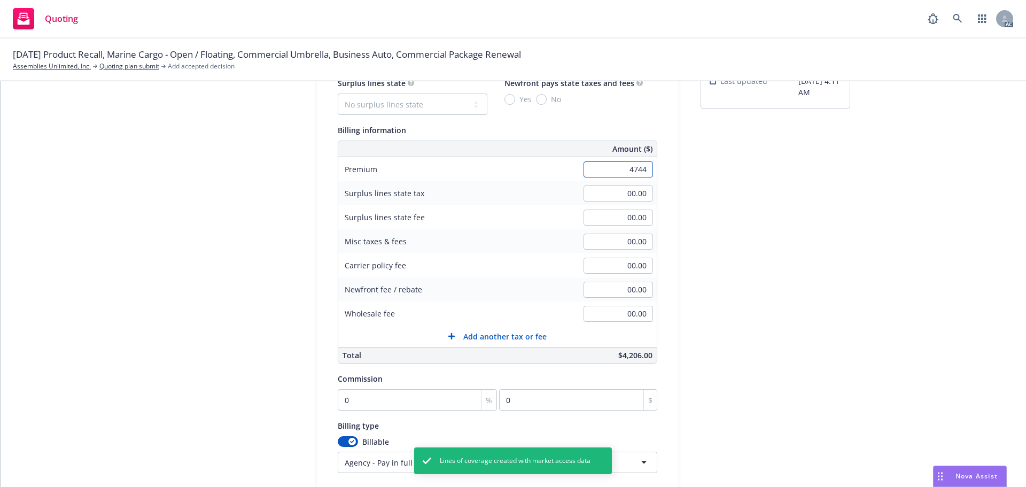
scroll to position [199, 0]
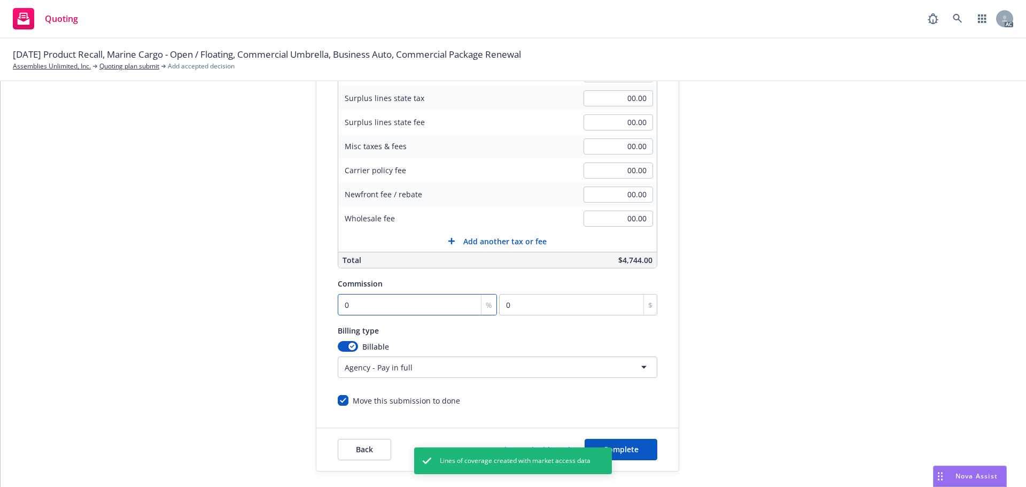
click at [369, 310] on input "0" at bounding box center [418, 304] width 160 height 21
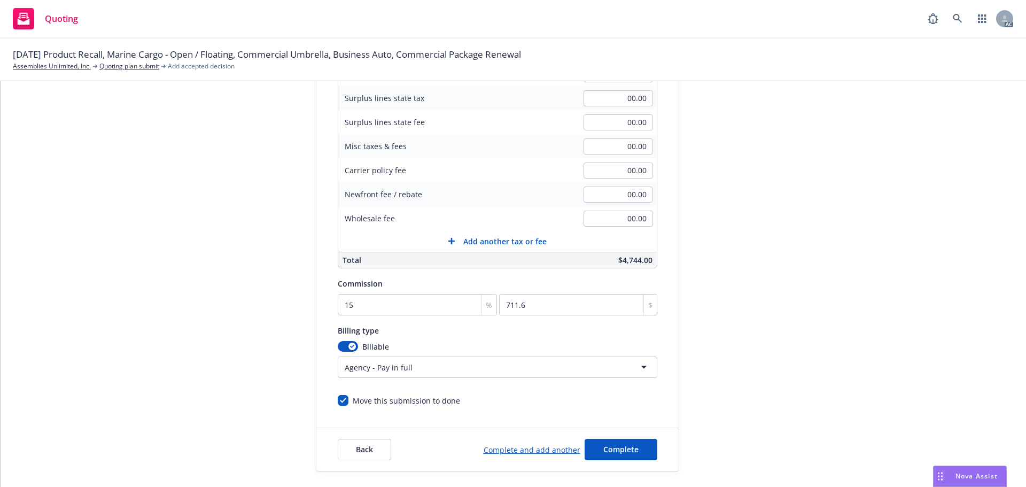
click at [763, 288] on div "submission Carrier Travelers Insurance Last updated [DATE] 4:11 AM" at bounding box center [775, 198] width 150 height 546
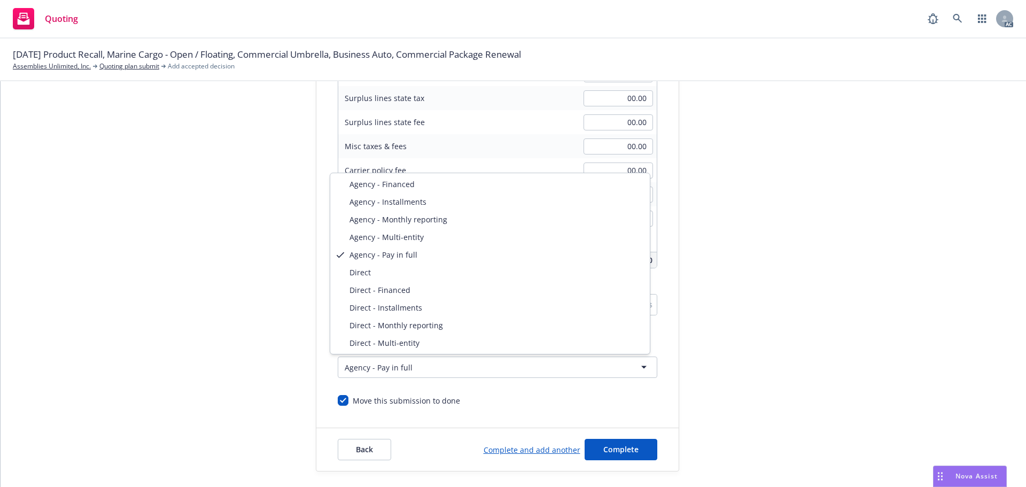
click at [405, 371] on html "Quoting AC [DATE] Product Recall, Marine Cargo - Open / Floating, Commercial Um…" at bounding box center [513, 243] width 1026 height 487
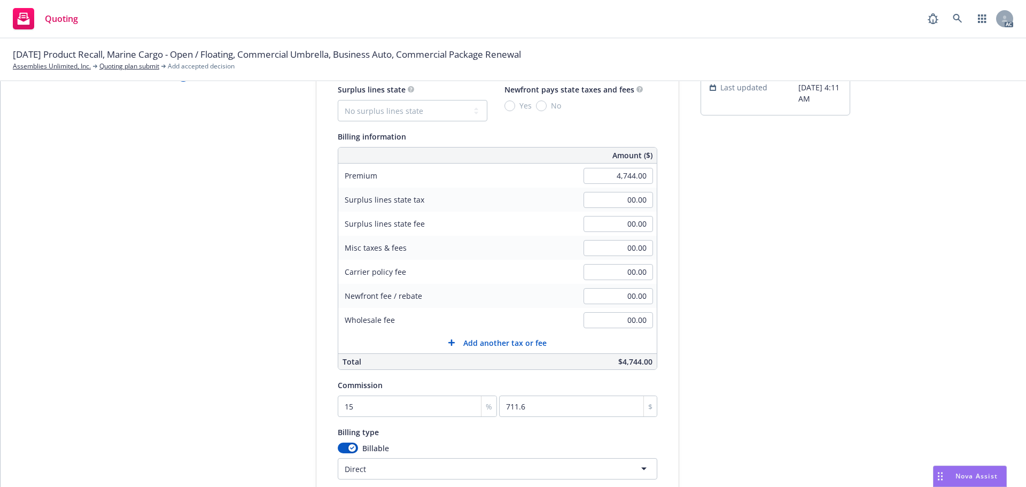
scroll to position [227, 0]
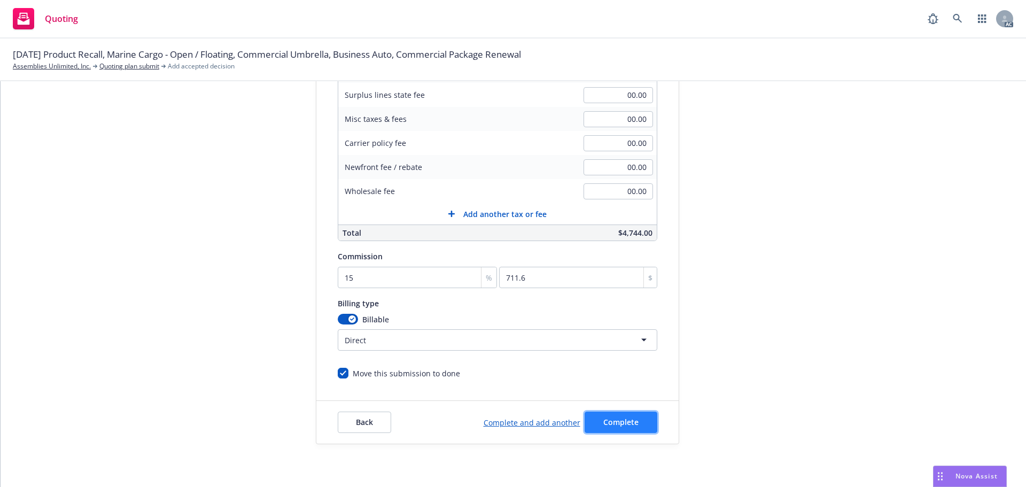
click at [613, 418] on span "Complete" at bounding box center [620, 422] width 35 height 10
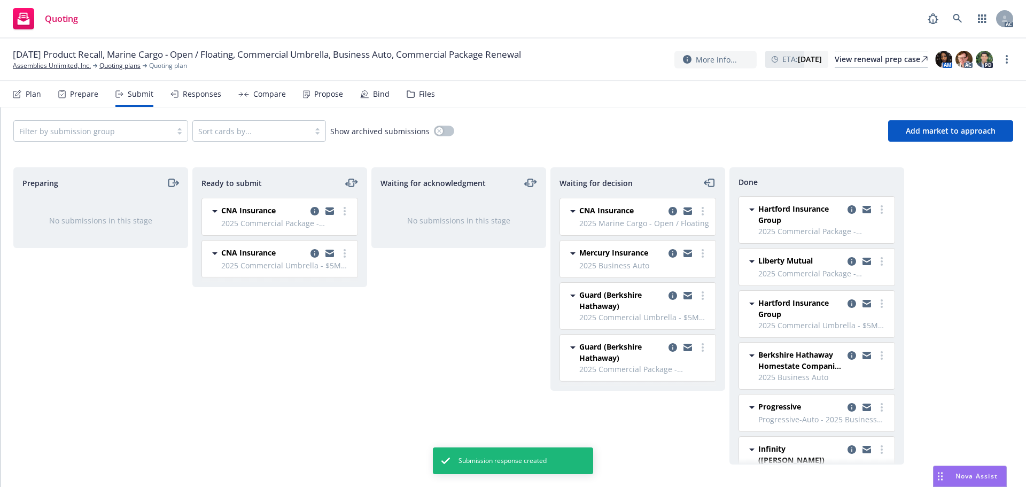
click at [279, 98] on div "Compare" at bounding box center [269, 94] width 33 height 9
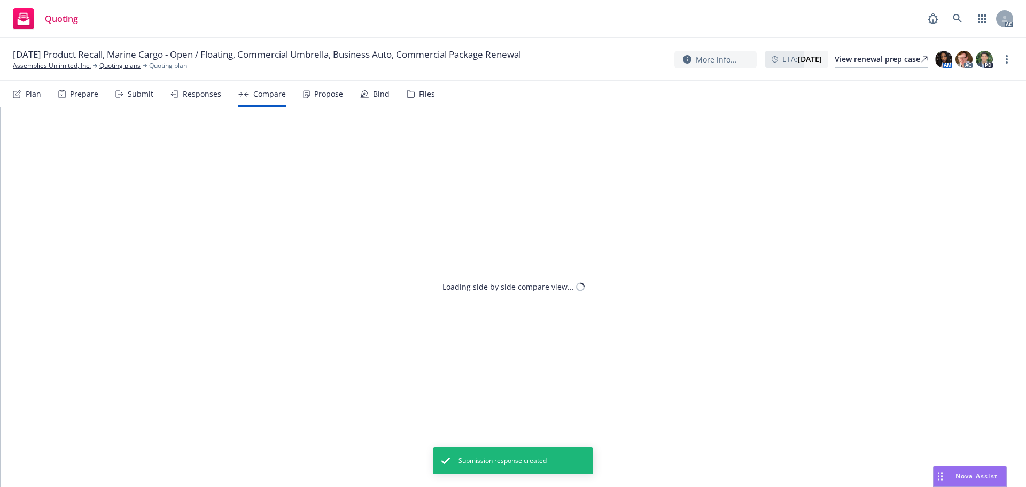
click at [322, 93] on div "Propose" at bounding box center [328, 94] width 29 height 9
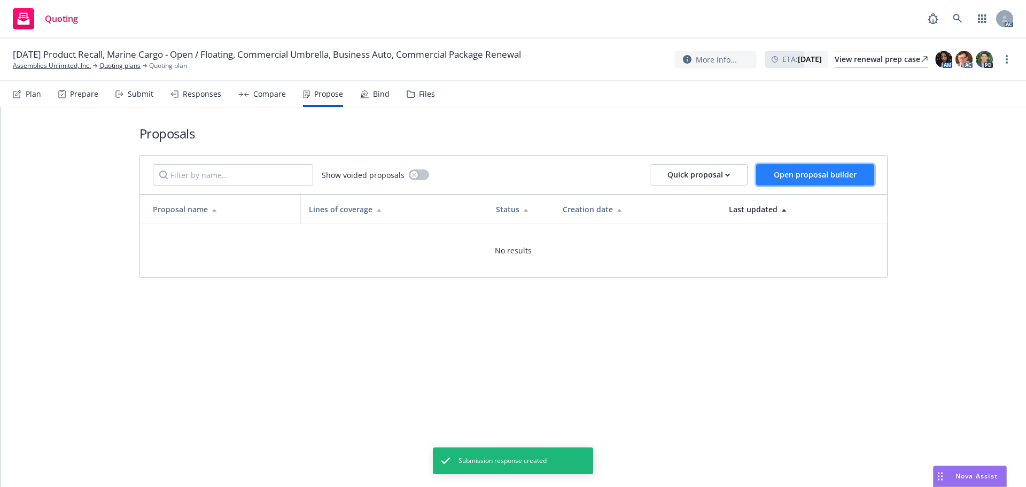
click at [849, 166] on button "Open proposal builder" at bounding box center [815, 174] width 118 height 21
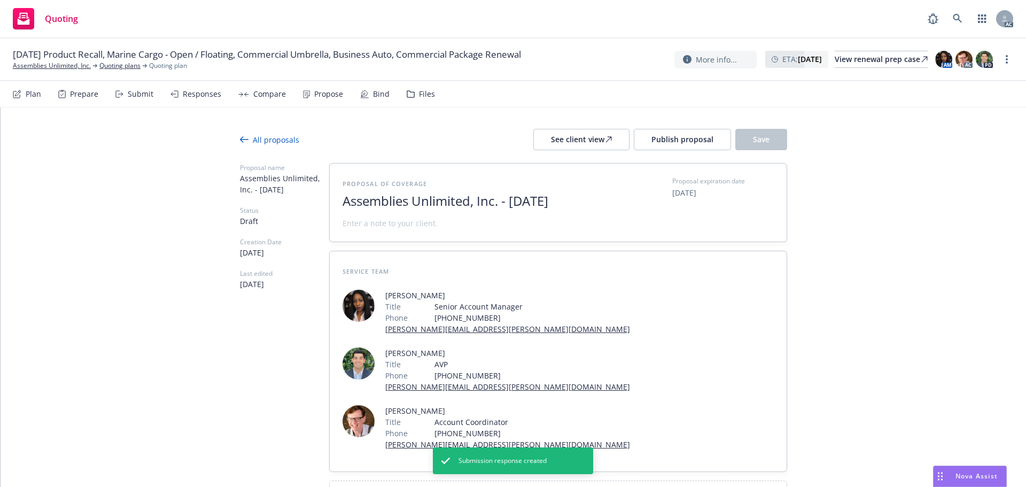
drag, startPoint x: 441, startPoint y: 222, endPoint x: 193, endPoint y: 175, distance: 252.3
click at [193, 175] on div "All proposals See client view Publish proposal Save Proposal name Assemblies Un…" at bounding box center [513, 341] width 1025 height 468
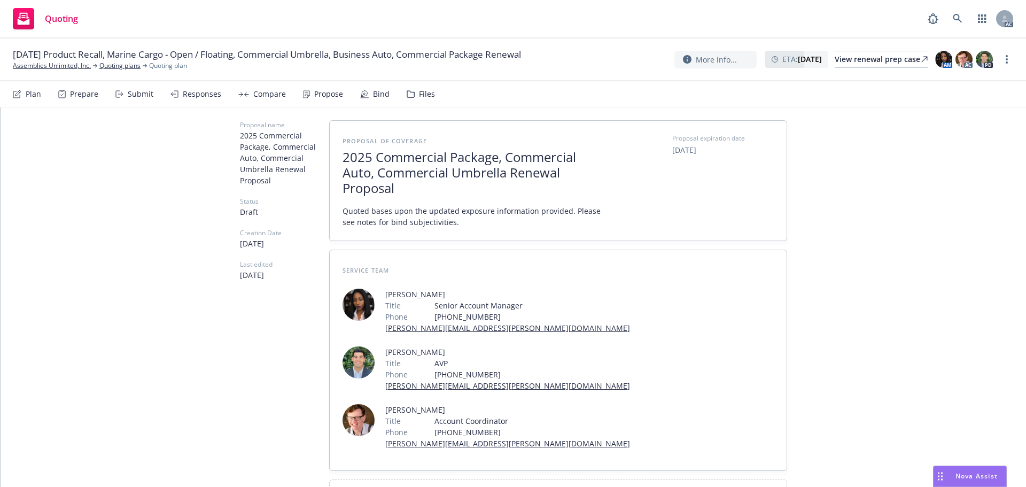
scroll to position [73, 0]
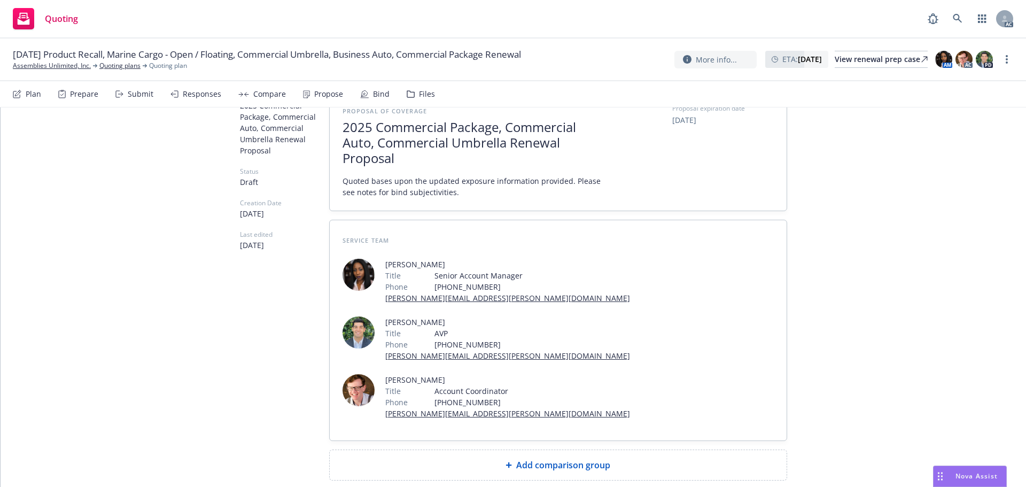
click at [575, 450] on div "Add comparison group" at bounding box center [558, 465] width 457 height 30
click at [432, 463] on span at bounding box center [557, 469] width 431 height 13
paste span
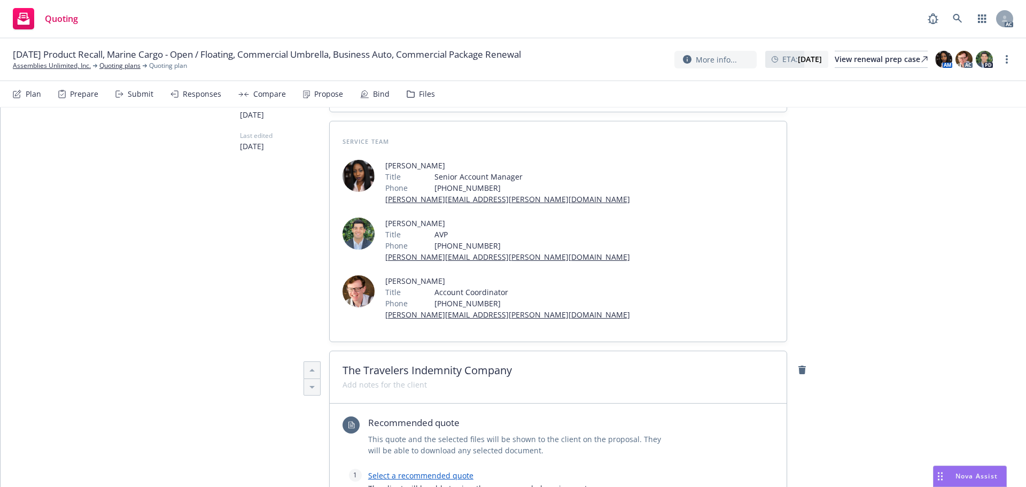
scroll to position [179, 0]
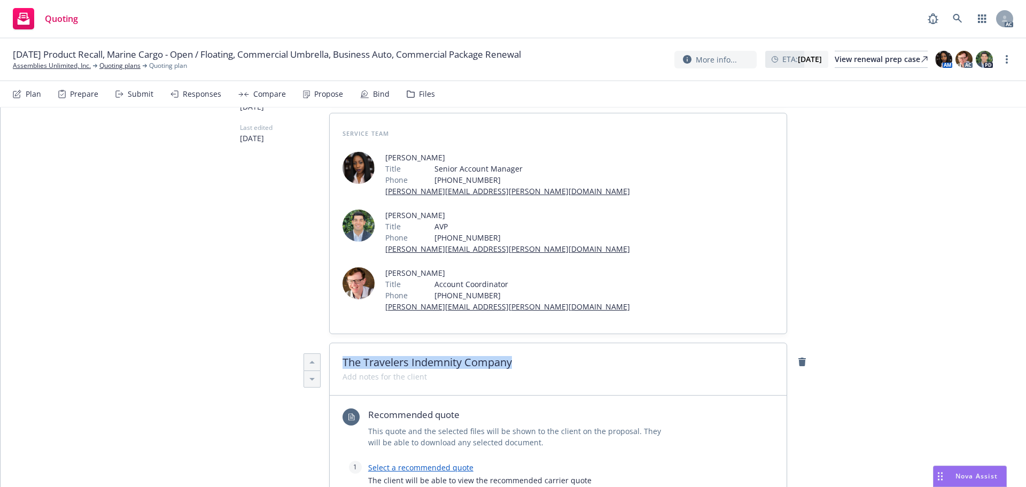
drag, startPoint x: 522, startPoint y: 306, endPoint x: 222, endPoint y: 302, distance: 300.8
click at [223, 301] on div "All proposals See client view Publish proposal Save Proposal name 2025 Commerci…" at bounding box center [513, 461] width 1025 height 1066
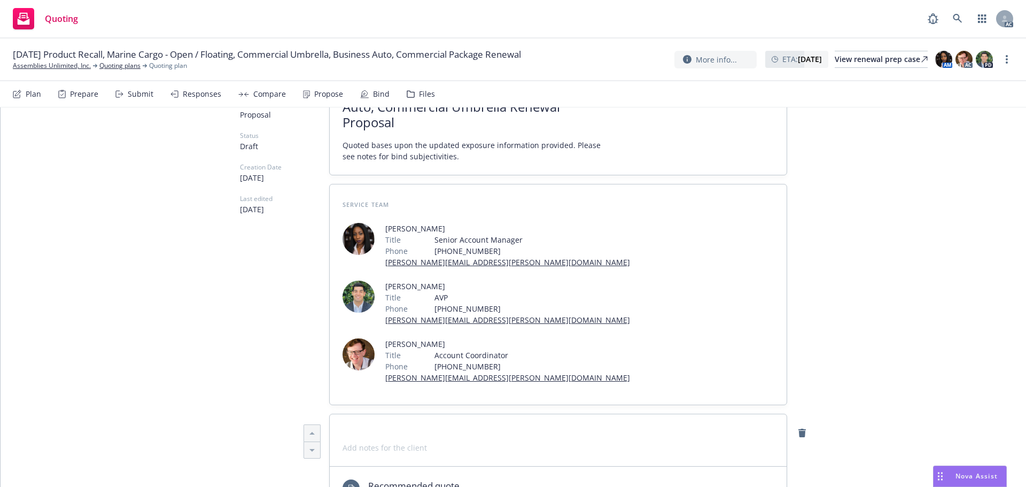
scroll to position [0, 0]
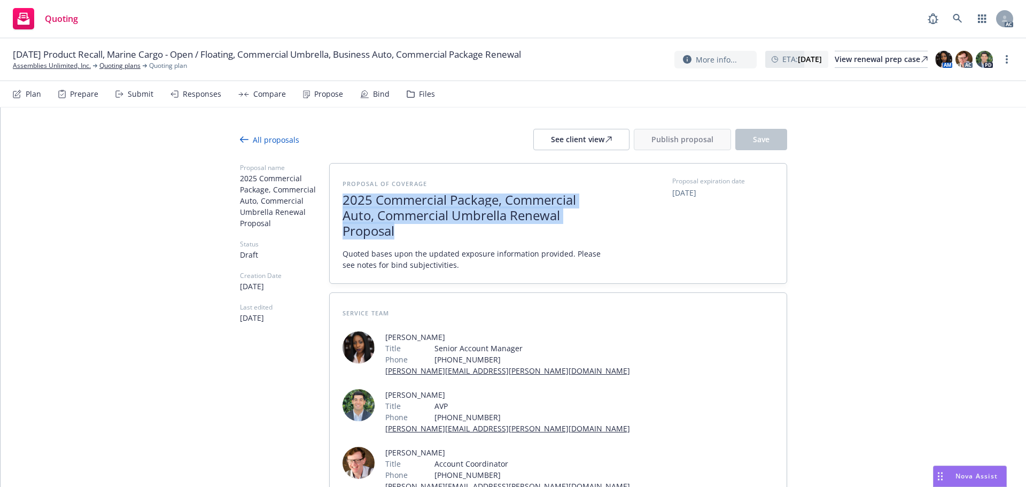
drag, startPoint x: 416, startPoint y: 232, endPoint x: 239, endPoint y: 191, distance: 181.5
copy span "2025 Commercial Package, Commercial Auto, Commercial Umbrella Renewal Proposal"
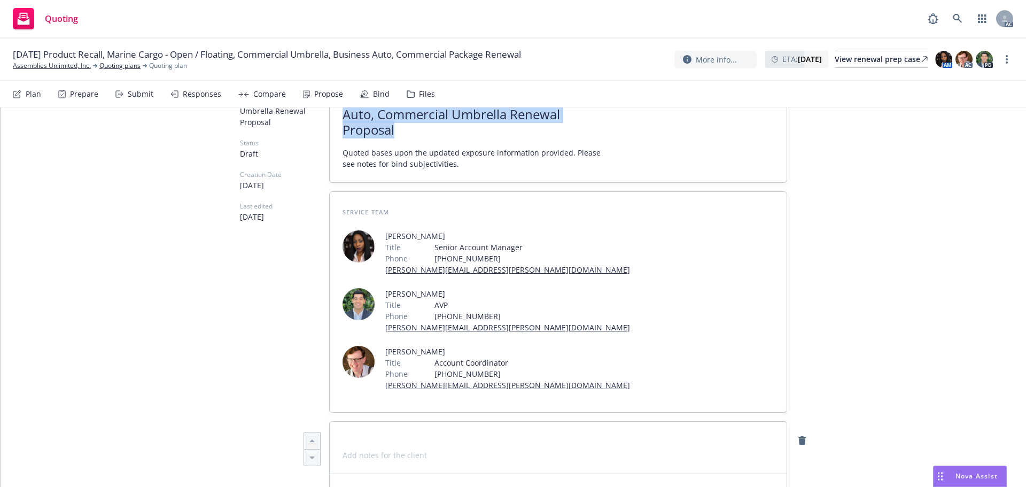
scroll to position [267, 0]
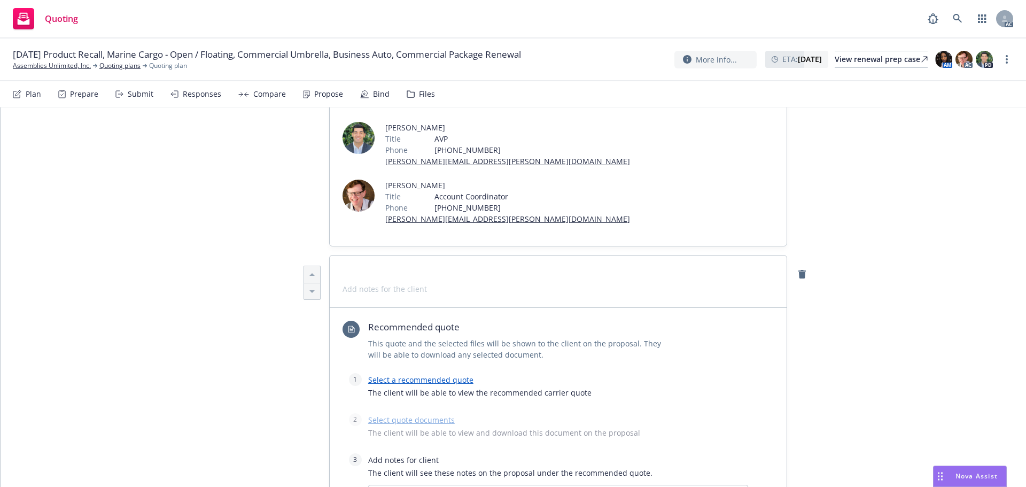
click at [376, 268] on span at bounding box center [557, 274] width 431 height 13
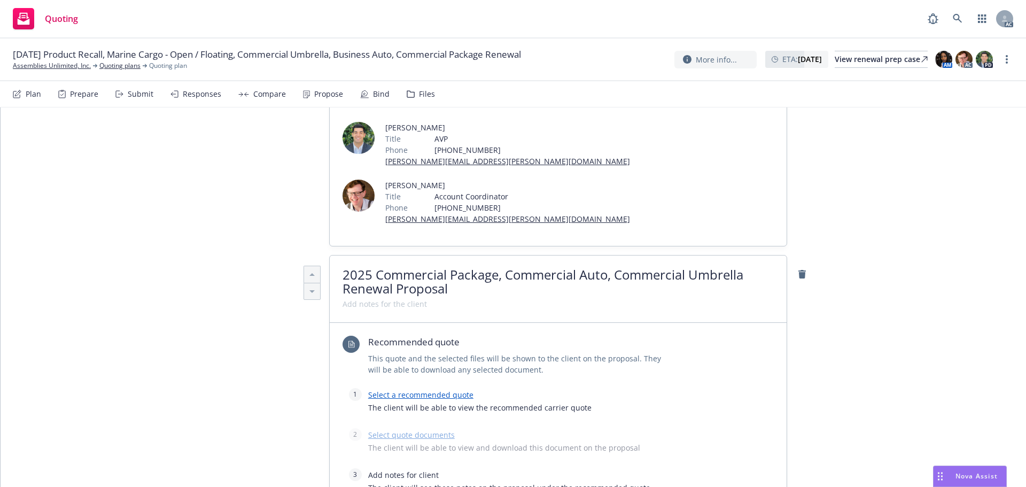
scroll to position [1, 0]
drag, startPoint x: 494, startPoint y: 218, endPoint x: 739, endPoint y: 217, distance: 245.2
click at [739, 264] on span "2025 Commercial Package, Commercial Auto, Commercial Umbrella Renewal Proposal" at bounding box center [542, 280] width 401 height 32
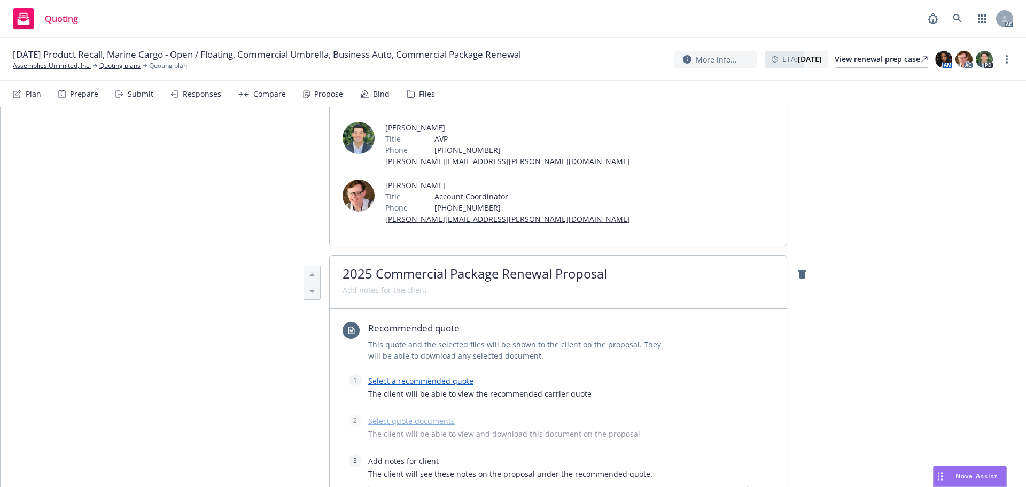
click at [386, 376] on link "Select a recommended quote" at bounding box center [420, 381] width 105 height 10
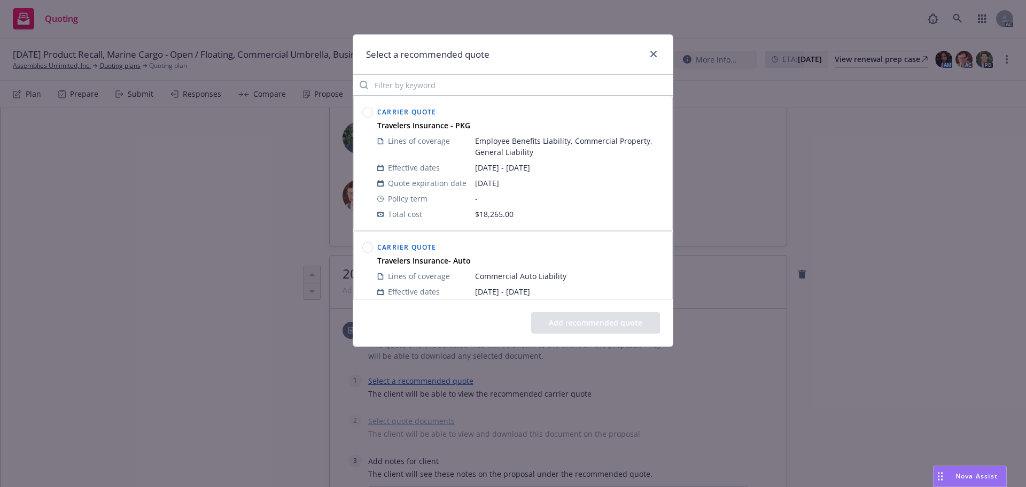
click at [371, 111] on circle at bounding box center [368, 112] width 10 height 10
click at [595, 326] on button "Add recommended quote" at bounding box center [595, 322] width 129 height 21
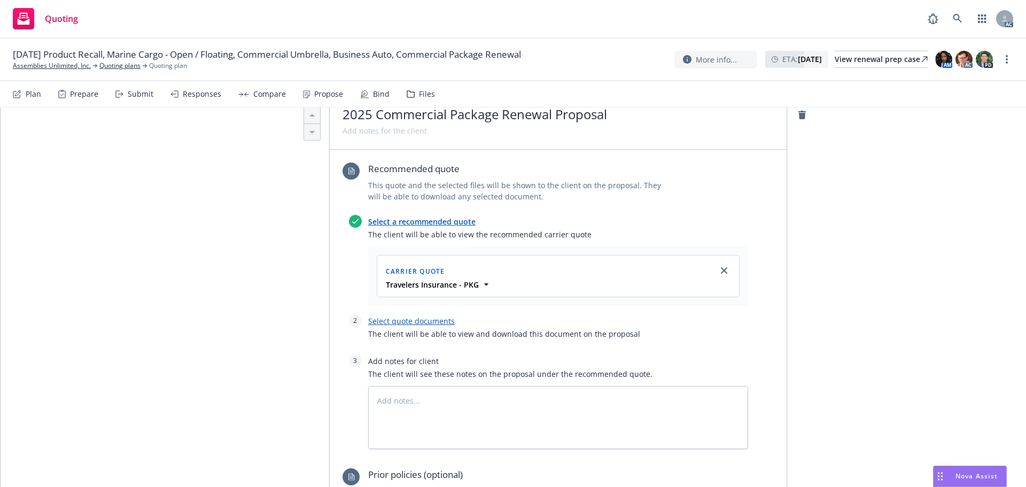
scroll to position [427, 0]
click at [424, 315] on link "Select quote documents" at bounding box center [411, 320] width 87 height 10
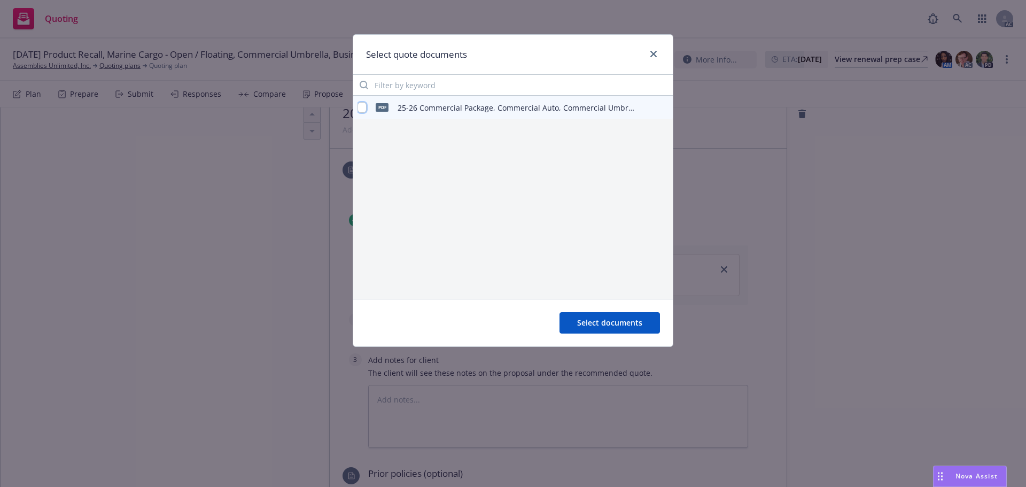
click at [358, 106] on input "checkbox" at bounding box center [361, 107] width 9 height 11
click at [599, 323] on span "Select documents" at bounding box center [609, 322] width 65 height 10
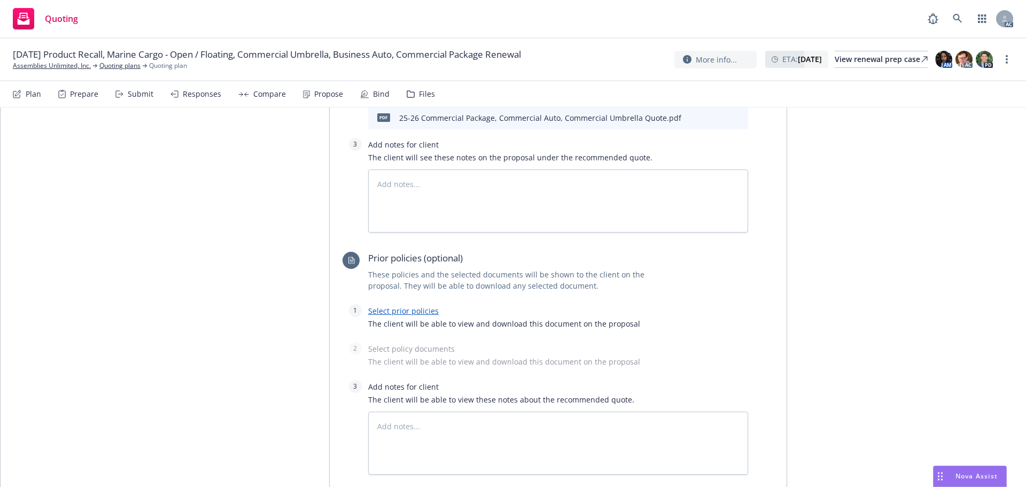
scroll to position [606, 0]
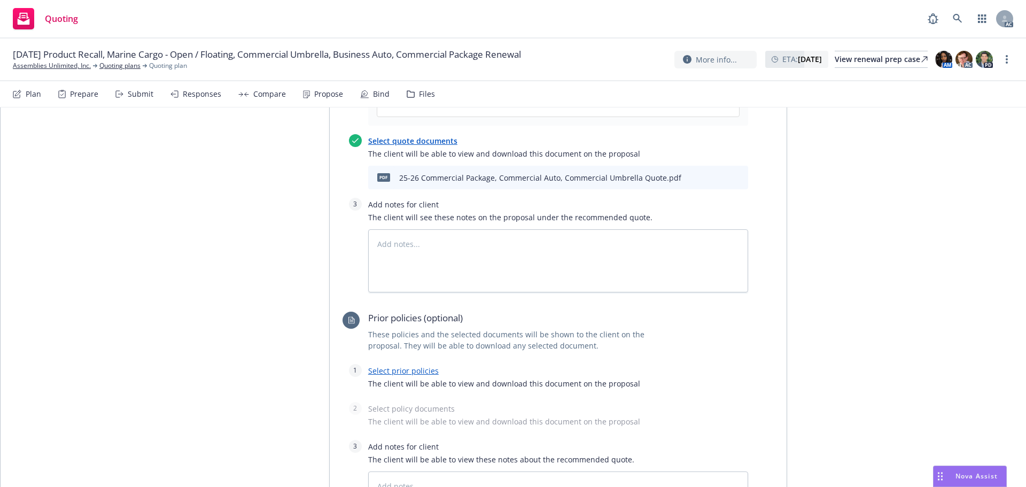
click at [390, 365] on link "Select prior policies" at bounding box center [403, 370] width 71 height 10
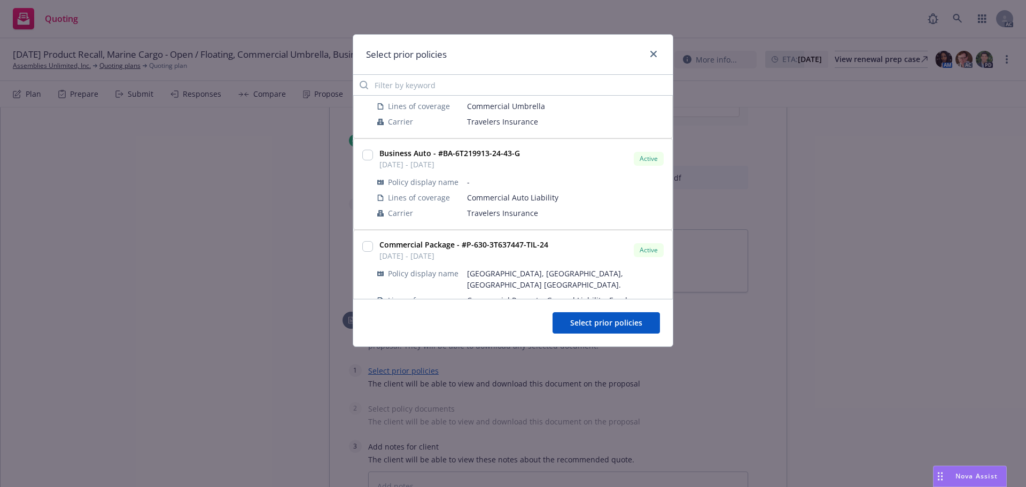
scroll to position [374, 0]
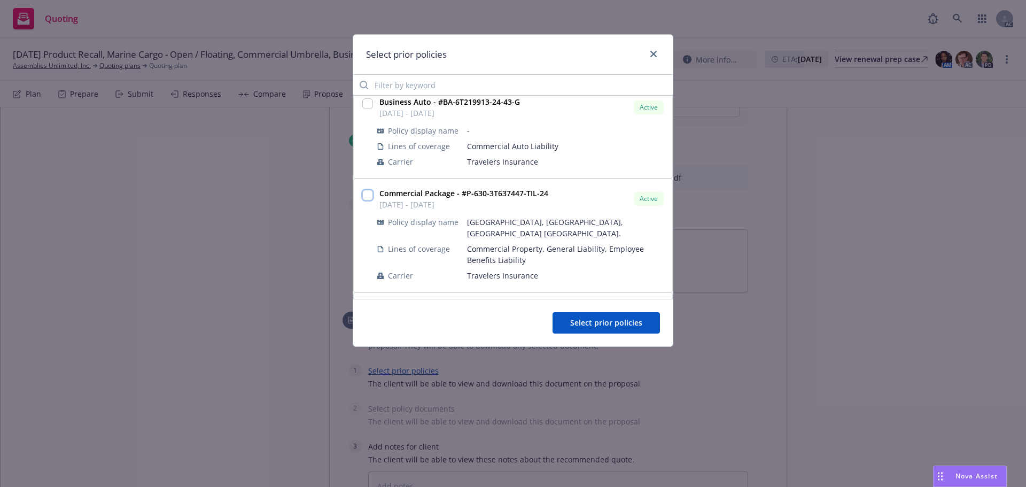
click at [365, 192] on input "checkbox" at bounding box center [367, 195] width 11 height 11
click at [599, 322] on span "Select prior policies" at bounding box center [606, 322] width 72 height 10
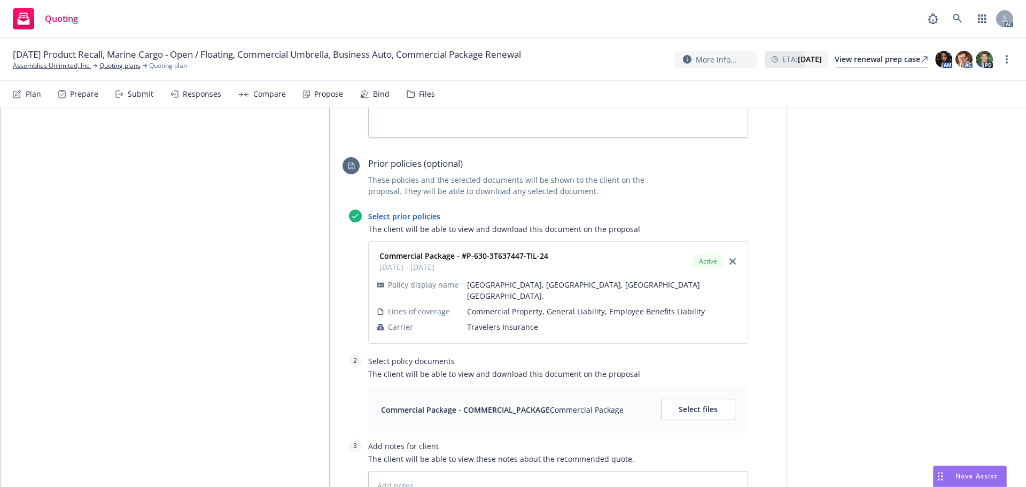
scroll to position [767, 0]
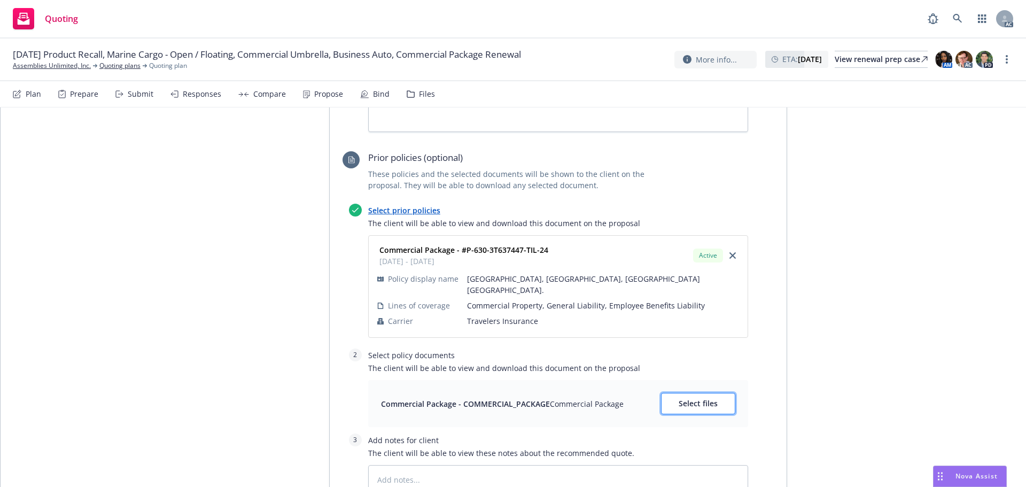
click at [691, 398] on span "Select files" at bounding box center [697, 403] width 39 height 10
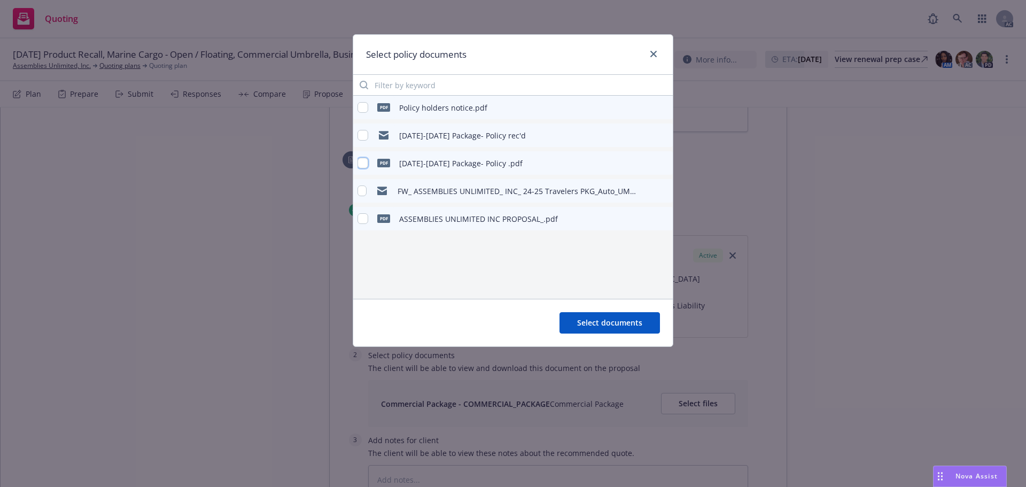
click at [368, 164] on input "checkbox" at bounding box center [362, 163] width 11 height 11
click at [641, 334] on div "Select documents" at bounding box center [512, 323] width 319 height 48
click at [642, 322] on span "Select documents" at bounding box center [609, 322] width 65 height 10
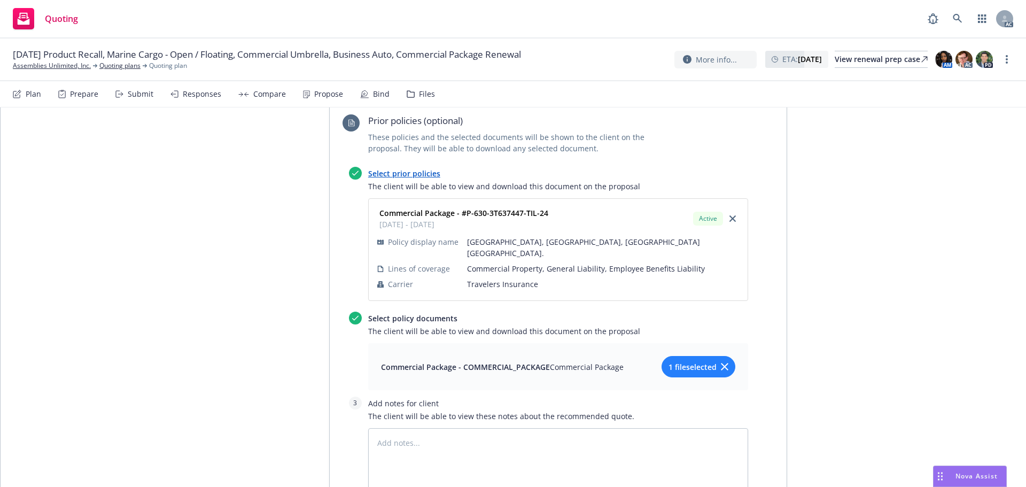
scroll to position [856, 0]
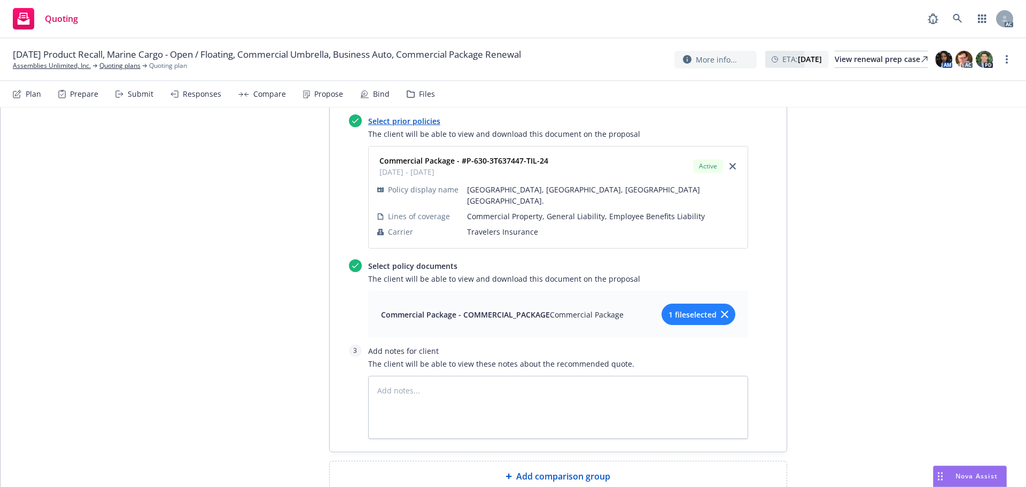
click at [618, 470] on div "Add comparison group" at bounding box center [558, 476] width 440 height 13
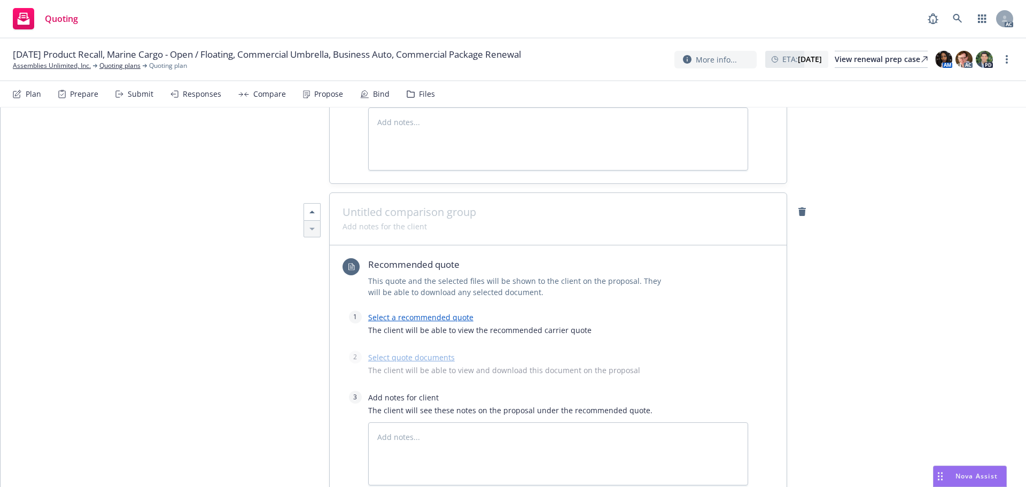
scroll to position [1015, 0]
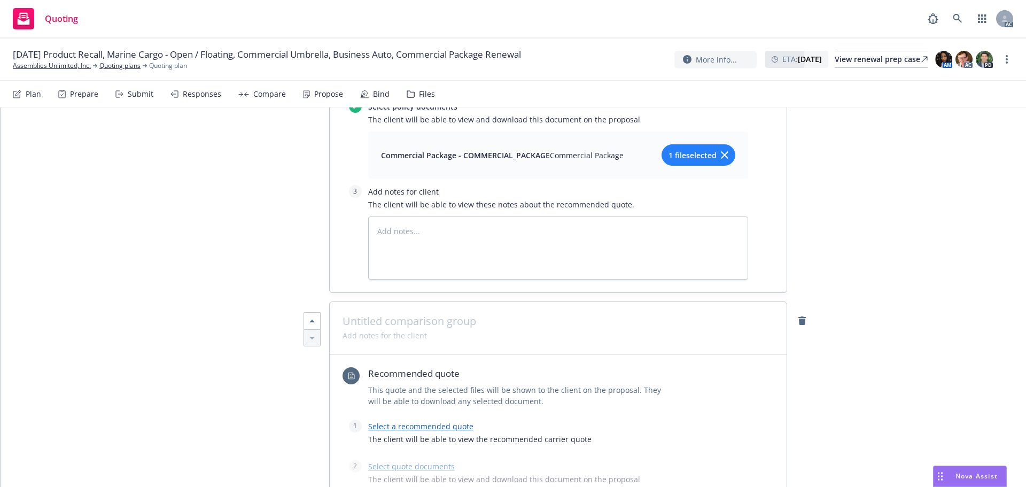
click at [435, 315] on span at bounding box center [557, 321] width 431 height 13
paste span
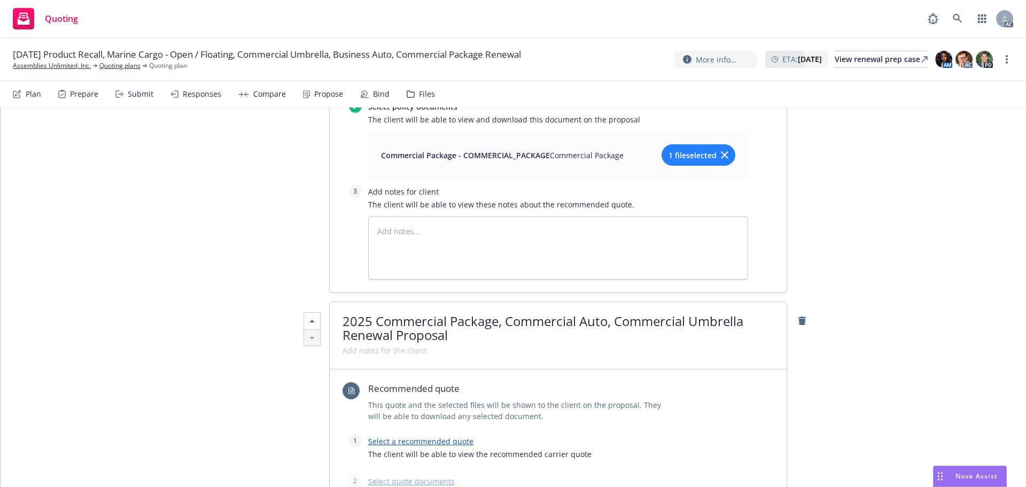
scroll to position [1, 0]
drag, startPoint x: 500, startPoint y: 253, endPoint x: 374, endPoint y: 244, distance: 125.9
click at [374, 302] on div "2025 Commercial Package, Commercial Auto, Commercial Umbrella Renewal Proposal" at bounding box center [558, 335] width 457 height 67
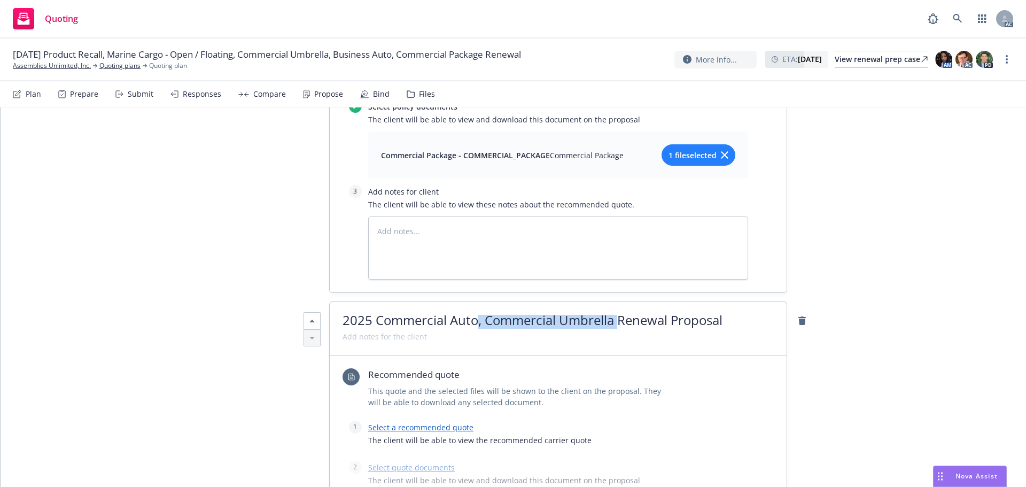
drag, startPoint x: 615, startPoint y: 249, endPoint x: 471, endPoint y: 240, distance: 144.5
click at [471, 302] on div "2025 Commercial Auto, Commercial Umbrella Renewal Proposal" at bounding box center [558, 328] width 457 height 53
click at [406, 422] on link "Select a recommended quote" at bounding box center [420, 427] width 105 height 10
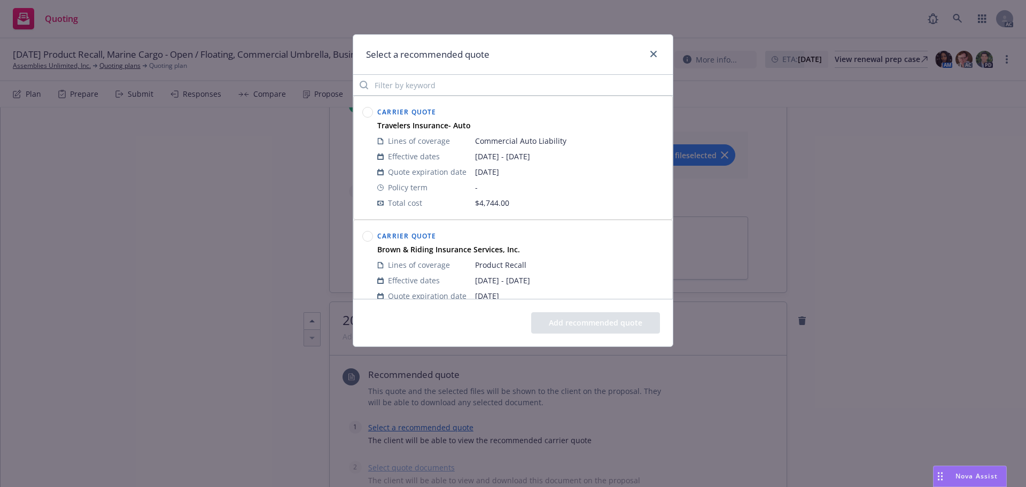
click at [366, 114] on circle at bounding box center [368, 112] width 10 height 10
click at [614, 325] on button "Add recommended quote" at bounding box center [595, 322] width 129 height 21
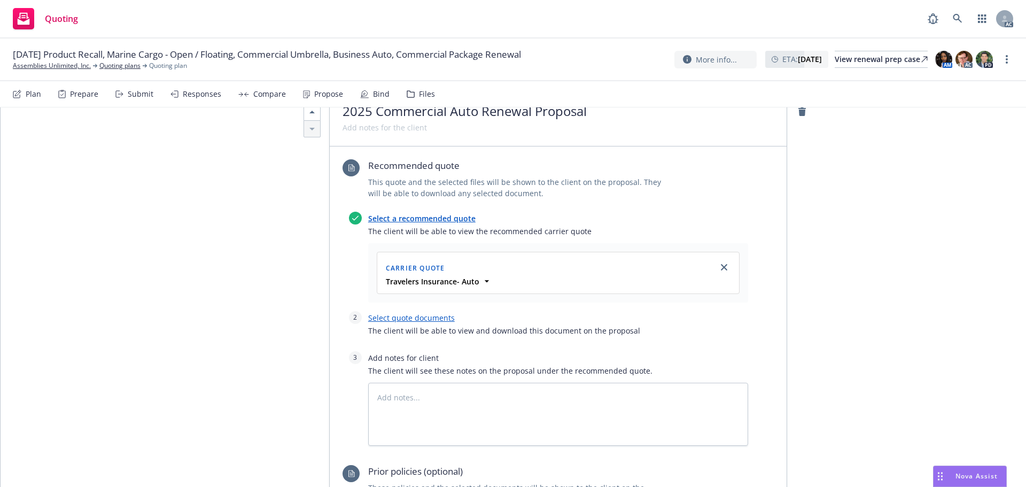
scroll to position [1229, 0]
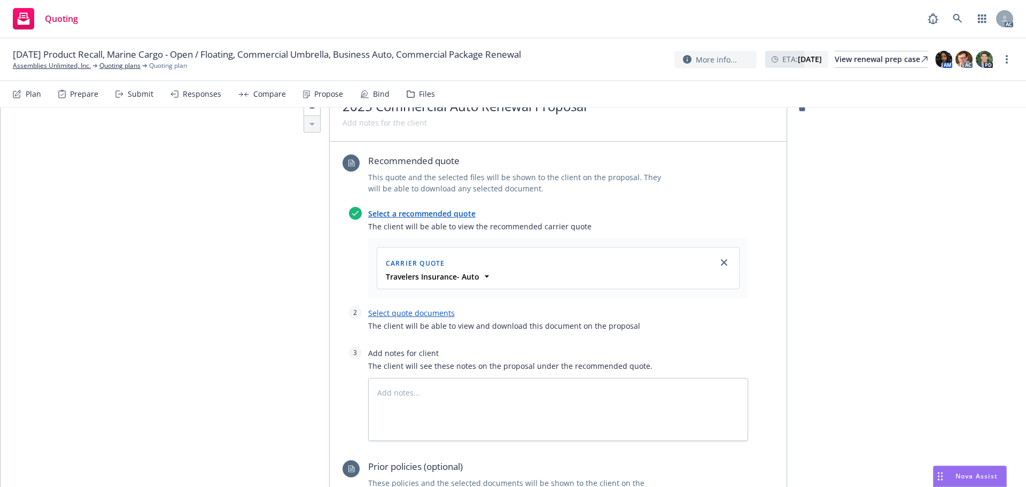
click at [421, 319] on div at bounding box center [558, 319] width 380 height 1
click at [396, 308] on link "Select quote documents" at bounding box center [411, 313] width 87 height 10
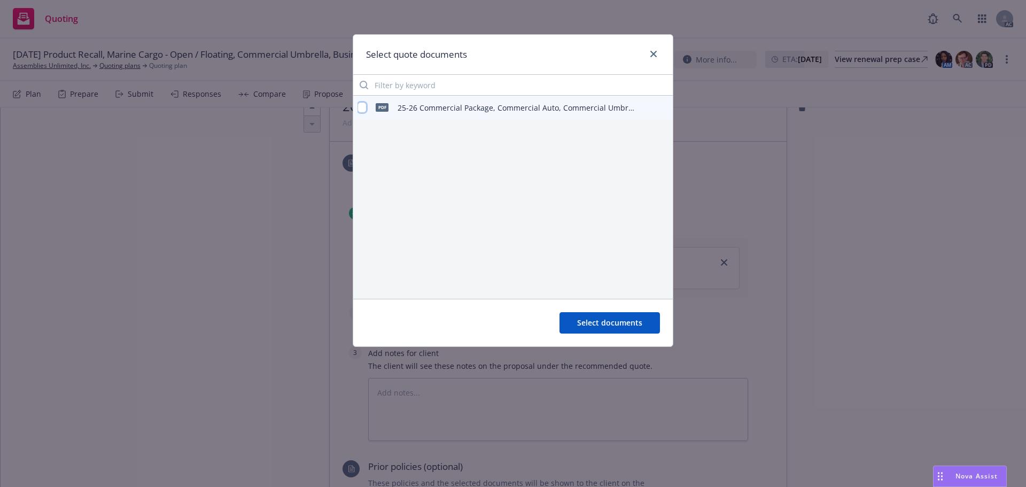
click at [364, 108] on input "checkbox" at bounding box center [361, 107] width 9 height 11
click at [615, 324] on span "Select documents" at bounding box center [609, 322] width 65 height 10
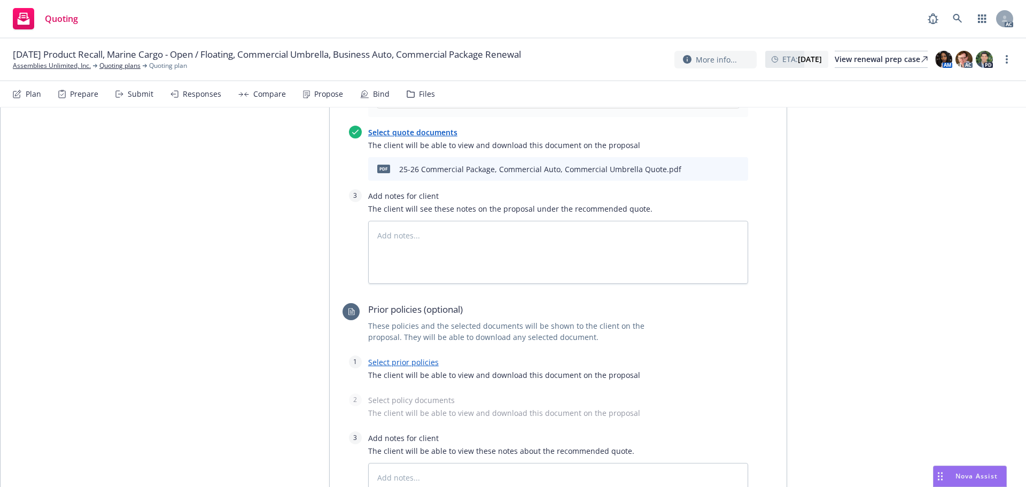
scroll to position [1496, 0]
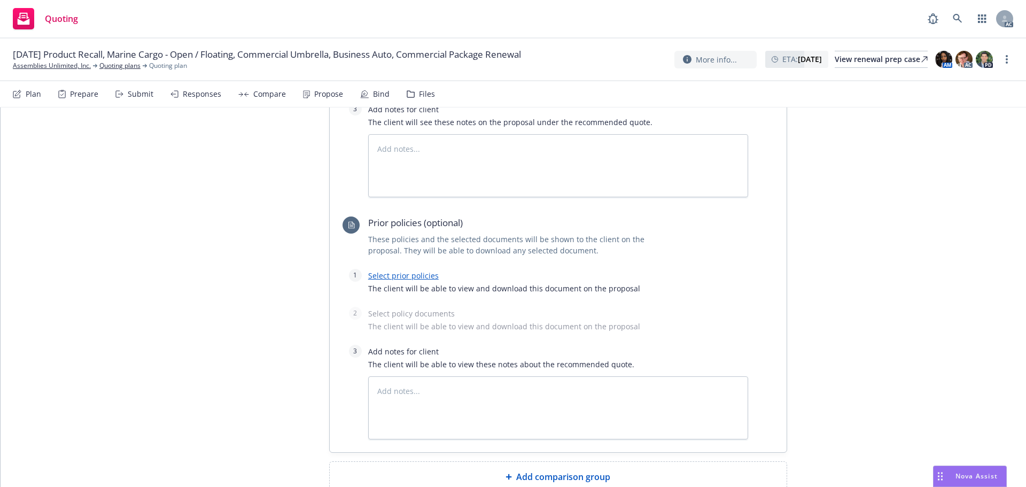
click at [388, 270] on link "Select prior policies" at bounding box center [403, 275] width 71 height 10
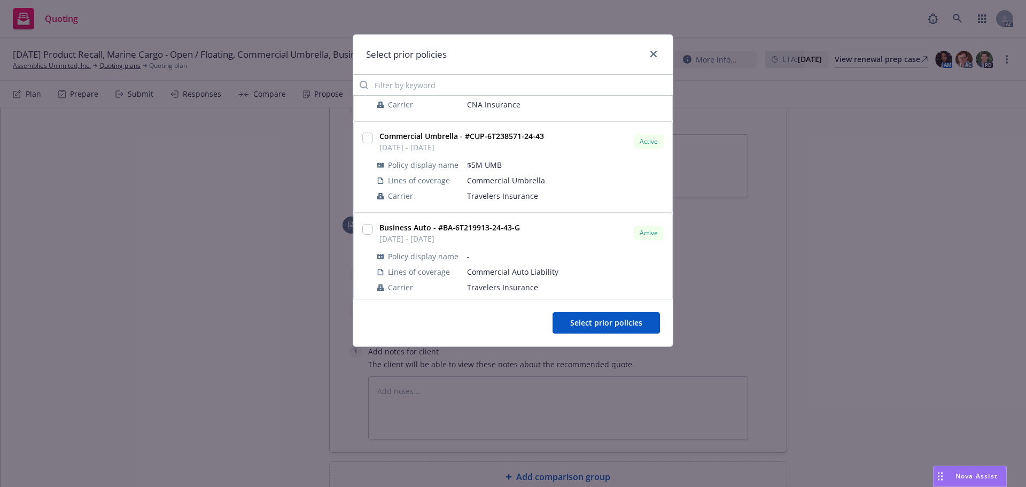
scroll to position [267, 0]
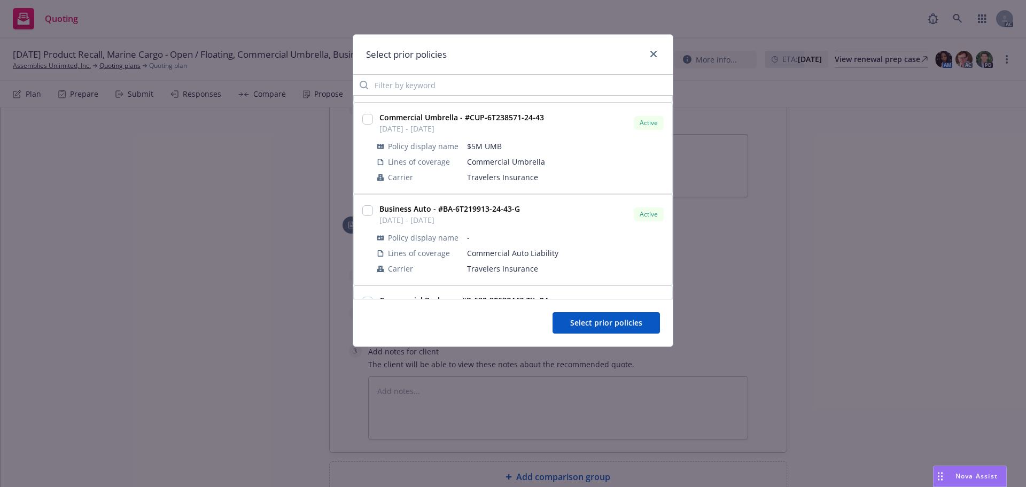
click at [373, 208] on div at bounding box center [367, 239] width 15 height 77
click at [362, 210] on input "checkbox" at bounding box center [367, 210] width 11 height 11
click at [587, 321] on span "Select prior policies" at bounding box center [606, 322] width 72 height 10
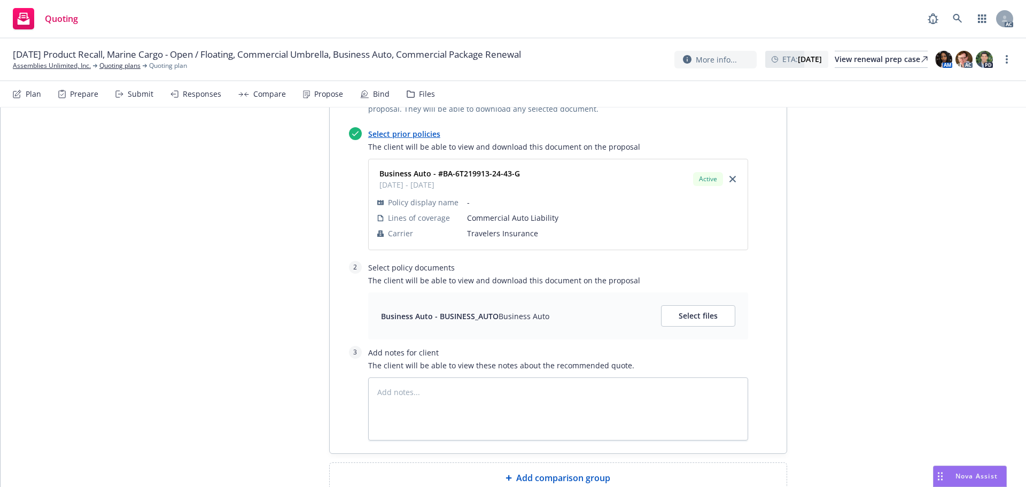
scroll to position [1639, 0]
click at [696, 303] on button "Select files" at bounding box center [698, 313] width 74 height 21
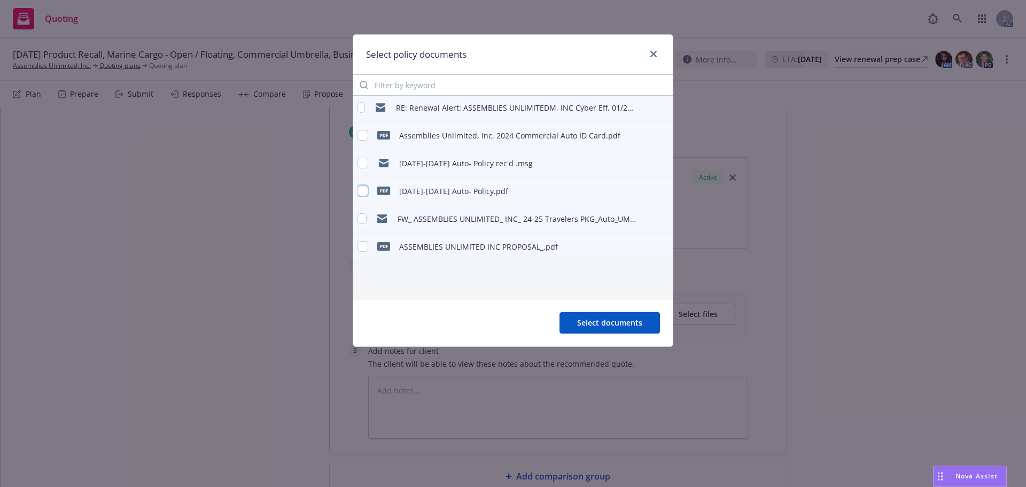
click at [364, 189] on input "checkbox" at bounding box center [362, 190] width 11 height 11
click at [628, 324] on span "Select documents" at bounding box center [609, 322] width 65 height 10
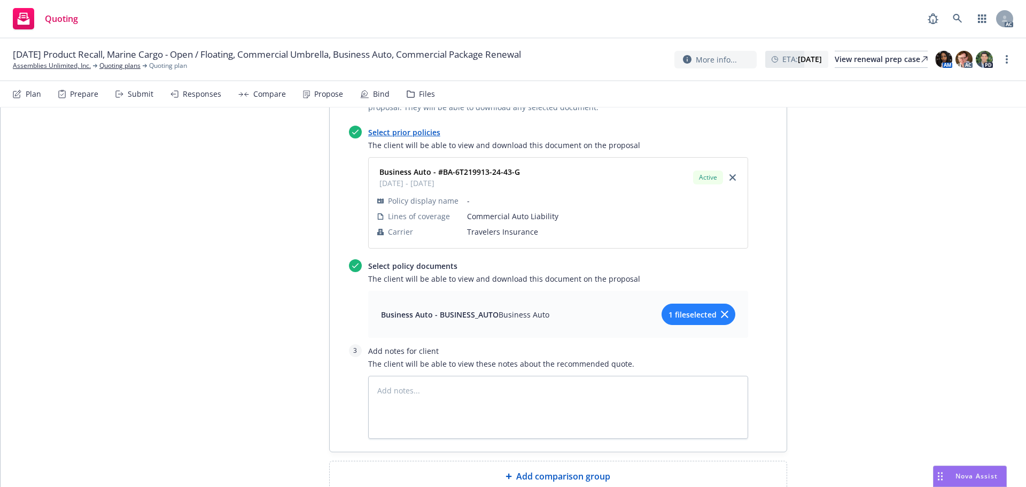
click at [555, 470] on span "Add comparison group" at bounding box center [563, 476] width 94 height 13
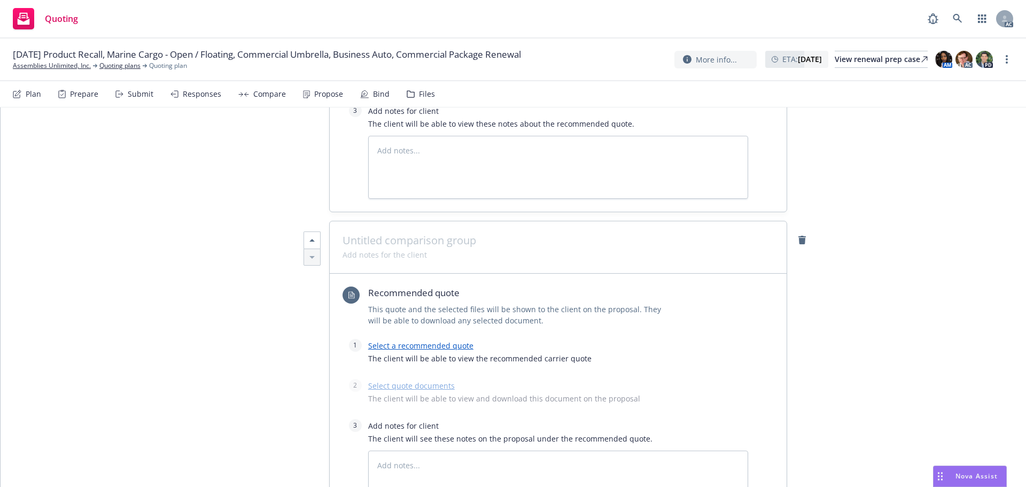
scroll to position [1906, 0]
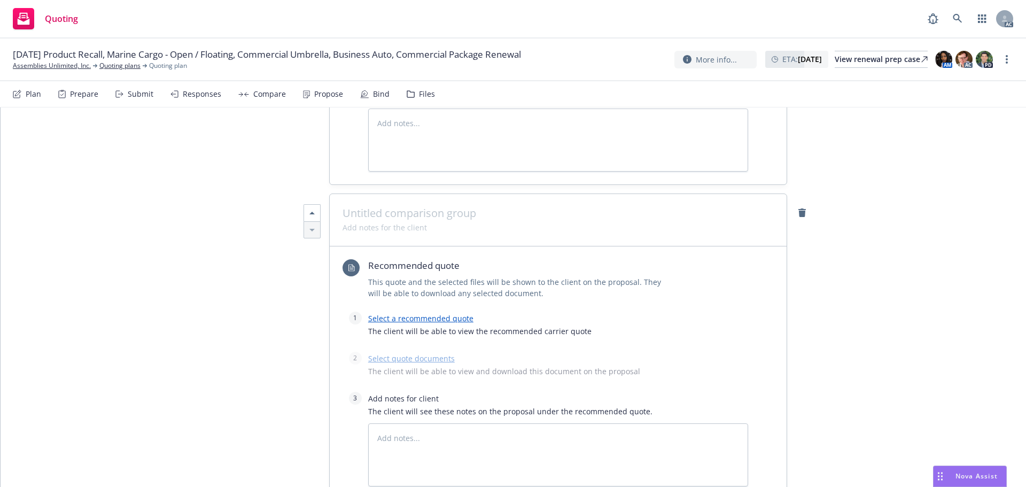
click at [412, 207] on span at bounding box center [557, 213] width 431 height 13
paste span
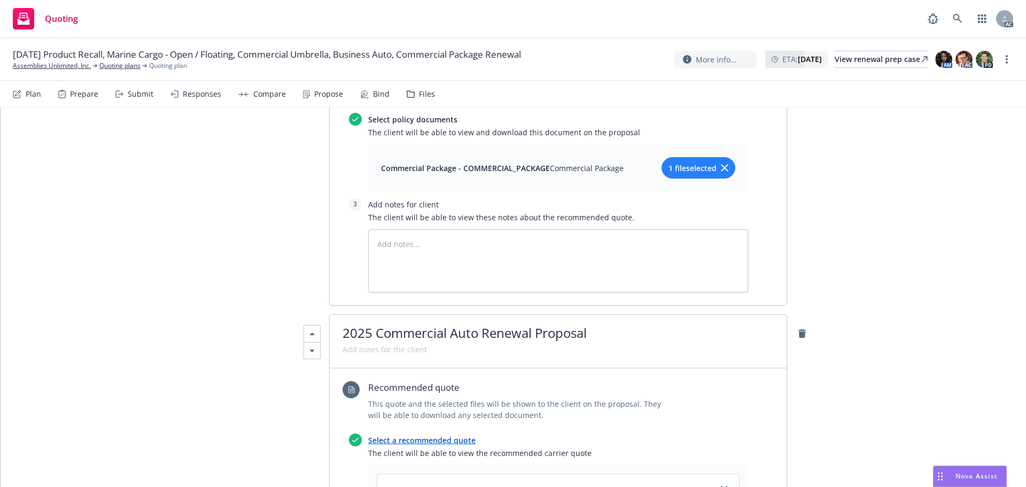
scroll to position [998, 0]
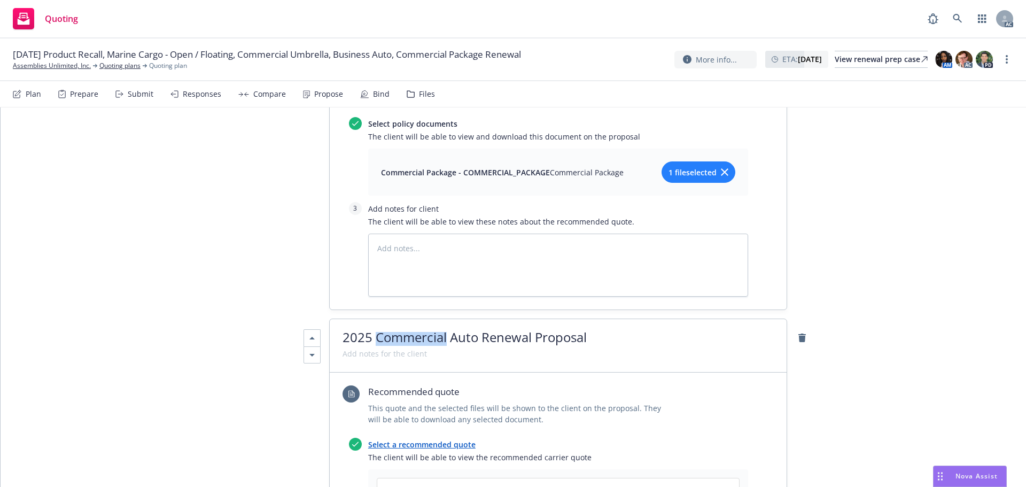
drag, startPoint x: 443, startPoint y: 265, endPoint x: 374, endPoint y: 261, distance: 68.5
click at [374, 319] on div "2025 Commercial Auto Renewal Proposal" at bounding box center [558, 345] width 457 height 53
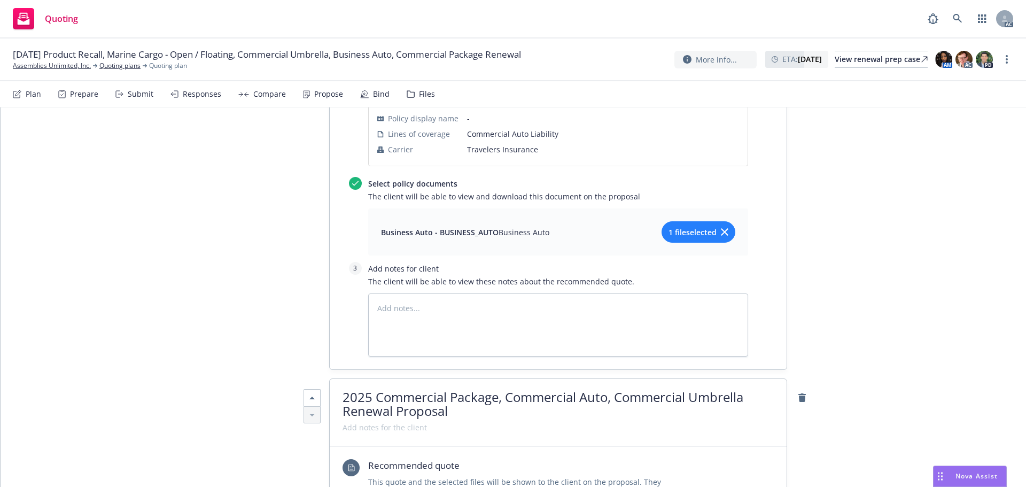
scroll to position [1746, 0]
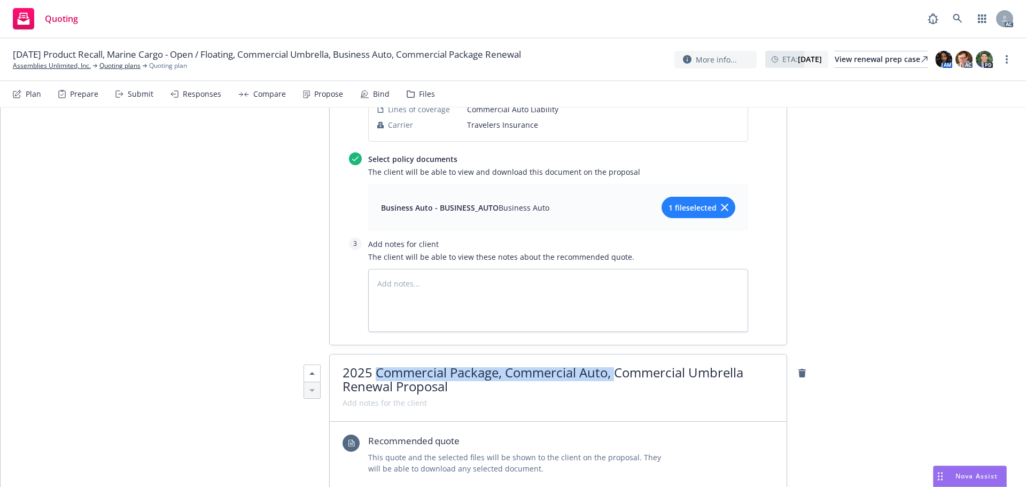
drag, startPoint x: 611, startPoint y: 302, endPoint x: 373, endPoint y: 290, distance: 237.5
click at [373, 354] on div "2025 Commercial Package, Commercial Auto, Commercial Umbrella Renewal Proposal" at bounding box center [558, 387] width 457 height 67
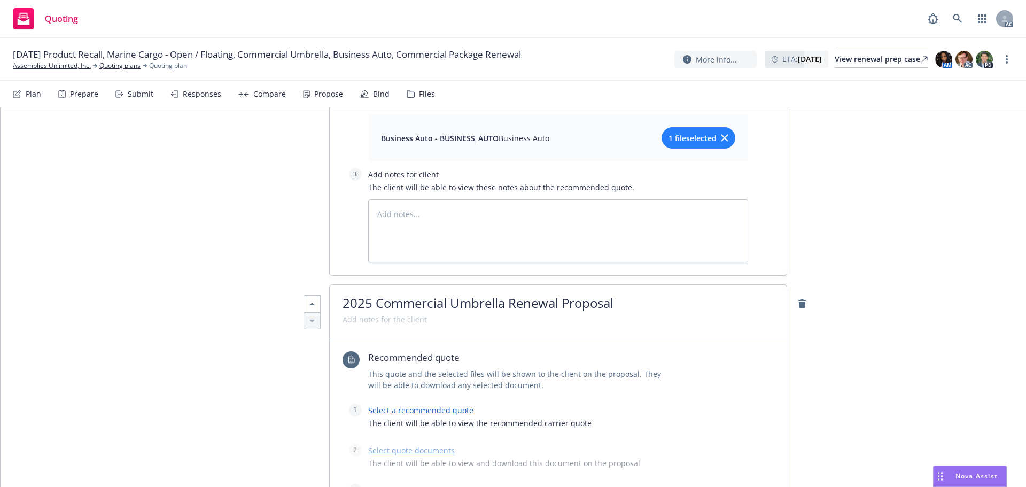
scroll to position [1959, 0]
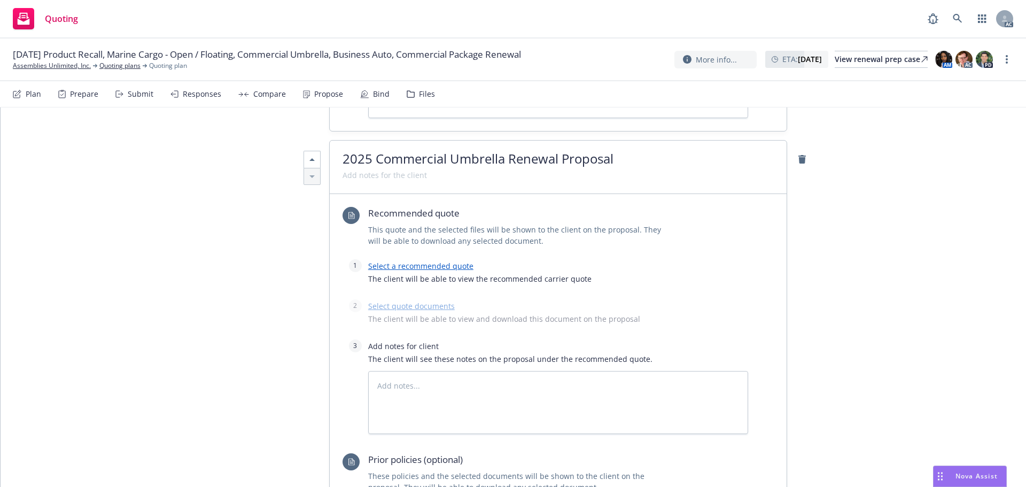
click at [388, 261] on link "Select a recommended quote" at bounding box center [420, 266] width 105 height 10
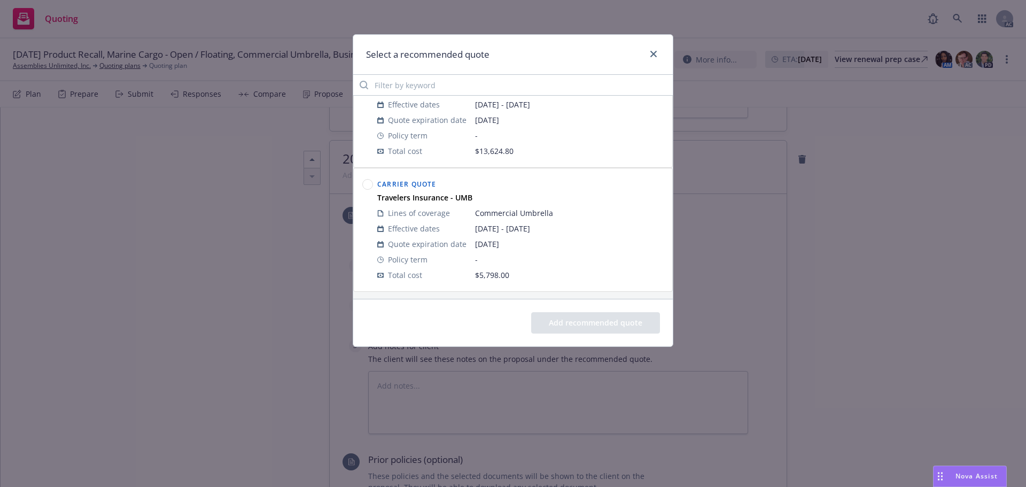
scroll to position [177, 0]
click at [367, 184] on circle at bounding box center [368, 183] width 10 height 10
drag, startPoint x: 598, startPoint y: 332, endPoint x: 596, endPoint y: 325, distance: 6.6
click at [597, 330] on button "Add recommended quote" at bounding box center [595, 322] width 129 height 21
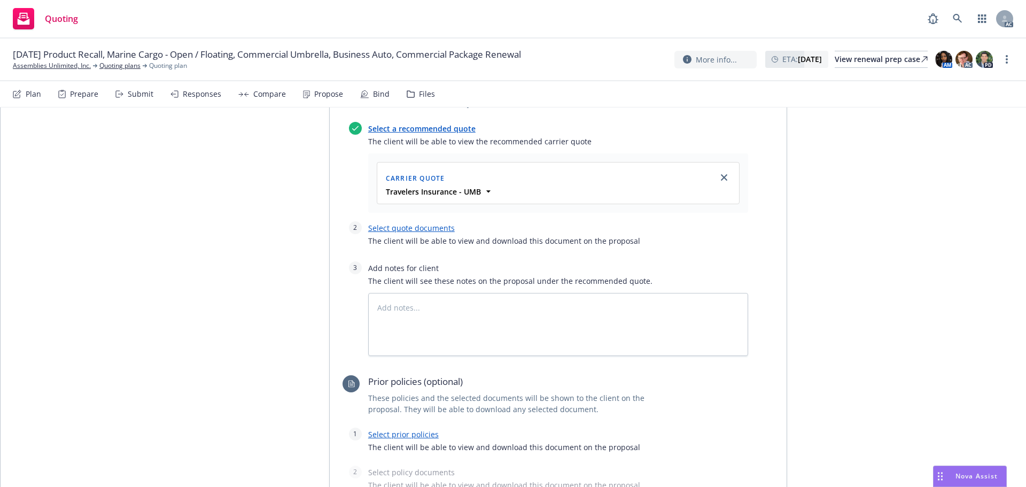
scroll to position [2120, 0]
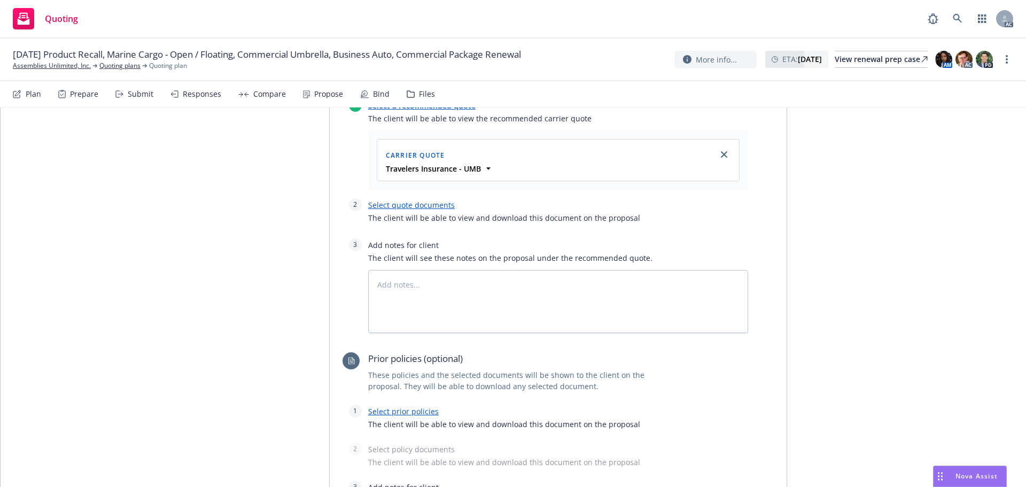
click at [409, 200] on link "Select quote documents" at bounding box center [411, 205] width 87 height 10
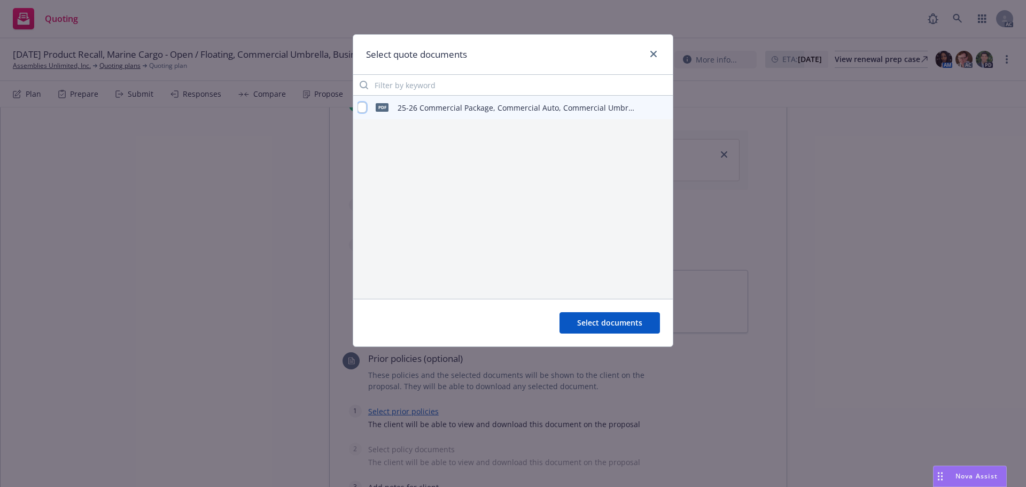
click at [362, 106] on input "checkbox" at bounding box center [361, 107] width 9 height 11
click at [614, 327] on span "Select documents" at bounding box center [609, 322] width 65 height 10
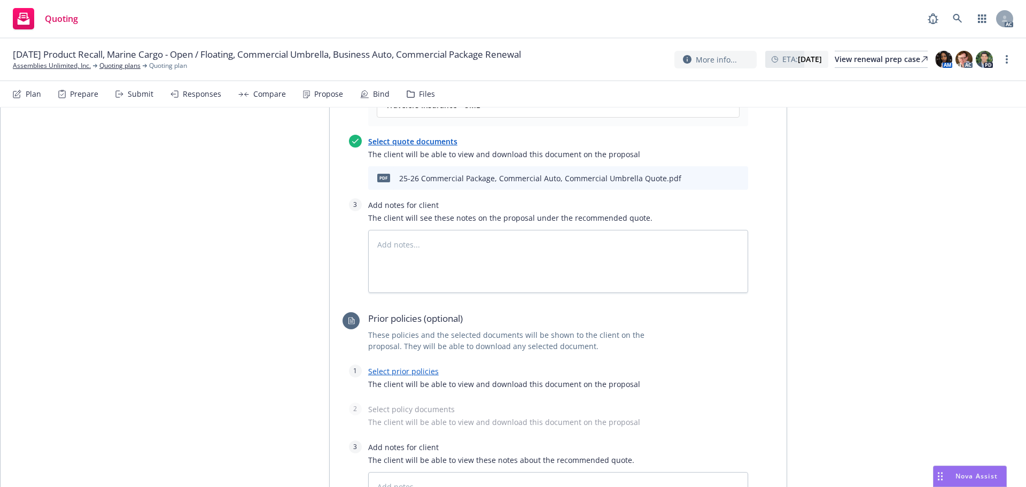
scroll to position [2279, 0]
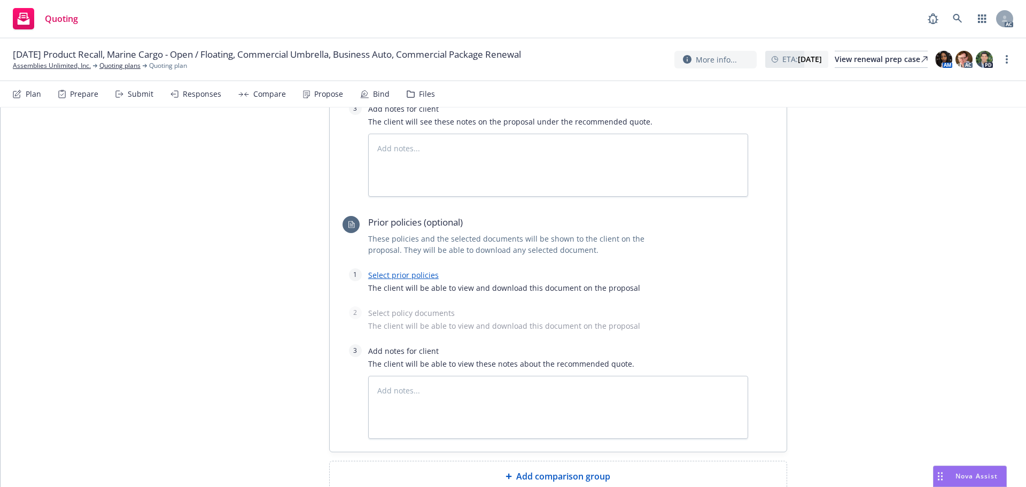
click at [385, 270] on link "Select prior policies" at bounding box center [403, 275] width 71 height 10
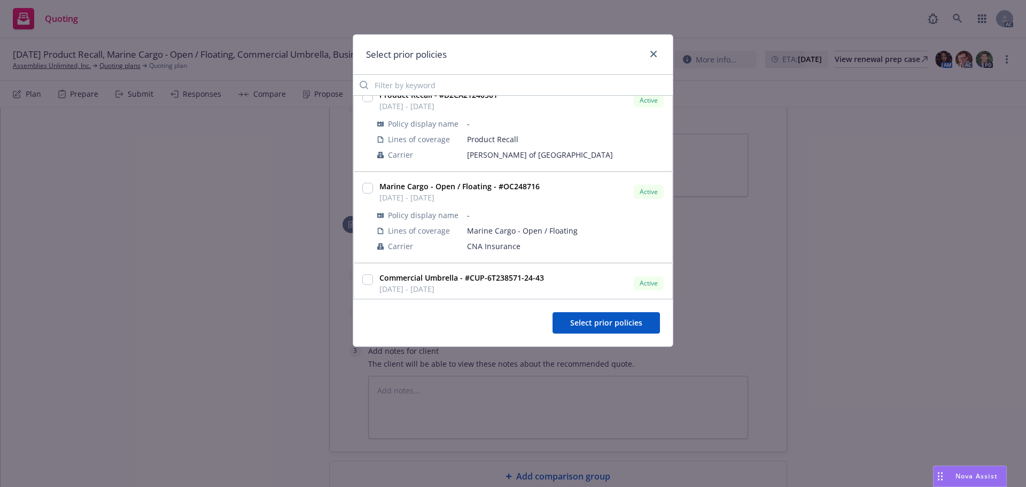
scroll to position [214, 0]
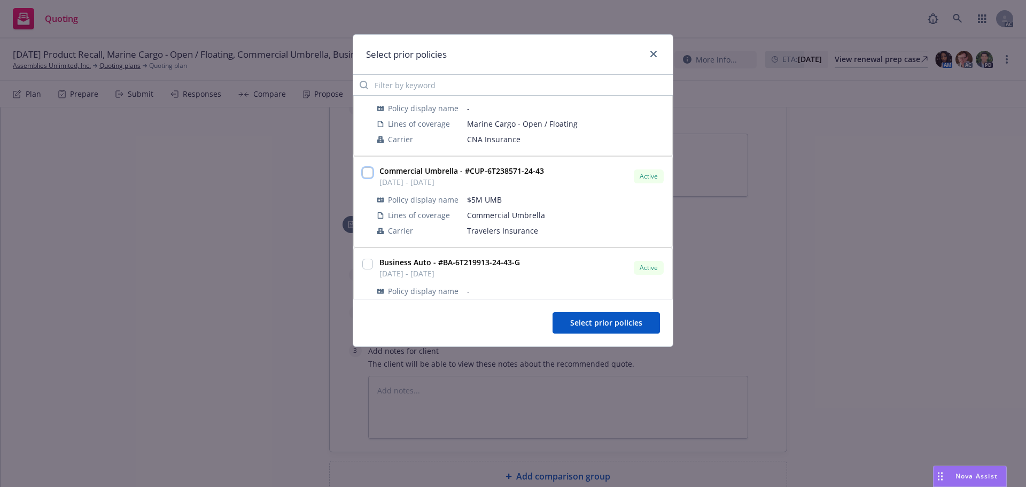
click at [369, 176] on input "checkbox" at bounding box center [367, 172] width 11 height 11
click at [620, 337] on div "Select prior policies" at bounding box center [512, 323] width 319 height 48
click at [618, 332] on button "Select prior policies" at bounding box center [605, 322] width 107 height 21
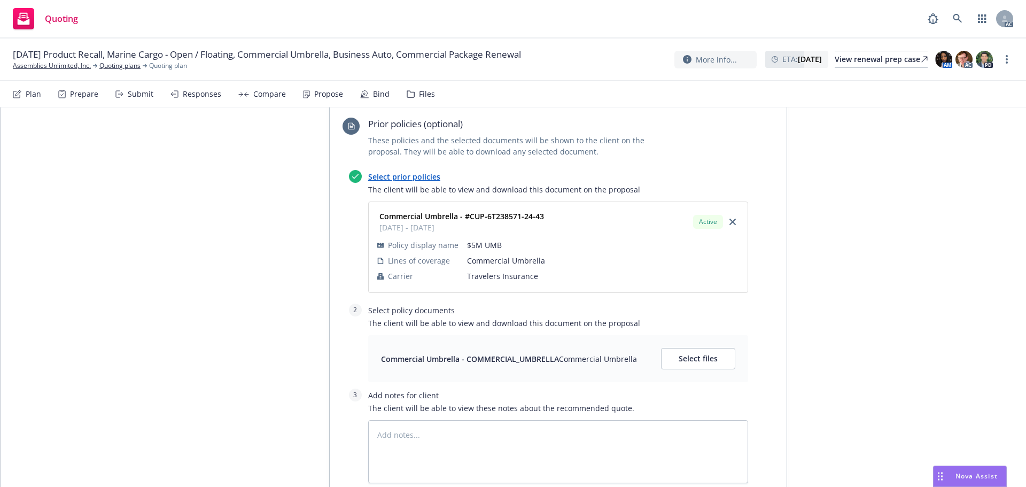
scroll to position [2386, 0]
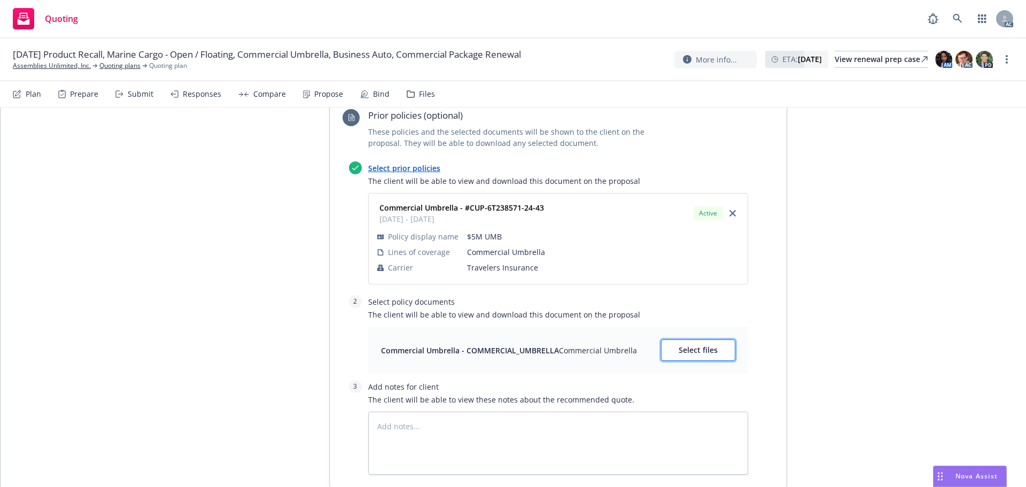
click at [719, 339] on button "Select files" at bounding box center [698, 349] width 74 height 21
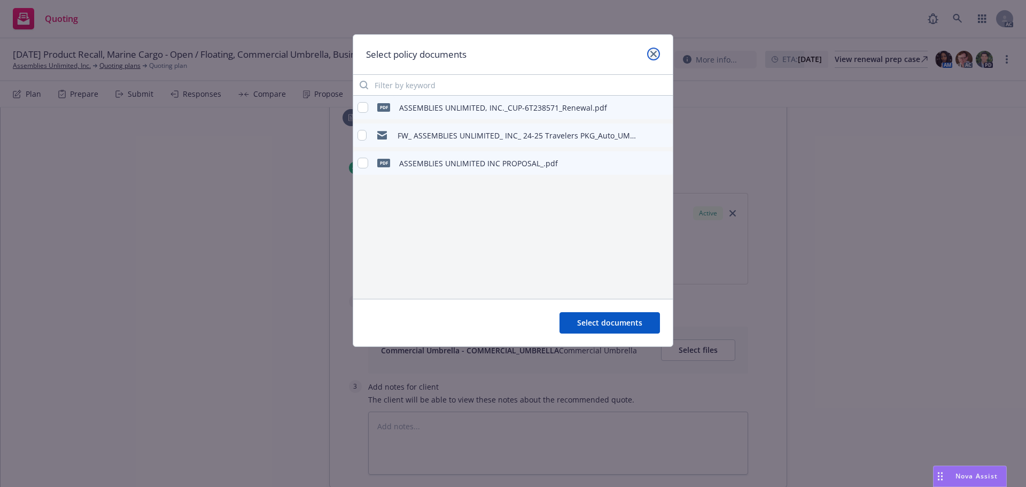
click at [657, 49] on link "close" at bounding box center [653, 54] width 13 height 13
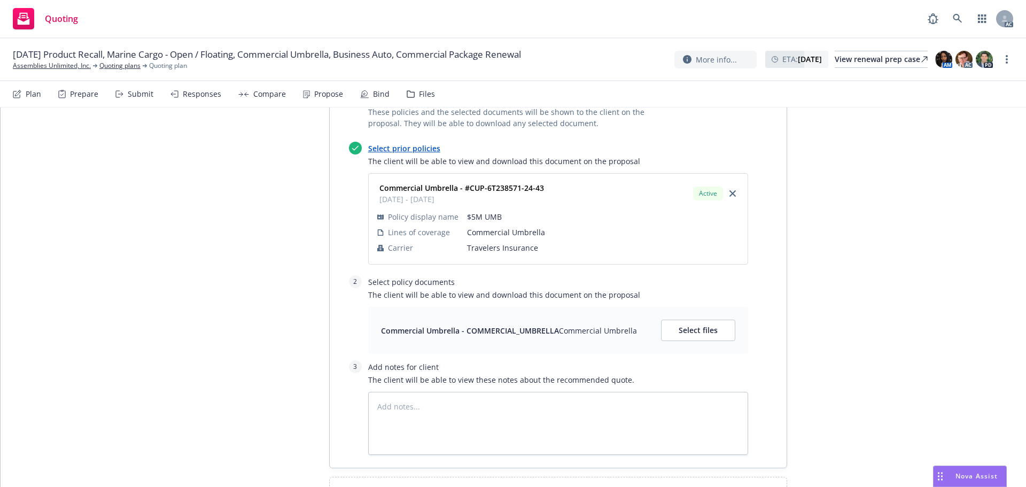
scroll to position [2422, 0]
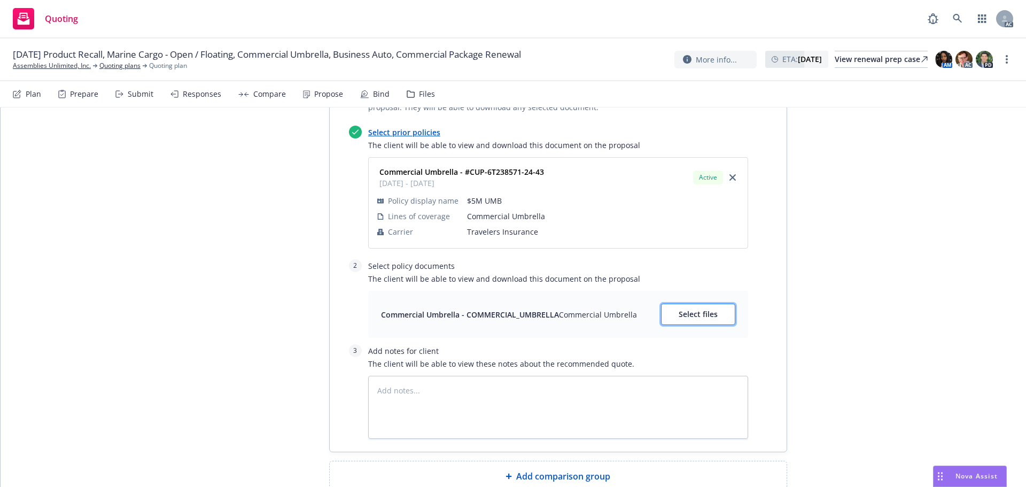
click at [671, 303] on button "Select files" at bounding box center [698, 313] width 74 height 21
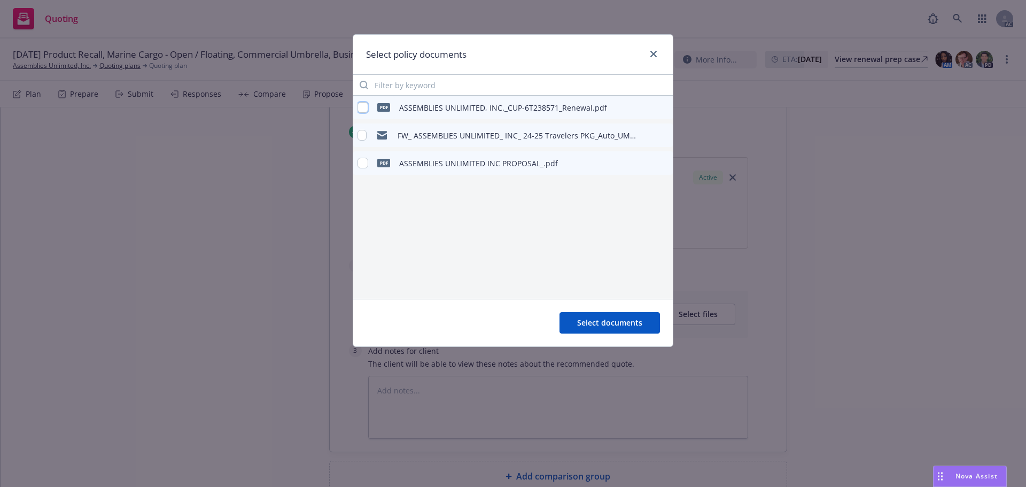
click at [364, 106] on input "checkbox" at bounding box center [362, 107] width 11 height 11
click at [626, 326] on span "Select documents" at bounding box center [609, 322] width 65 height 10
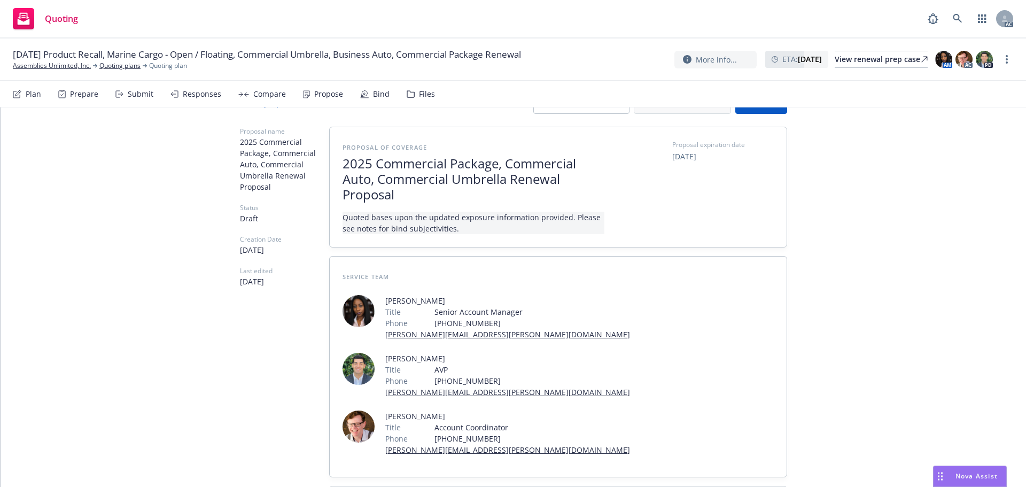
scroll to position [0, 0]
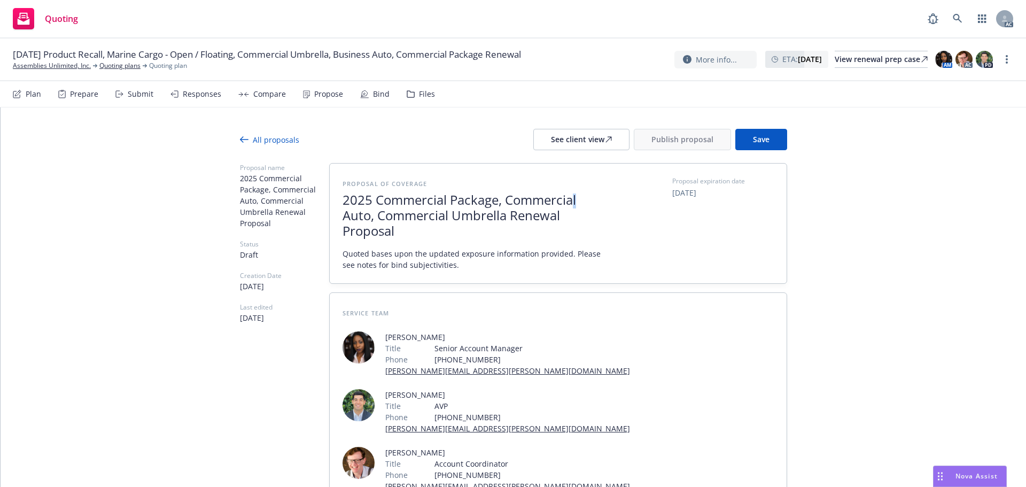
click at [572, 198] on span "2025 Commercial Package, Commercial Auto, Commercial Umbrella Renewal Proposal" at bounding box center [473, 215] width 262 height 46
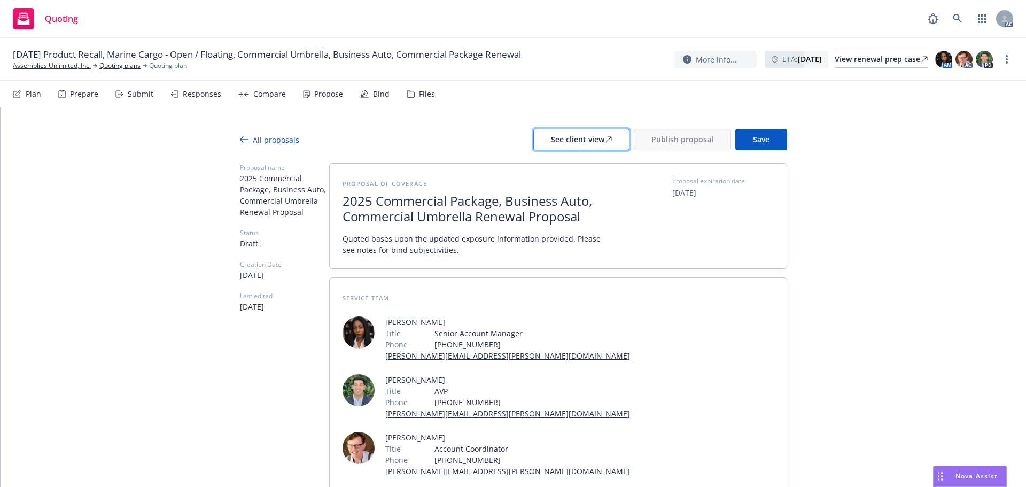
click at [559, 137] on div "See client view" at bounding box center [581, 139] width 61 height 20
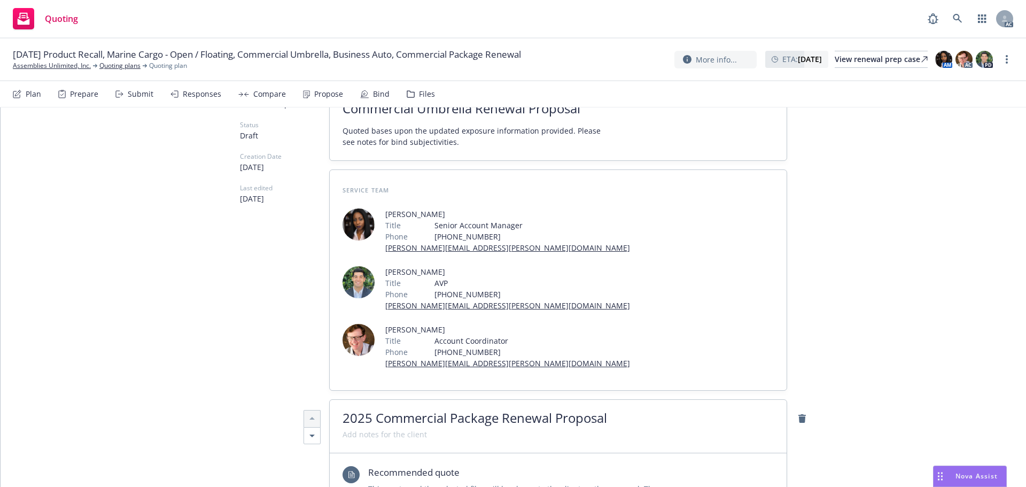
scroll to position [374, 0]
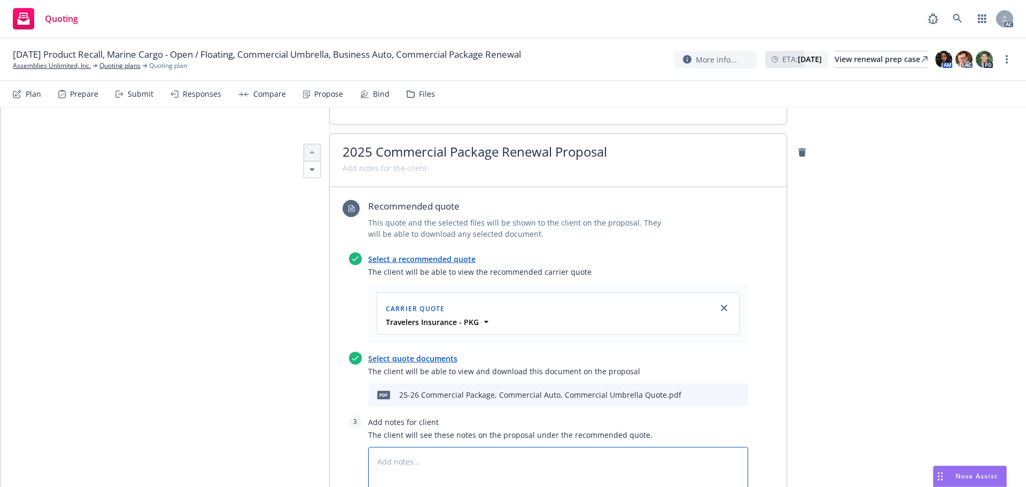
drag, startPoint x: 508, startPoint y: 443, endPoint x: 410, endPoint y: 438, distance: 97.9
click at [410, 447] on textarea at bounding box center [558, 478] width 380 height 63
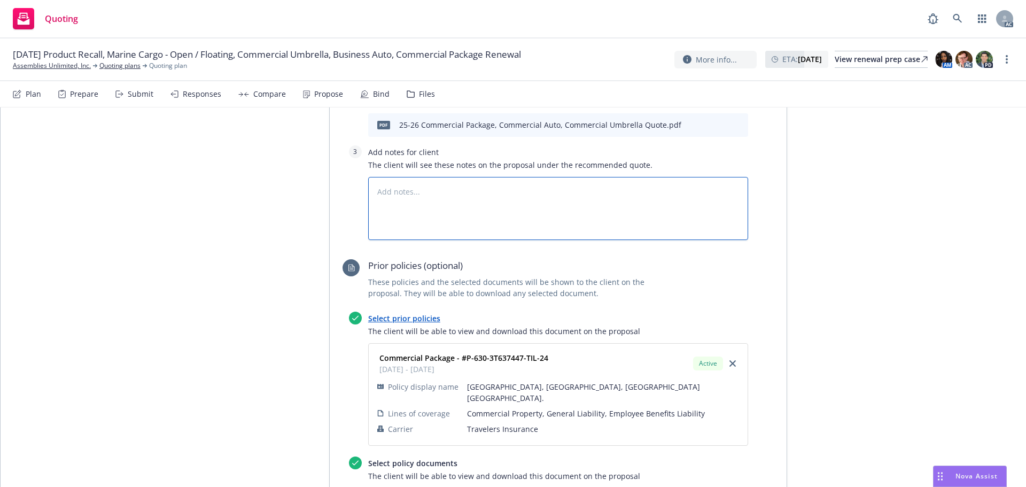
scroll to position [855, 0]
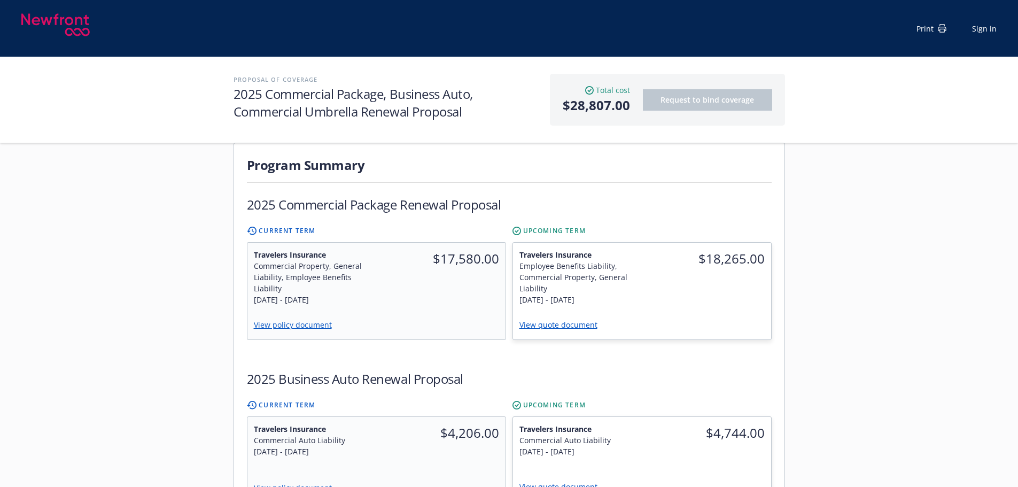
scroll to position [107, 0]
